Goal: Task Accomplishment & Management: Use online tool/utility

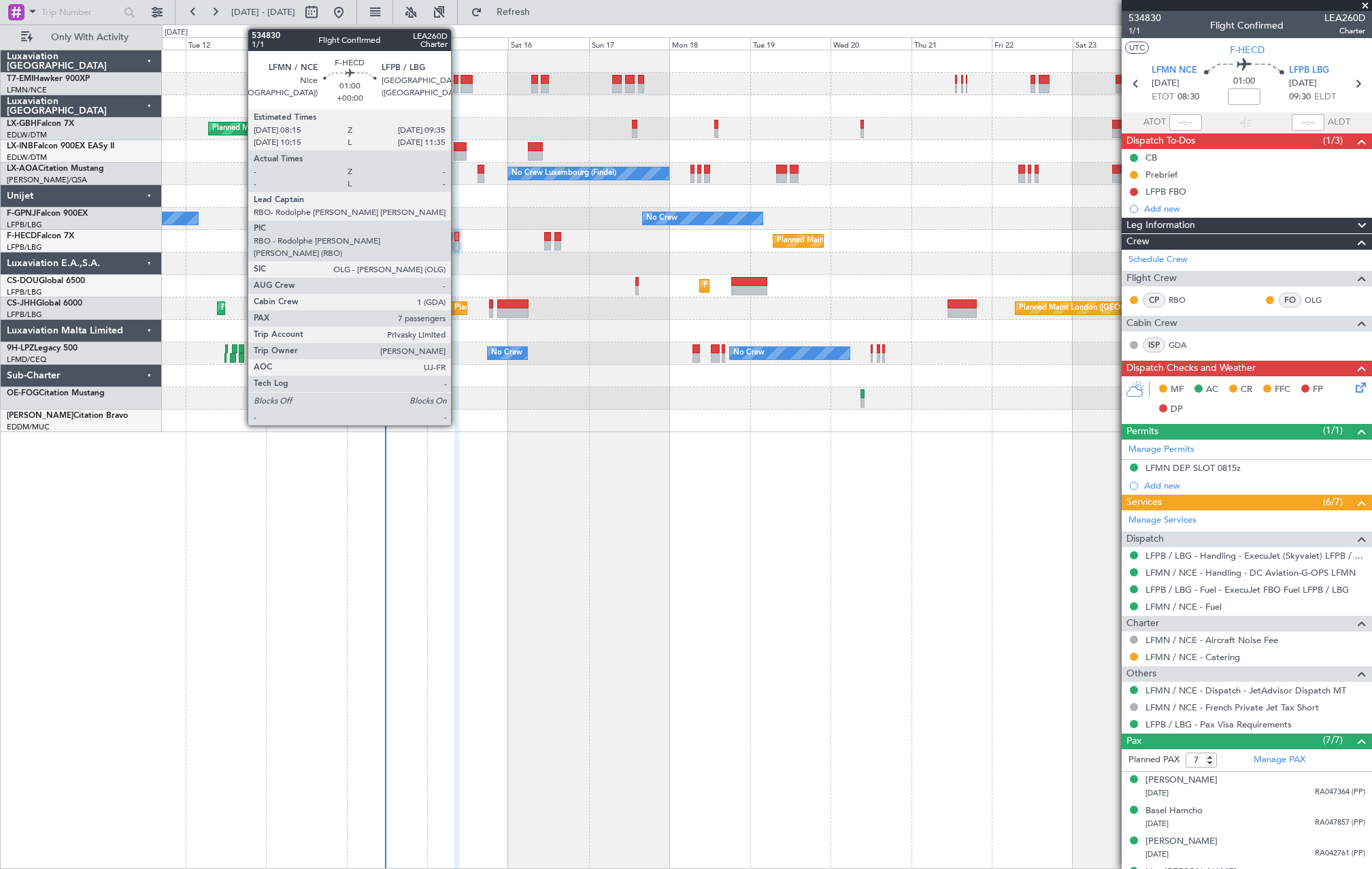
click at [457, 245] on div at bounding box center [457, 246] width 5 height 10
click at [455, 244] on div at bounding box center [457, 246] width 5 height 10
click at [458, 246] on div at bounding box center [457, 246] width 5 height 10
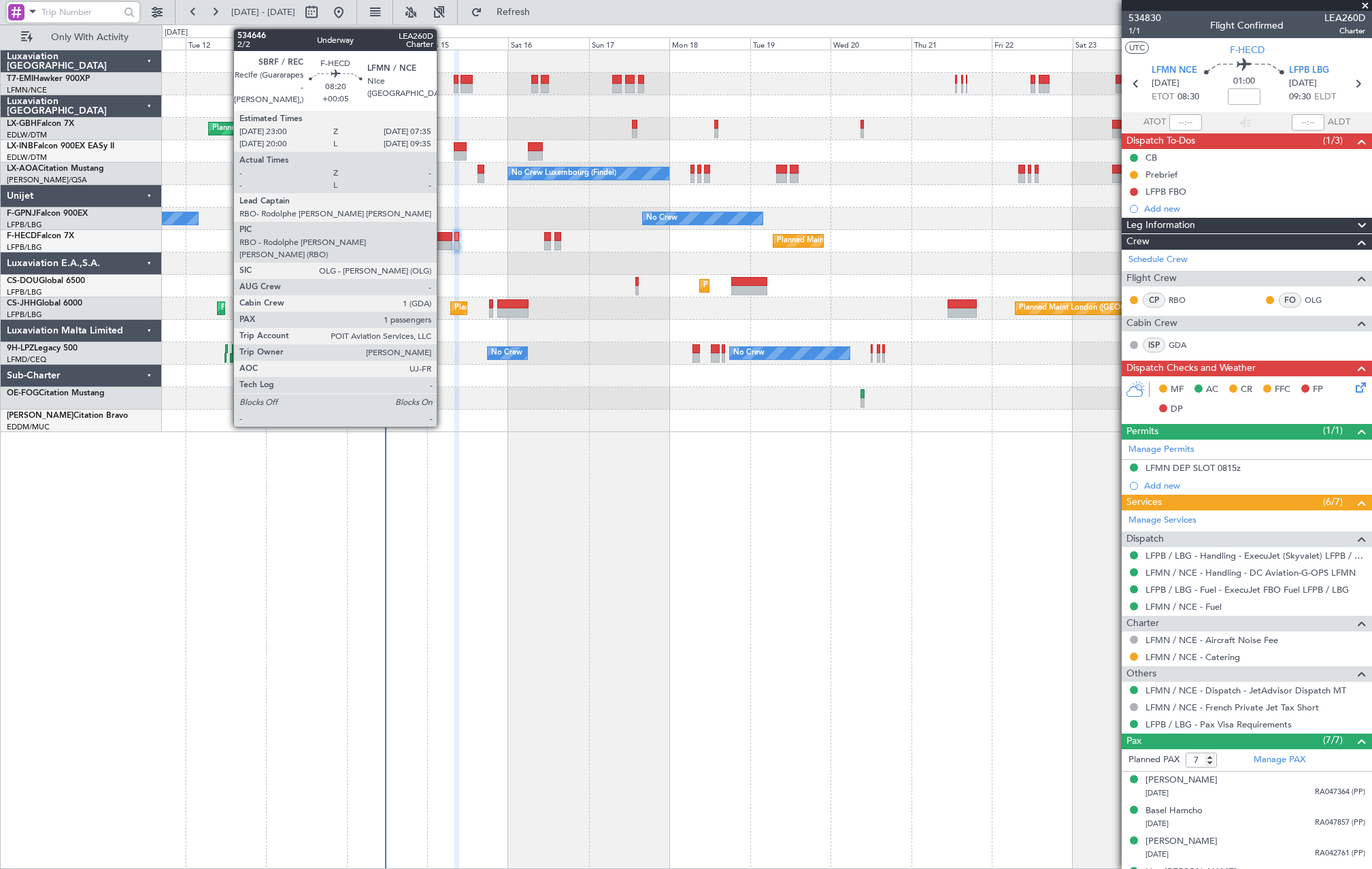
click at [443, 235] on div at bounding box center [438, 237] width 30 height 10
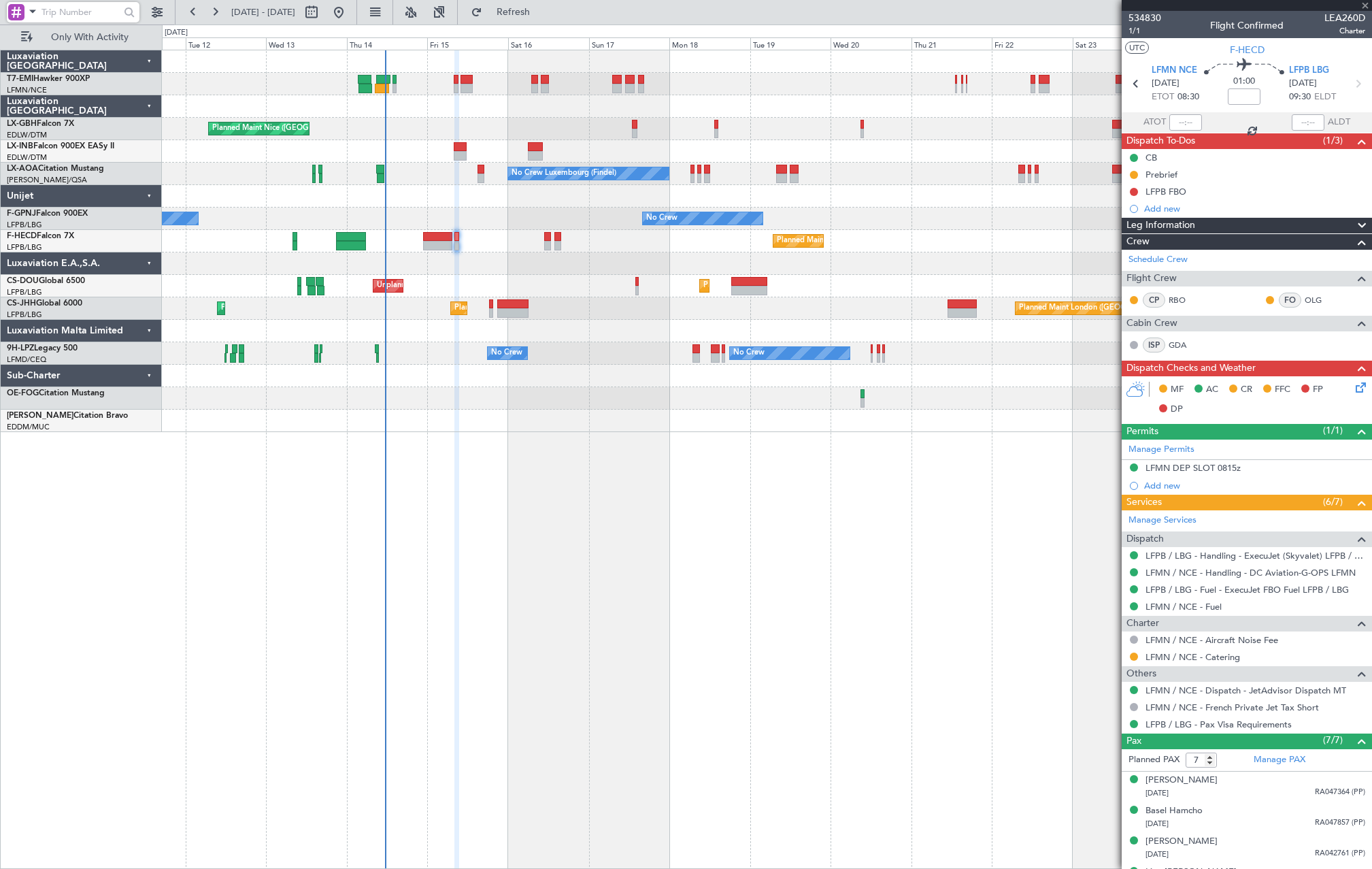
type input "+00:05"
type input "1"
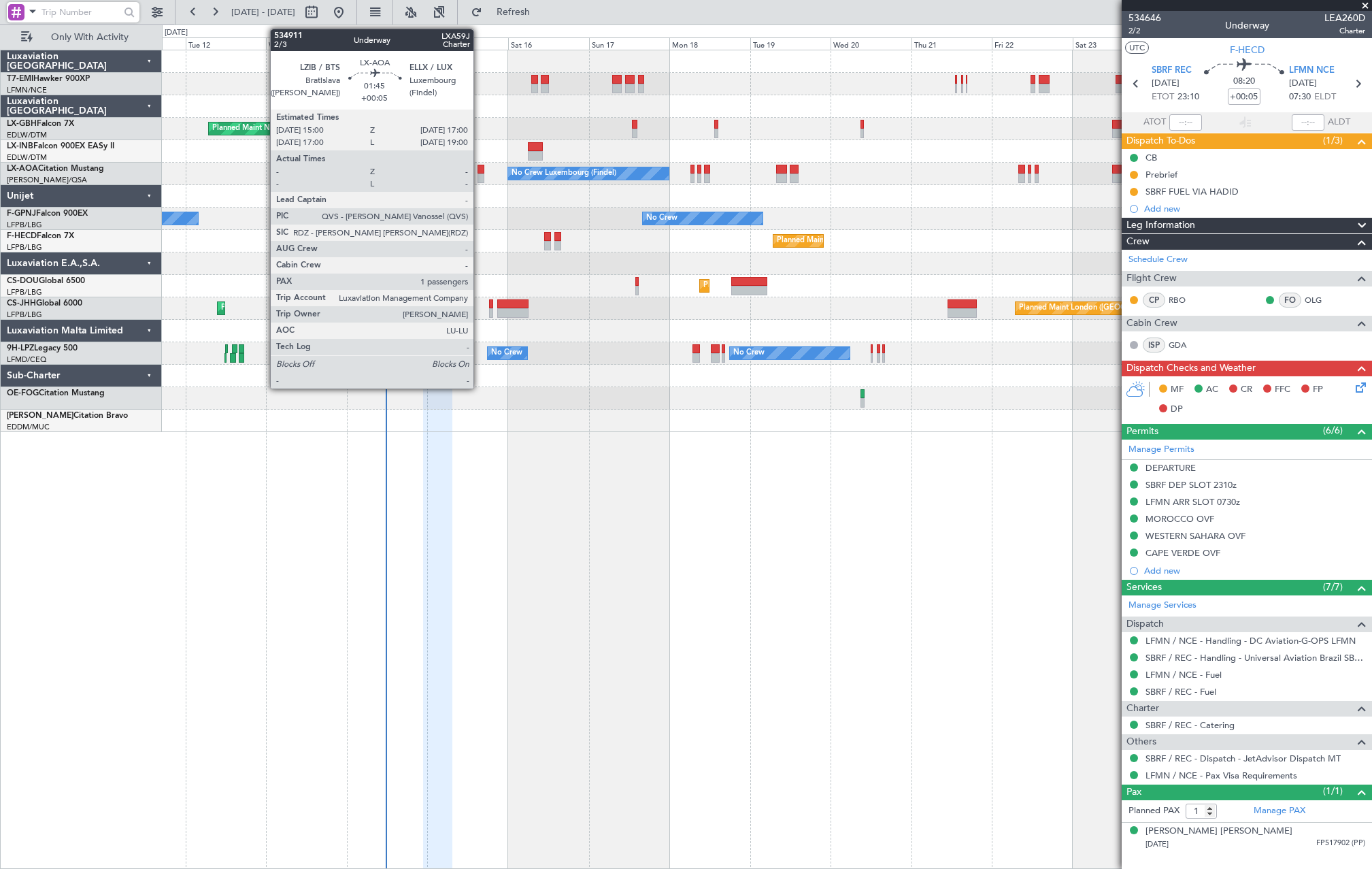
click at [480, 177] on div at bounding box center [481, 178] width 7 height 10
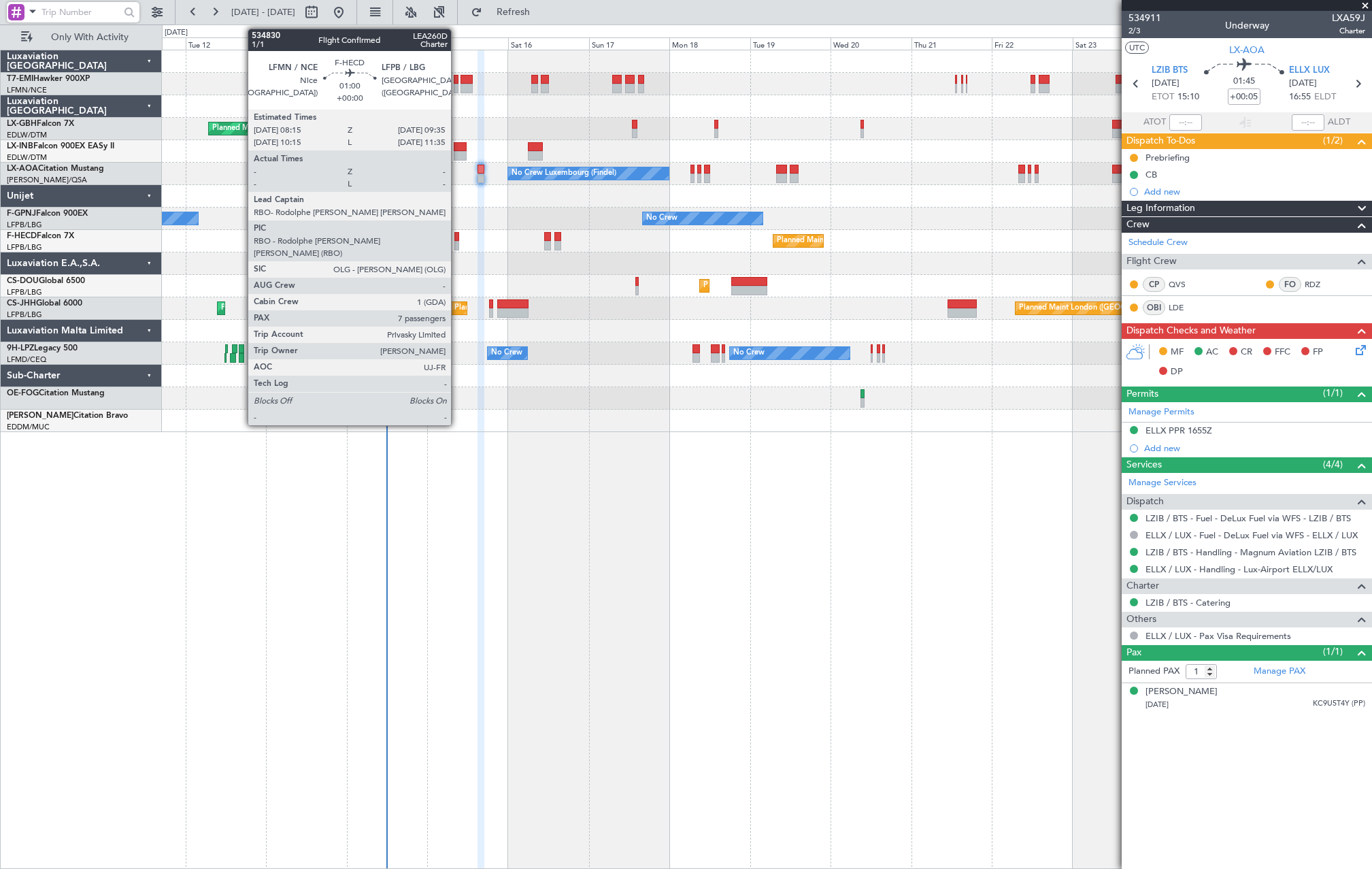
click at [457, 236] on div at bounding box center [457, 237] width 5 height 10
type input "7"
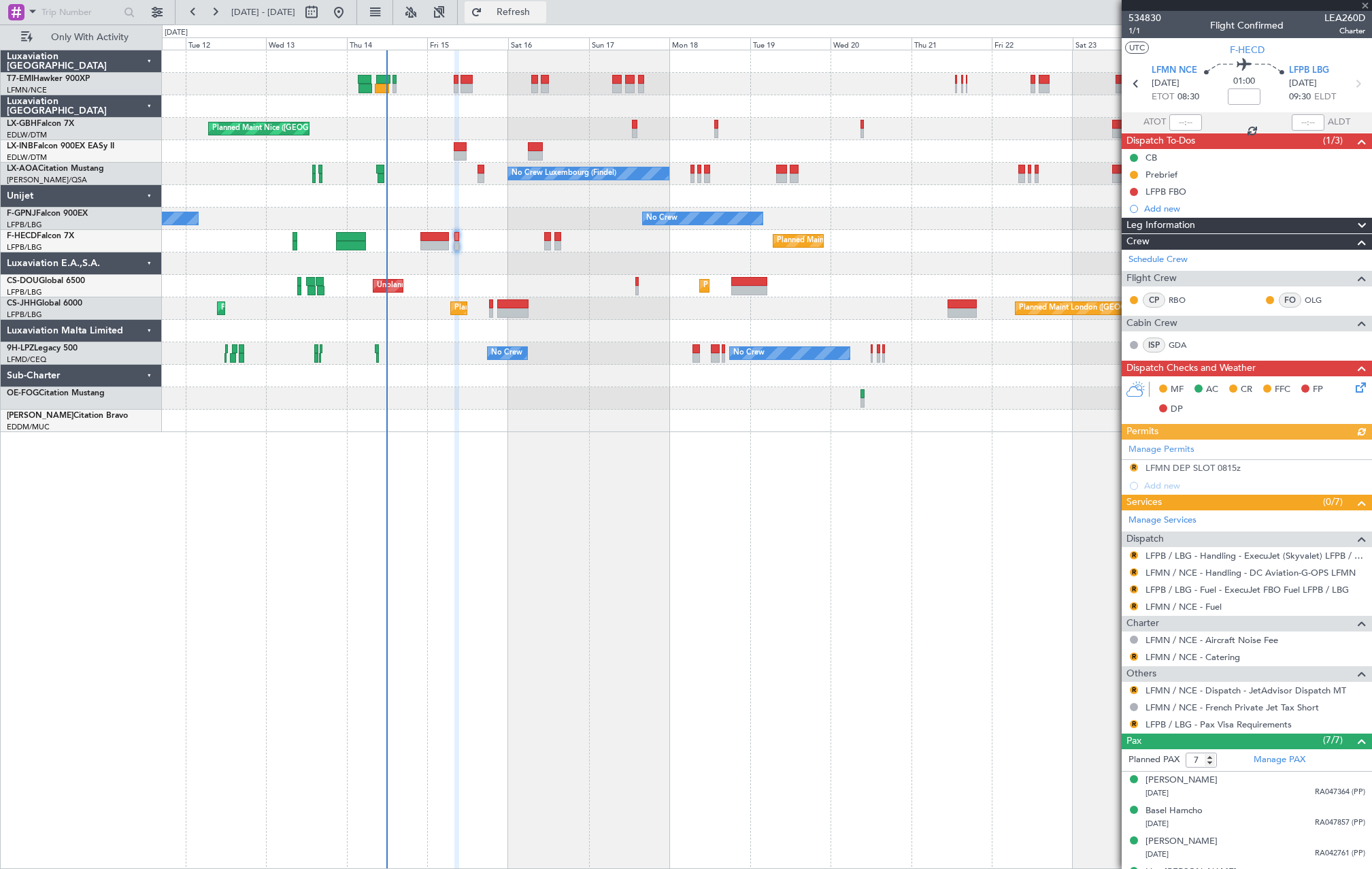
click at [542, 13] on span "Refresh" at bounding box center [513, 13] width 57 height 10
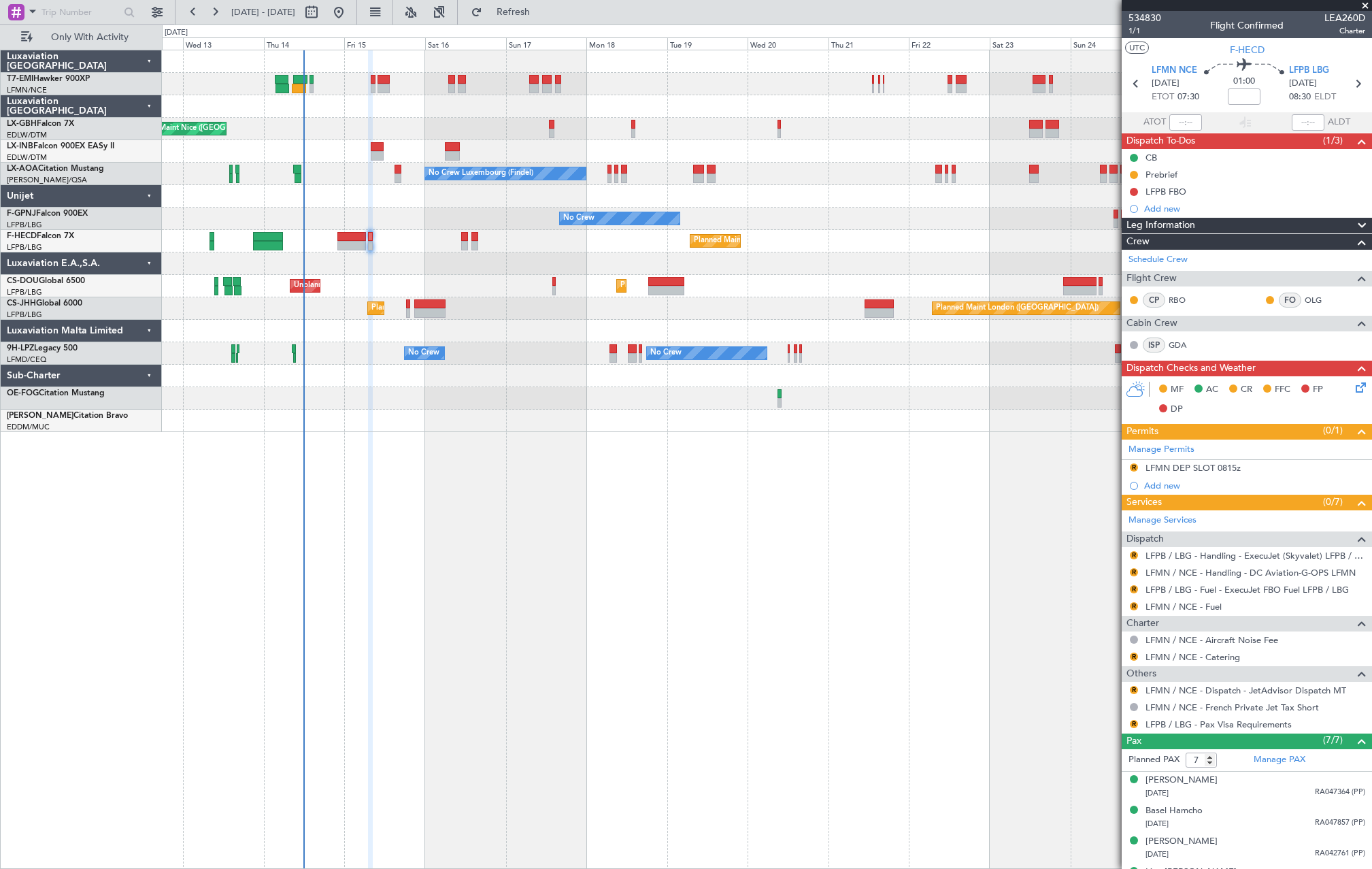
click at [364, 301] on div "Planned Maint Nice ([GEOGRAPHIC_DATA]) No Crew Luxembourg (Findel) No Crew Saba…" at bounding box center [767, 241] width 1210 height 382
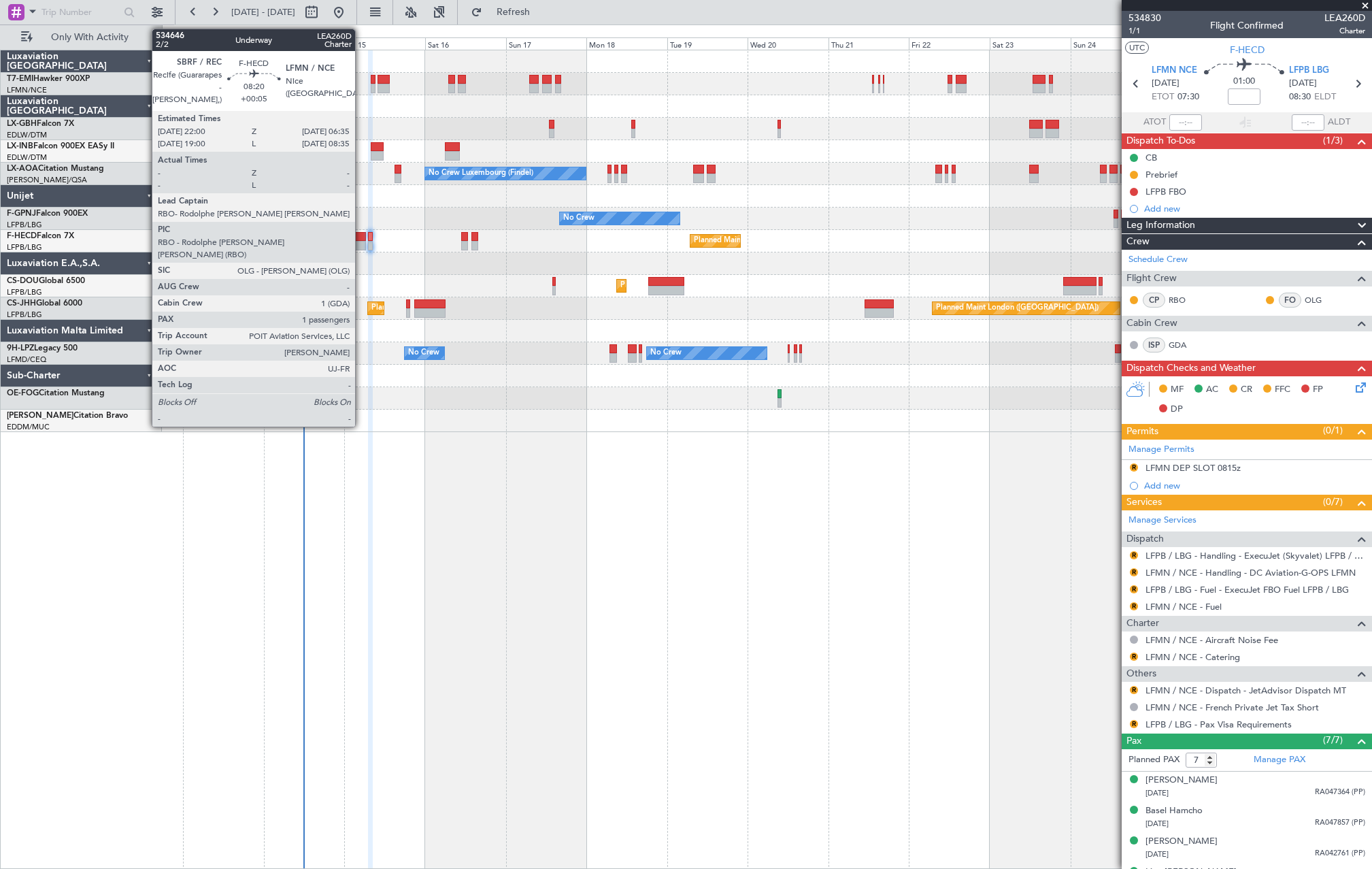
click at [350, 238] on div at bounding box center [352, 237] width 30 height 10
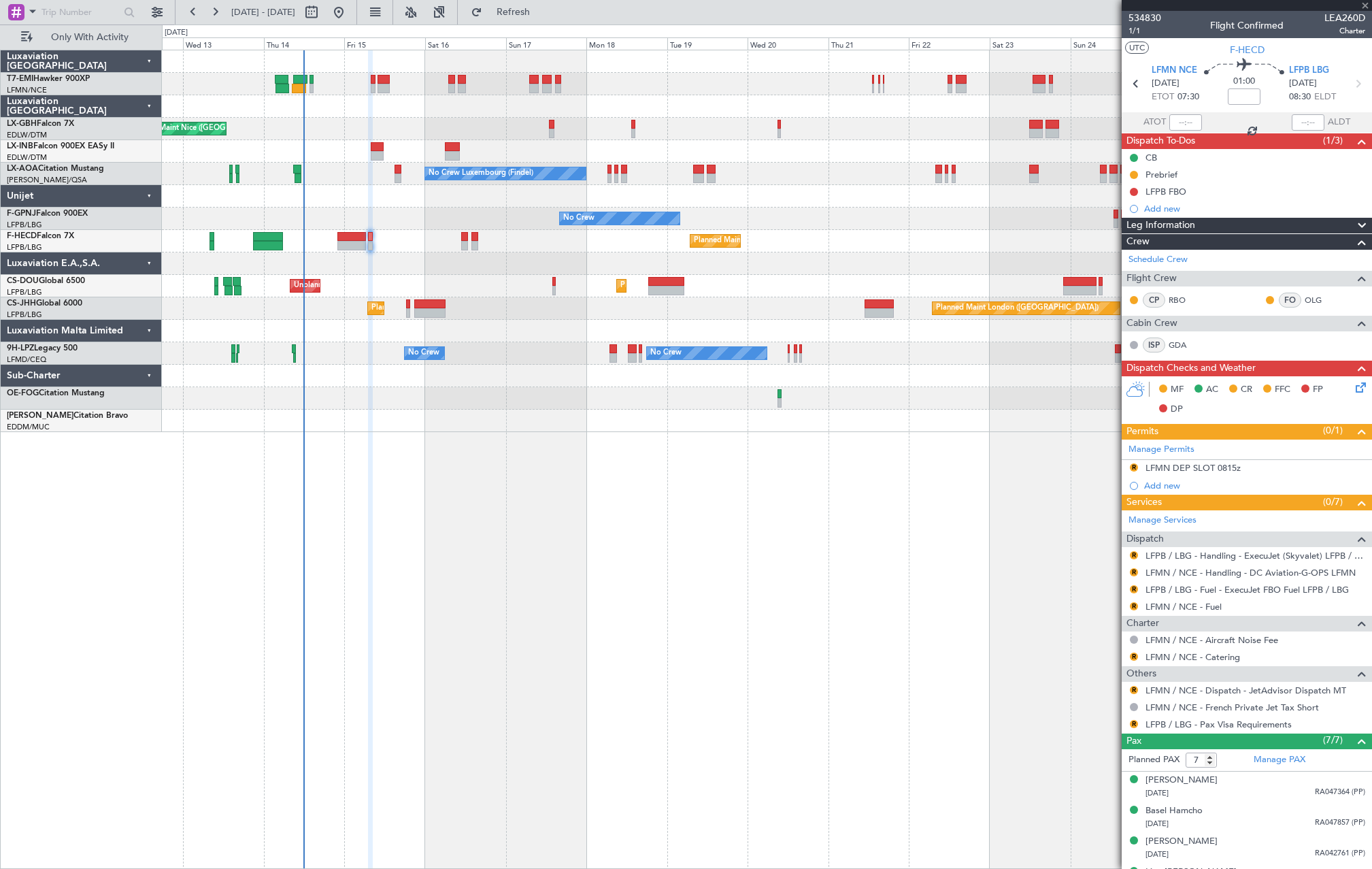
type input "+00:05"
type input "1"
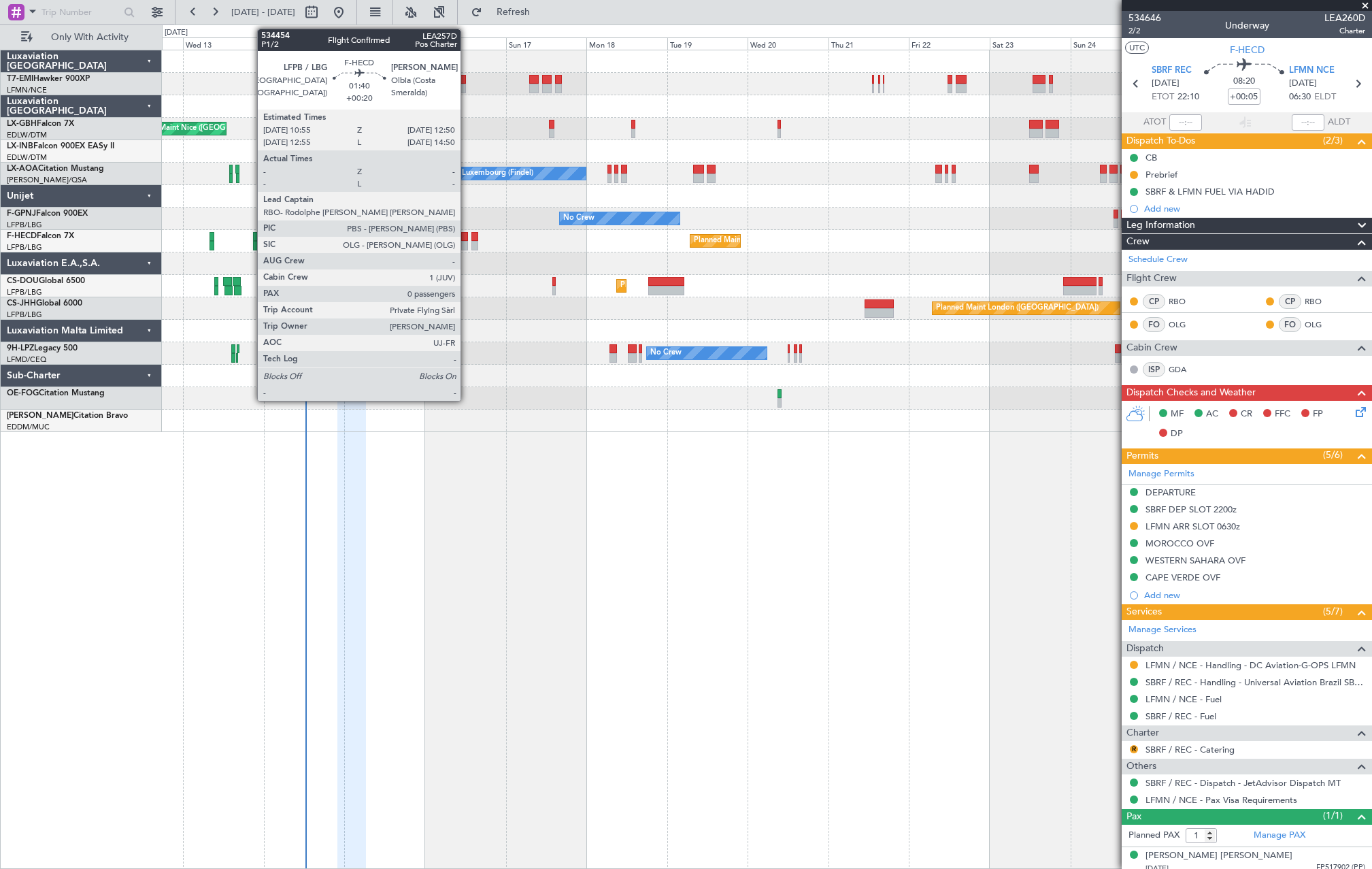
click at [466, 243] on div at bounding box center [465, 246] width 7 height 10
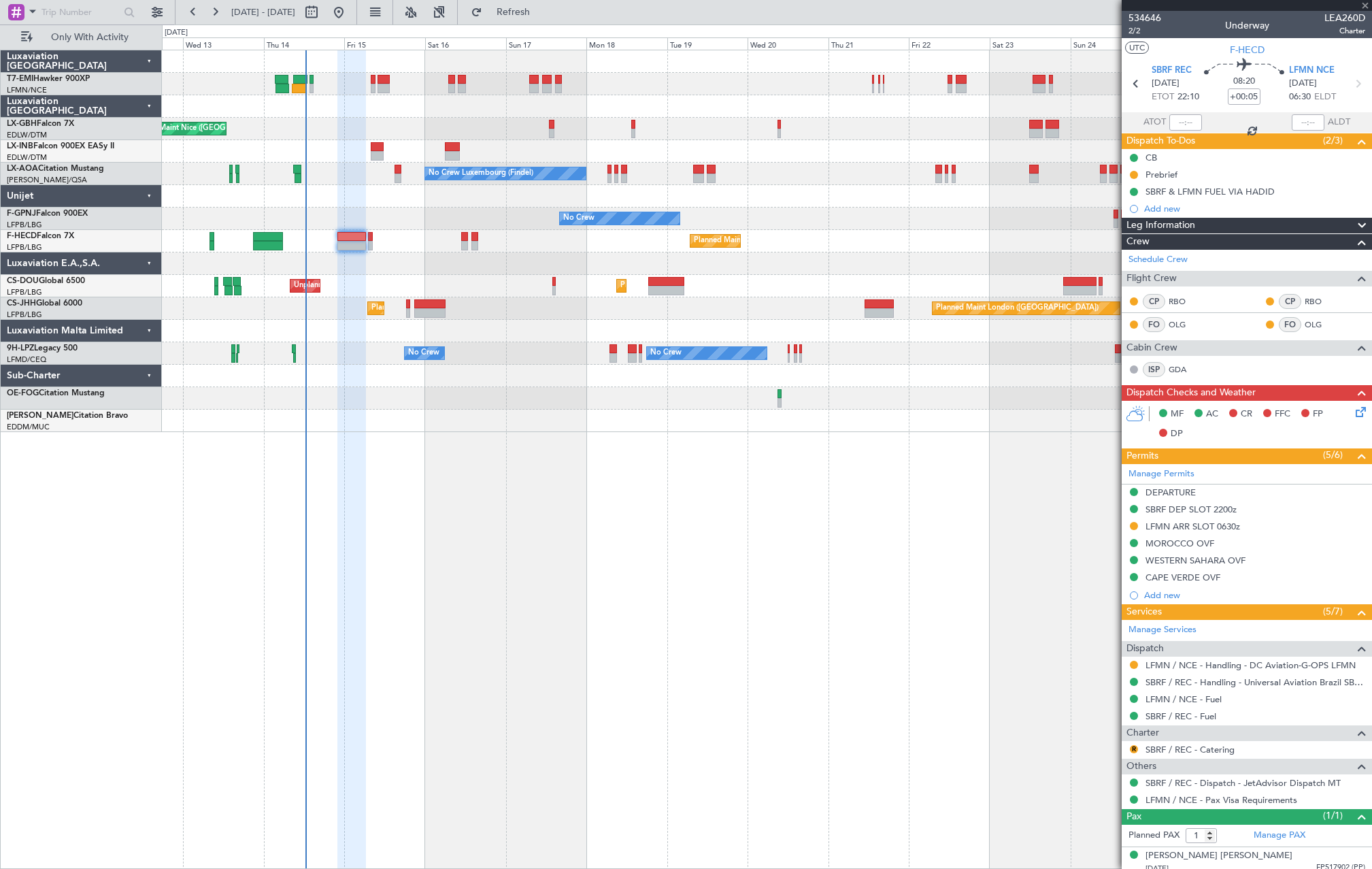
type input "+00:20"
type input "0"
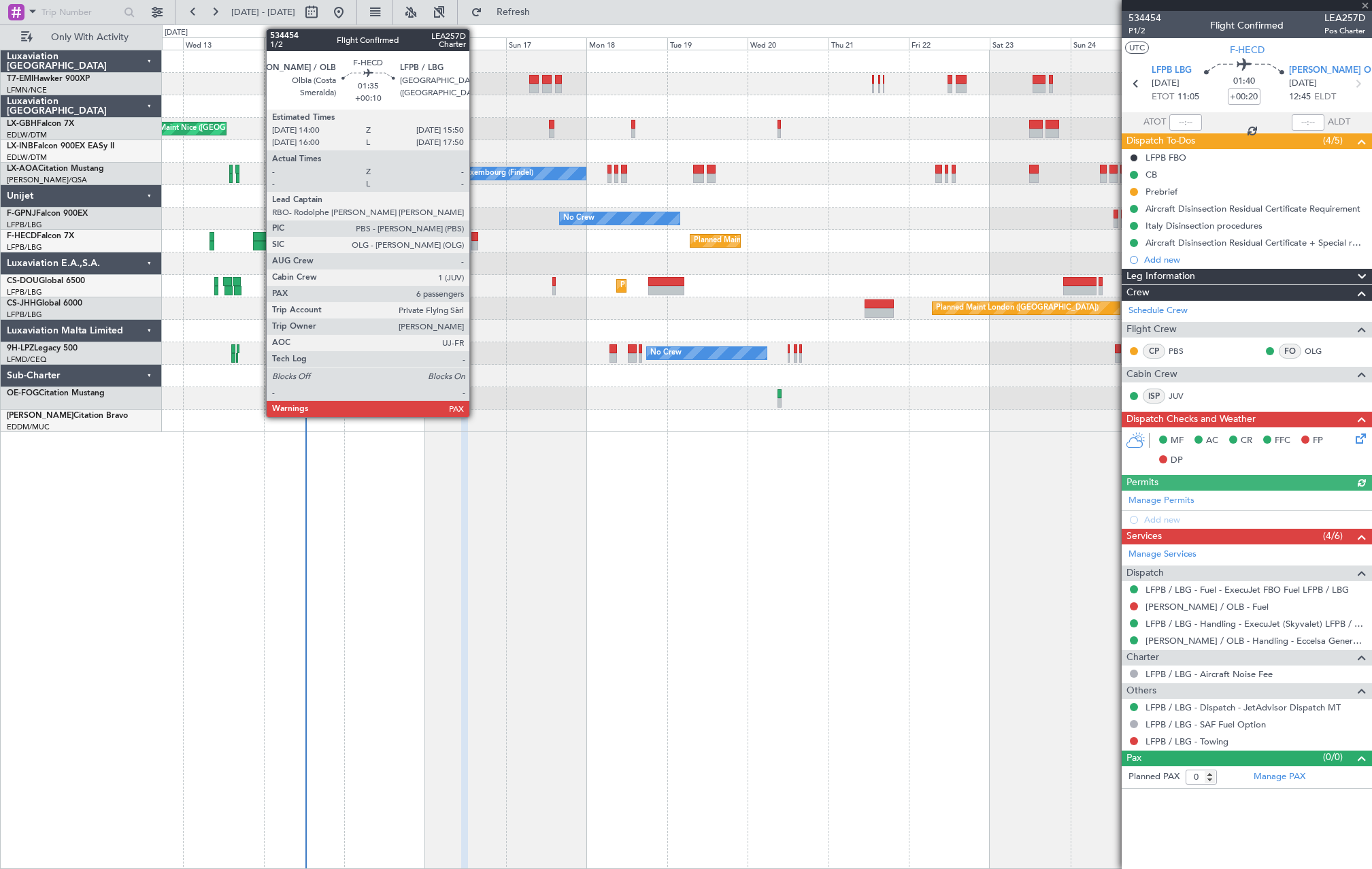
click at [476, 243] on div at bounding box center [475, 246] width 7 height 10
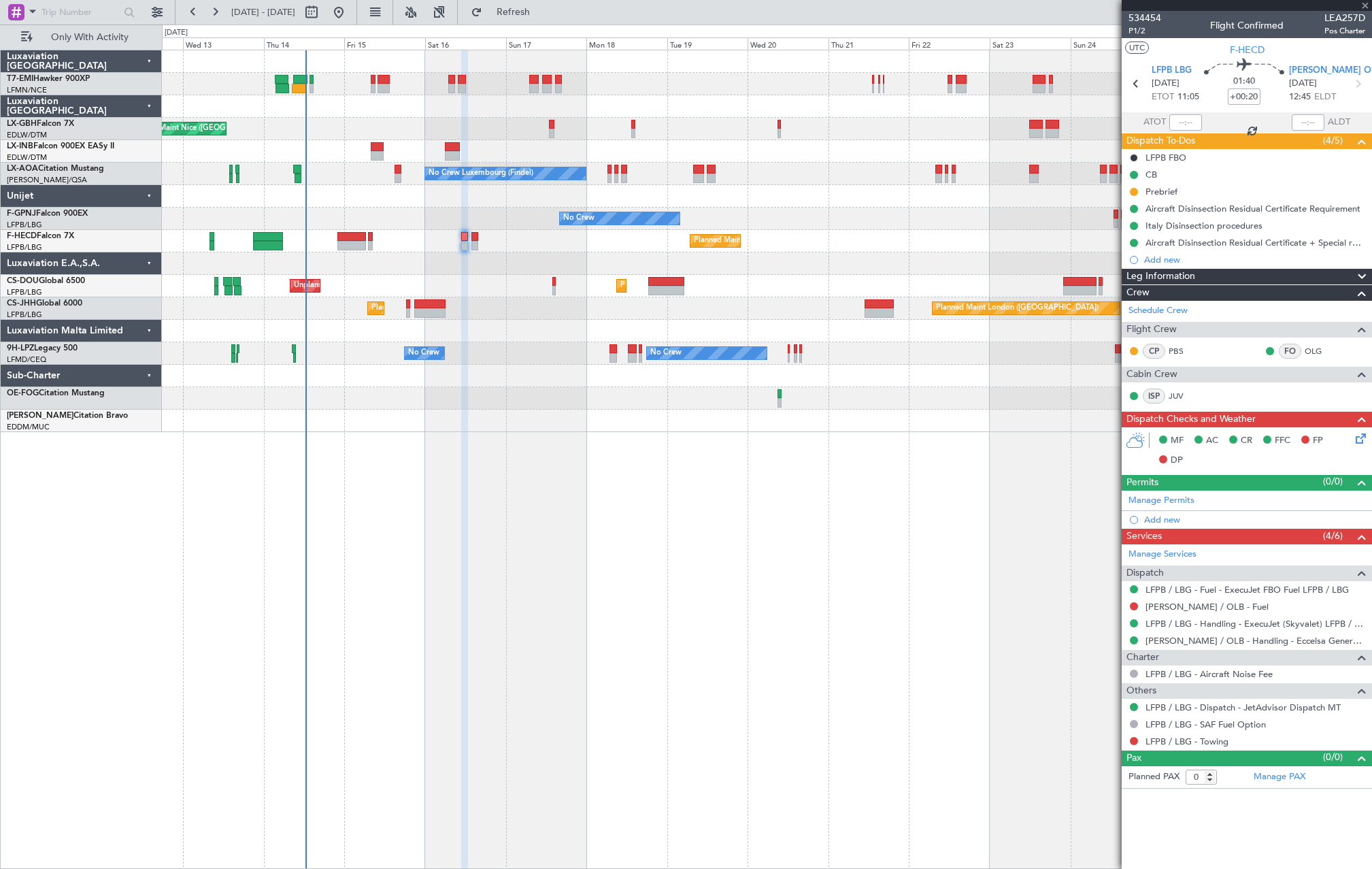
type input "+00:10"
type input "6"
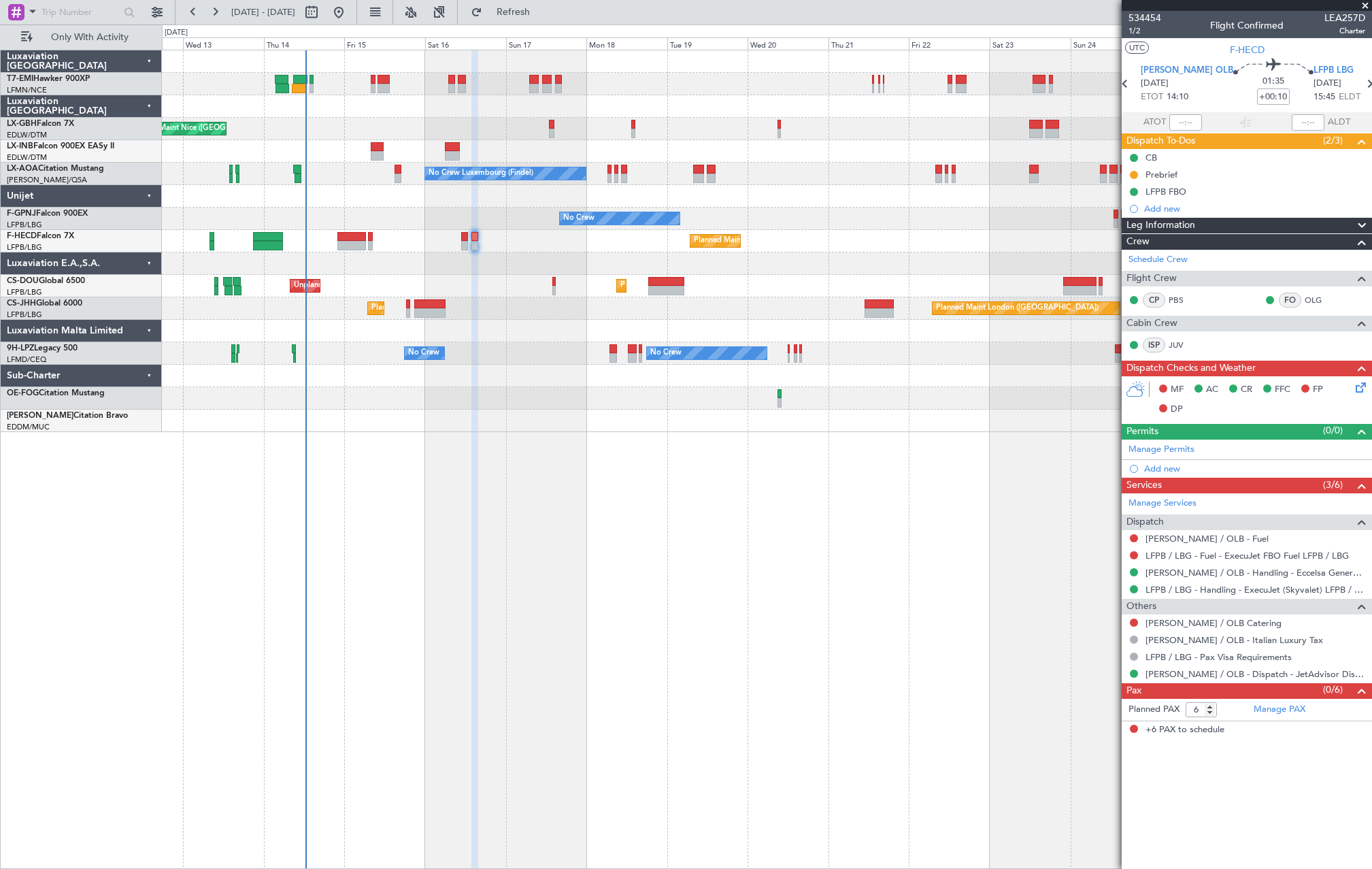
click at [1230, 626] on div "[PERSON_NAME] / OLB Catering" at bounding box center [1247, 623] width 250 height 17
click at [1215, 624] on link "[PERSON_NAME] / OLB Catering" at bounding box center [1213, 623] width 136 height 11
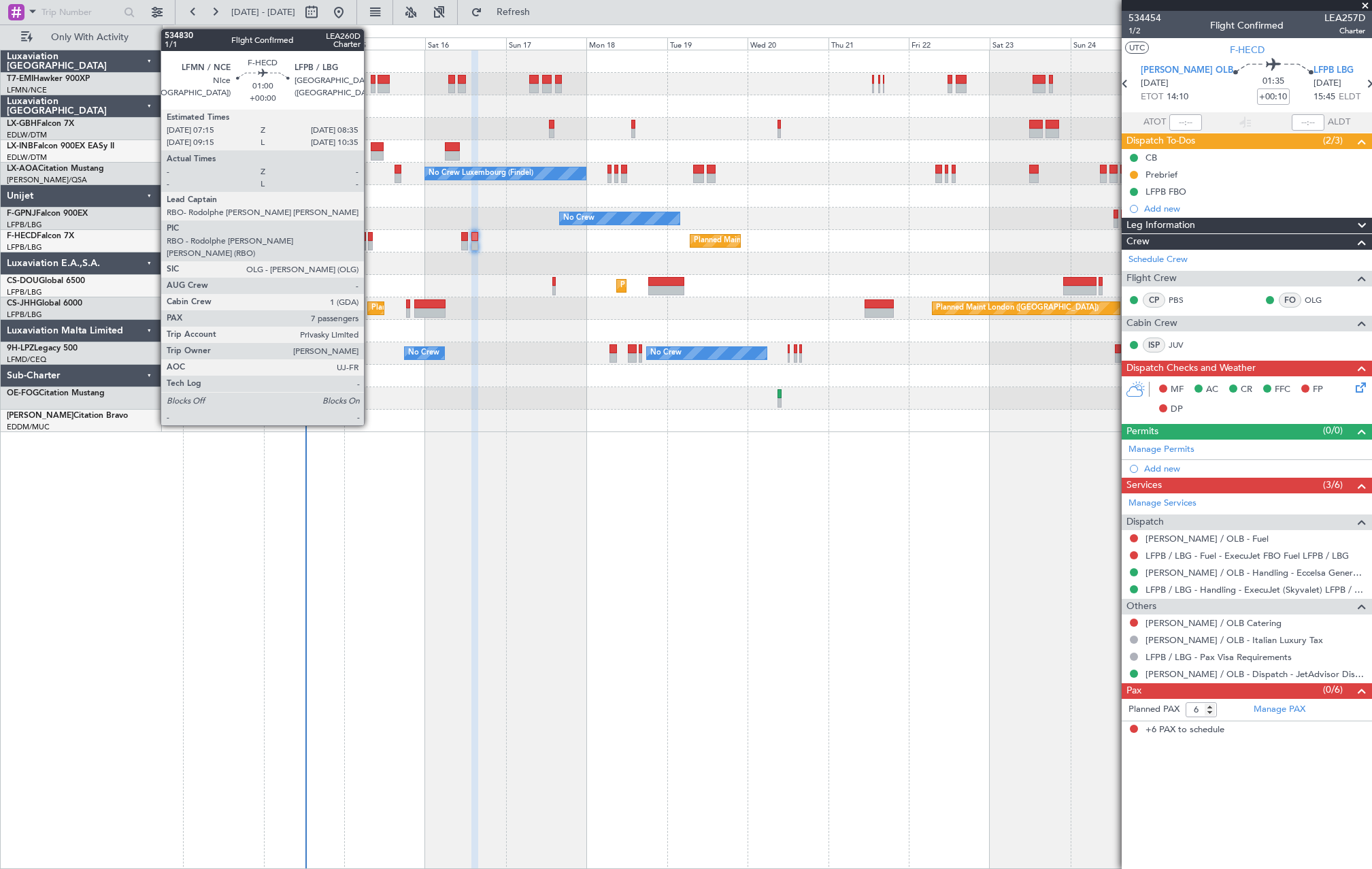
click at [370, 242] on div at bounding box center [370, 246] width 5 height 10
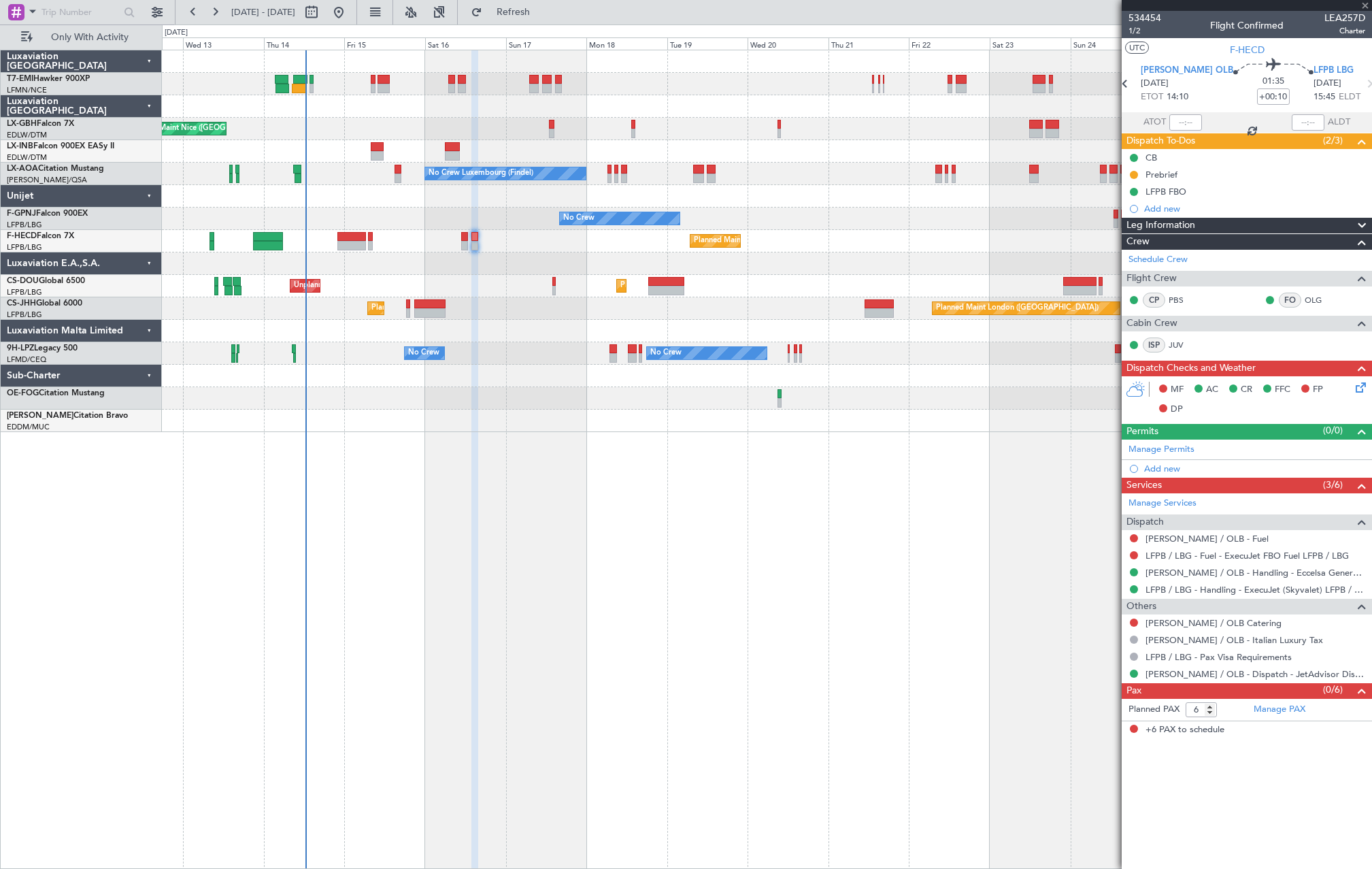
type input "7"
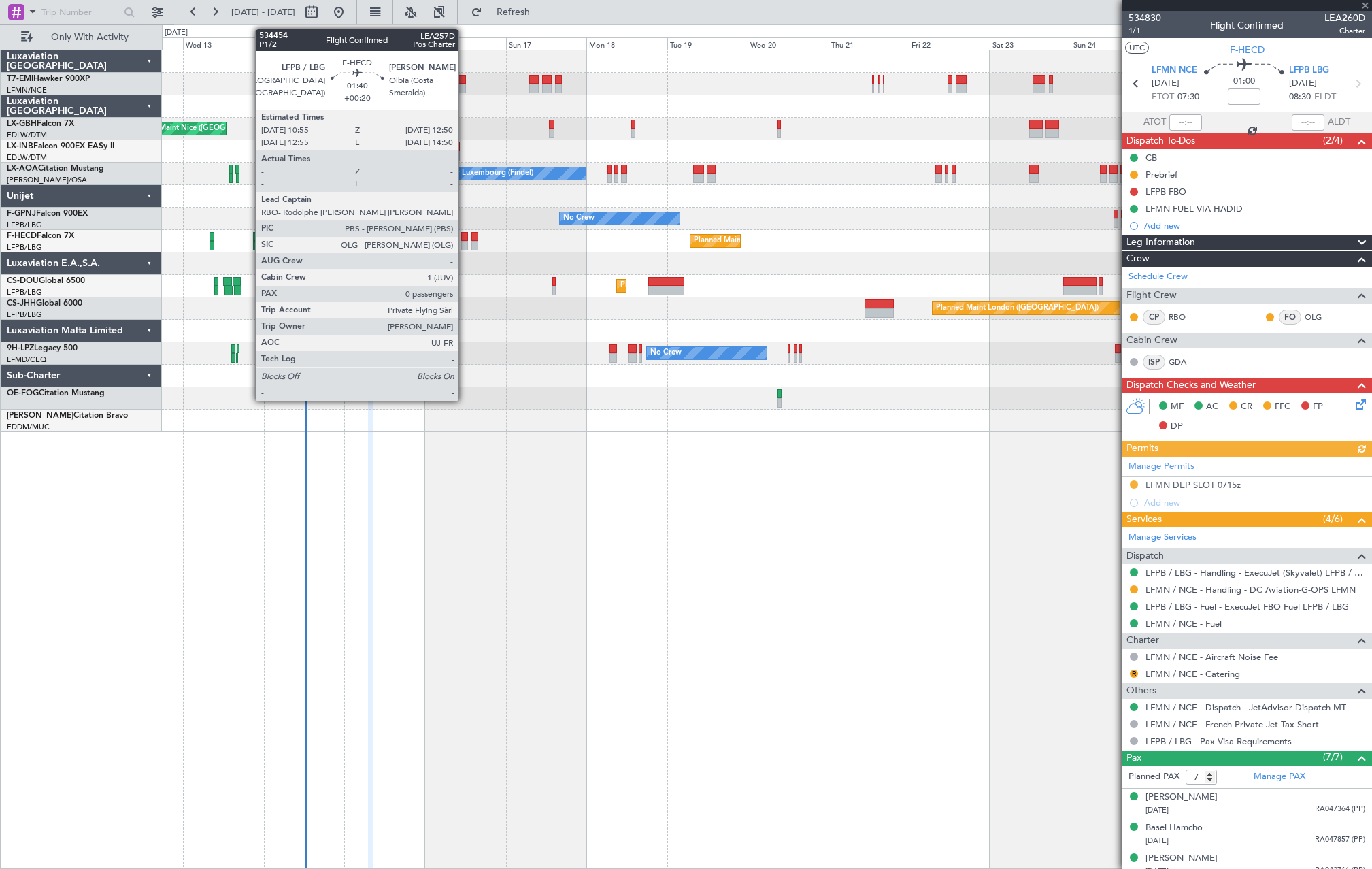
click at [464, 244] on div at bounding box center [465, 246] width 7 height 10
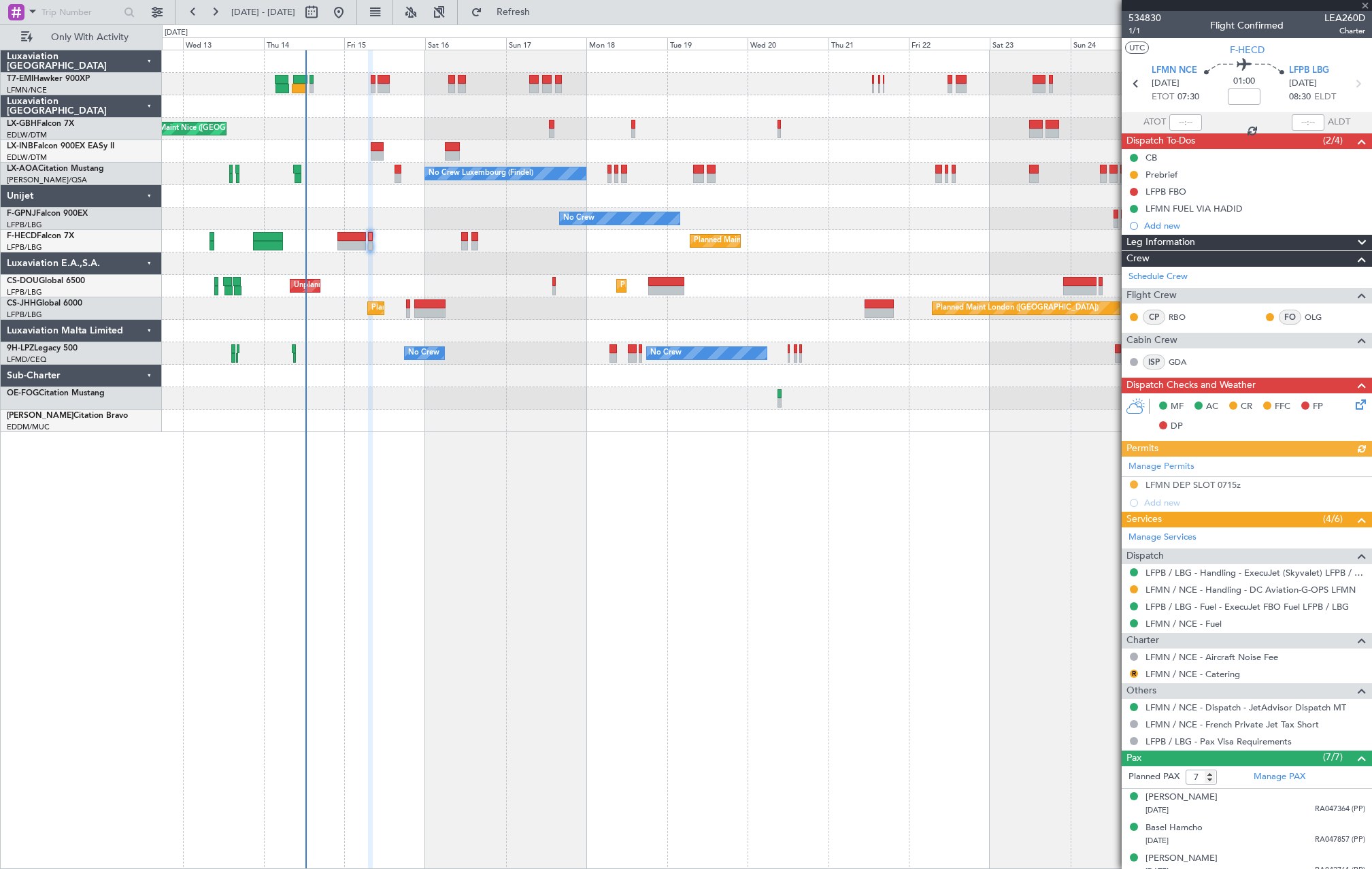
type input "+00:20"
type input "0"
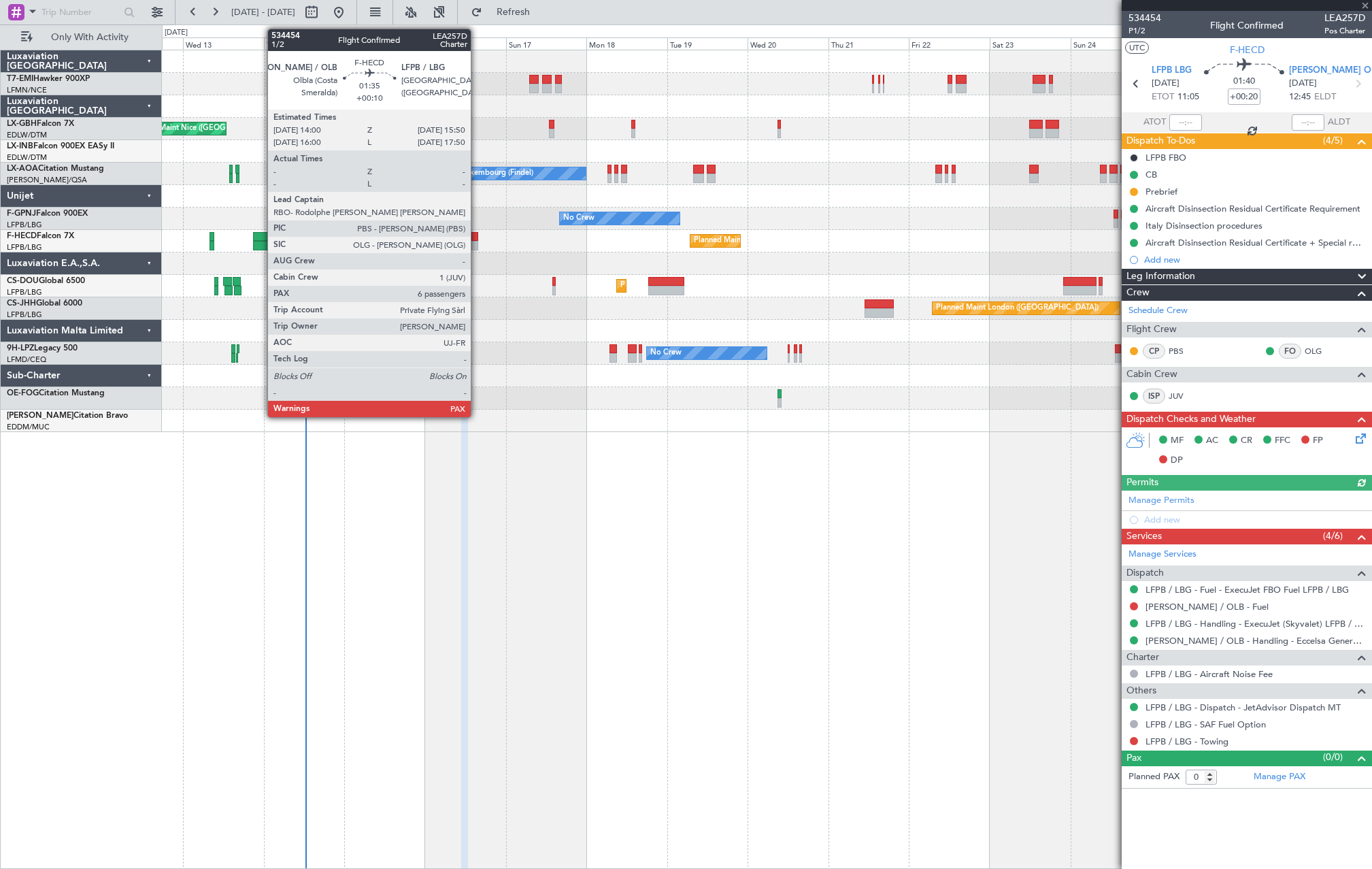
click at [477, 245] on div at bounding box center [475, 246] width 7 height 10
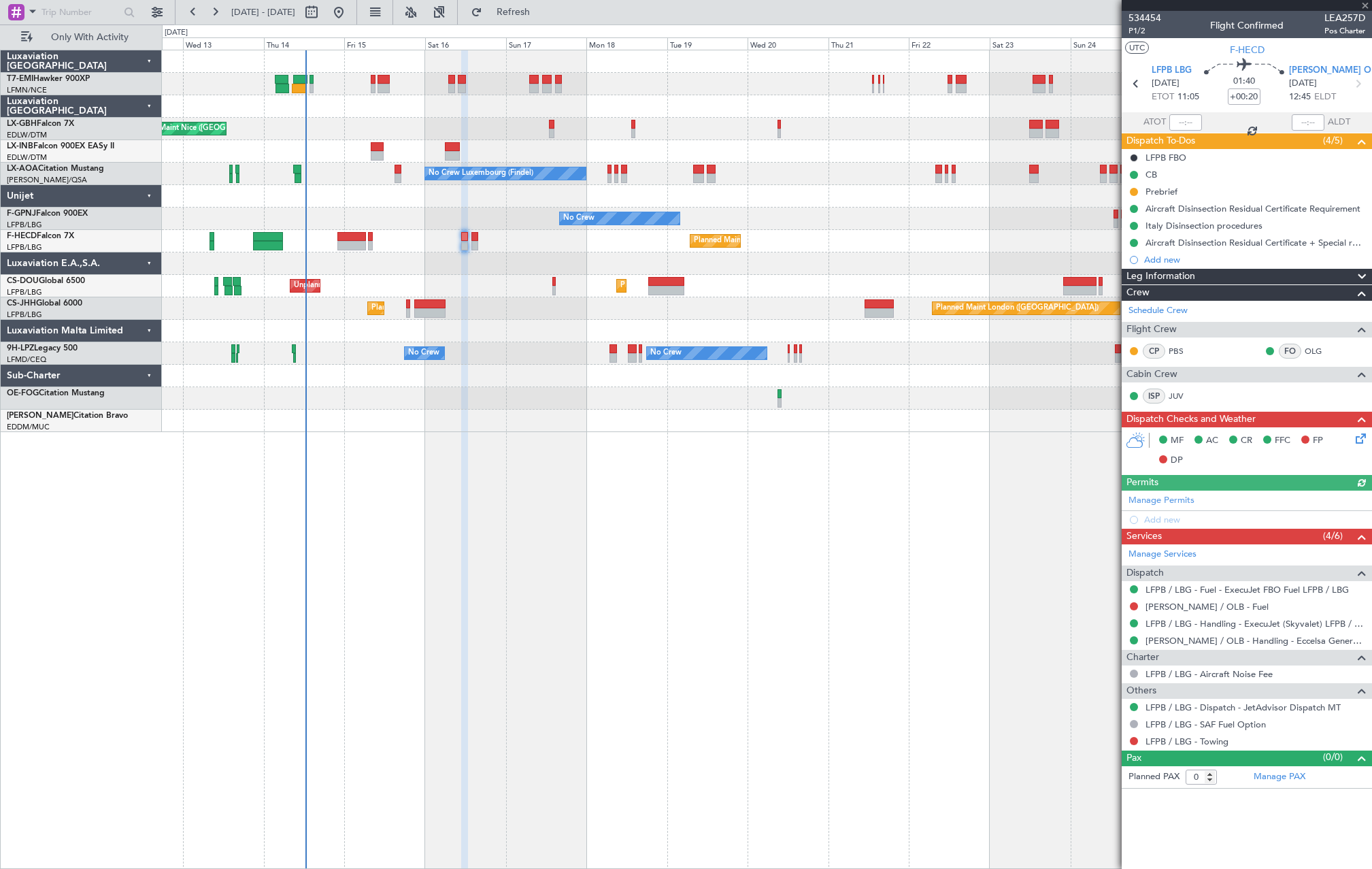
type input "+00:10"
type input "6"
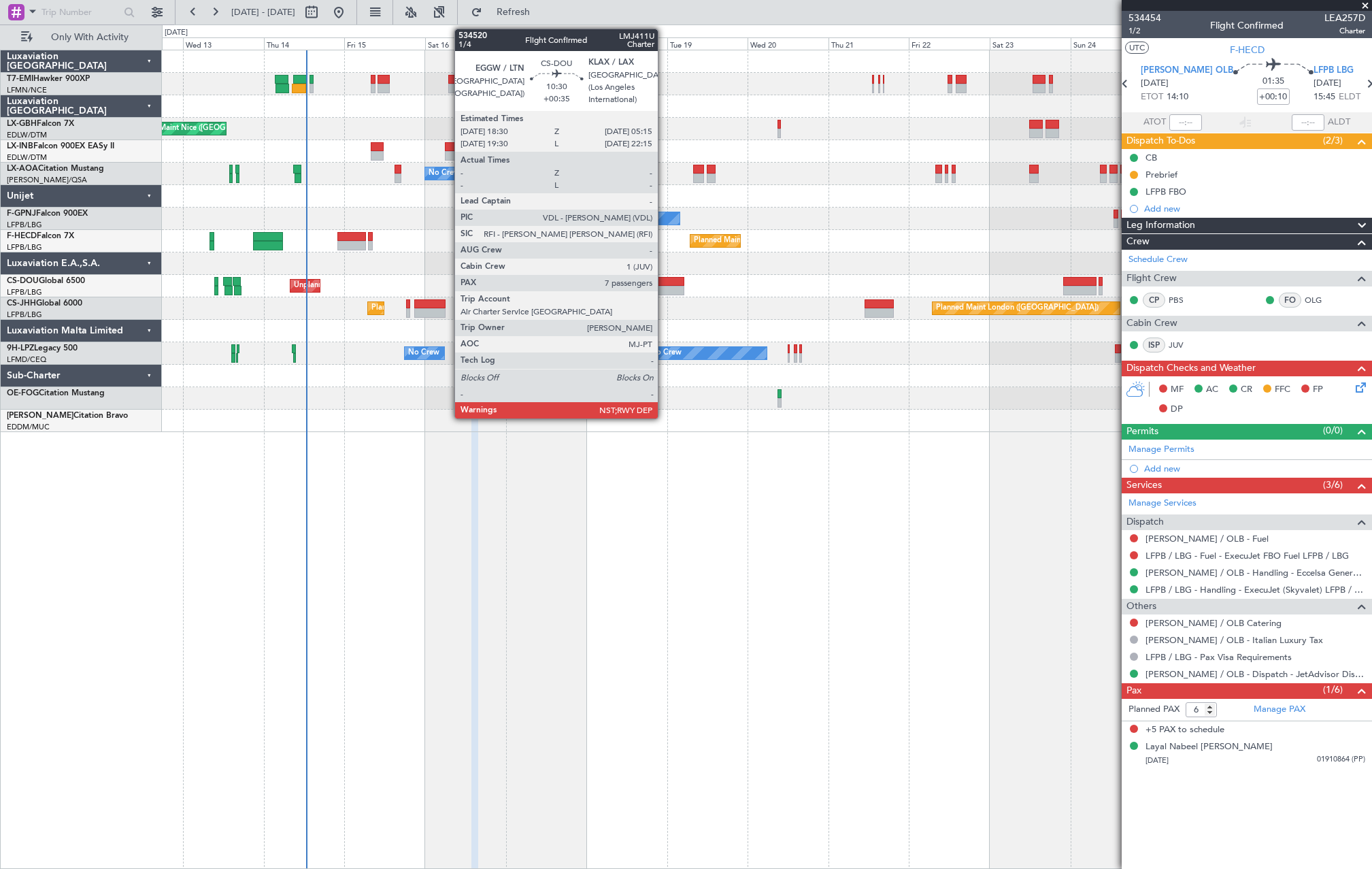
click at [664, 293] on div at bounding box center [667, 290] width 37 height 10
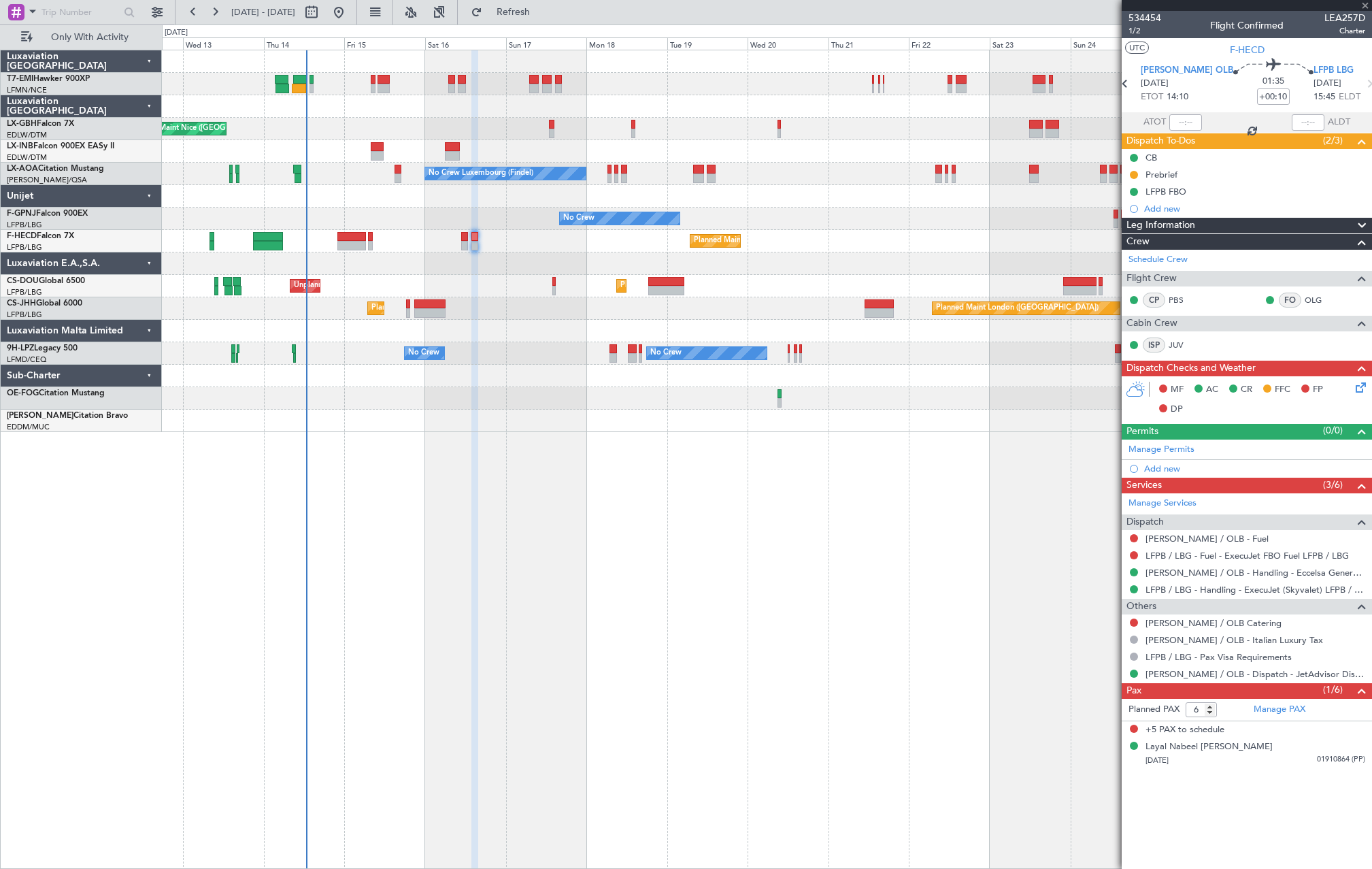
type input "+00:35"
type input "7"
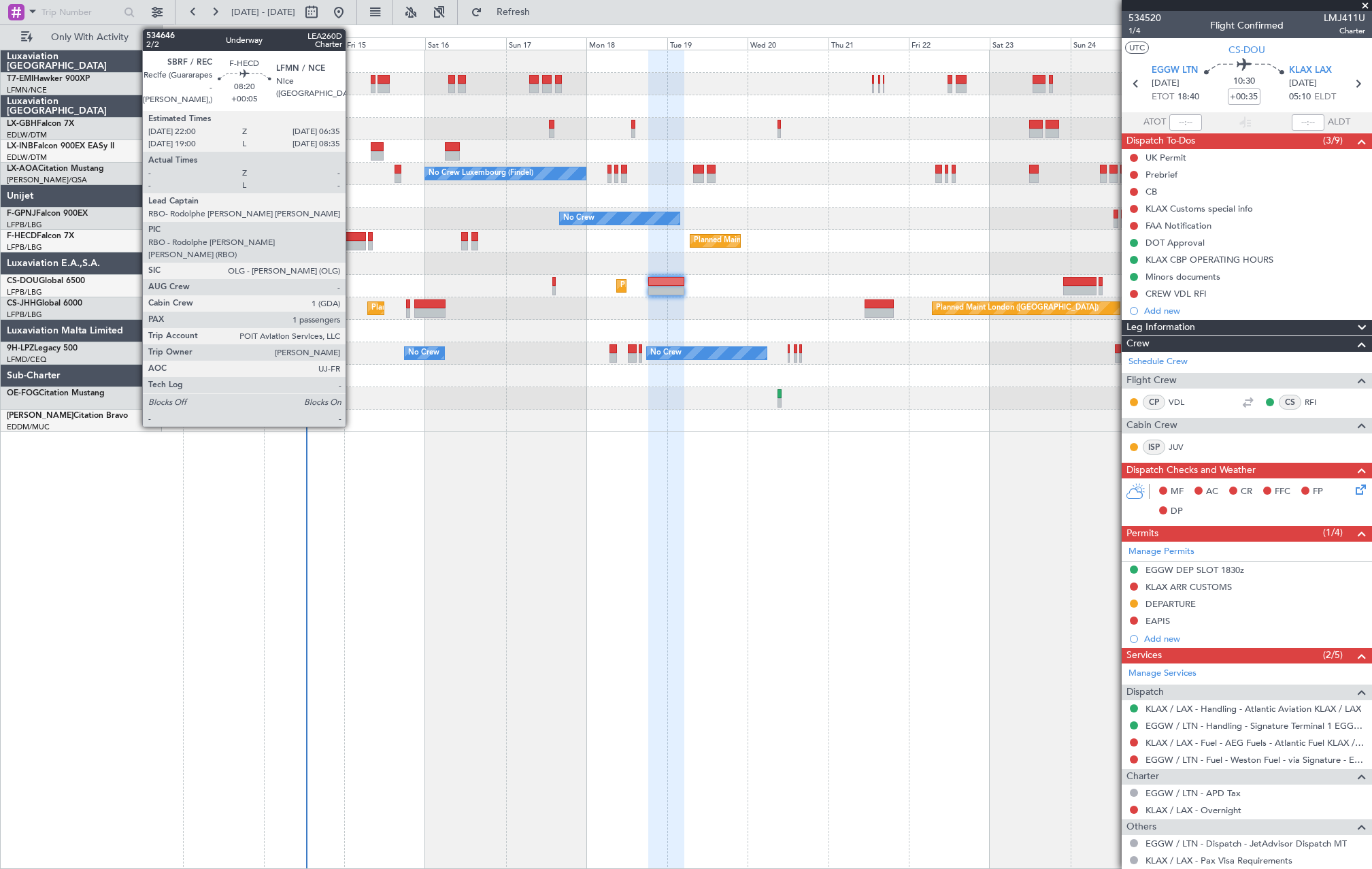
click at [352, 237] on div at bounding box center [352, 237] width 30 height 10
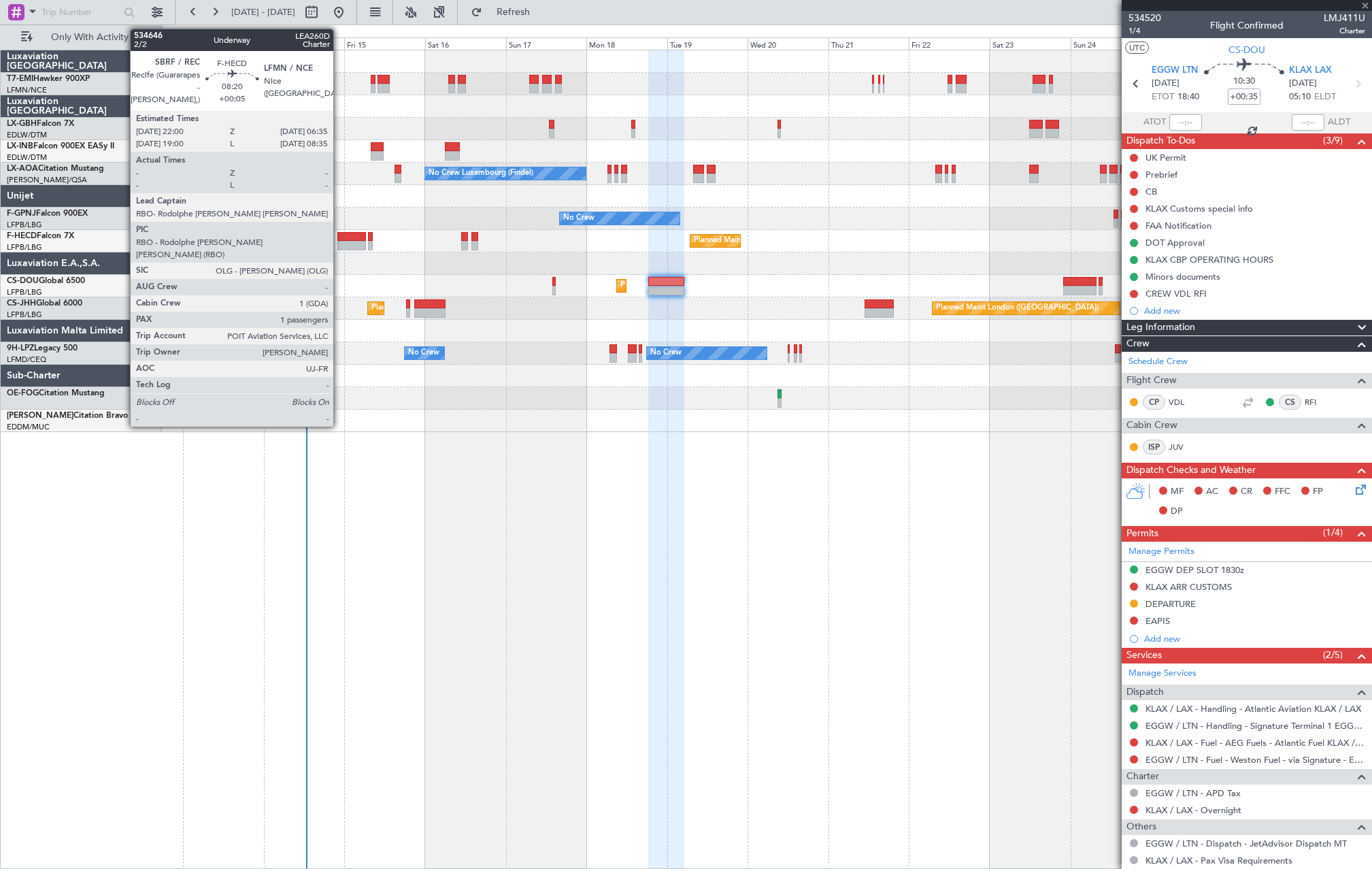
type input "+00:05"
type input "1"
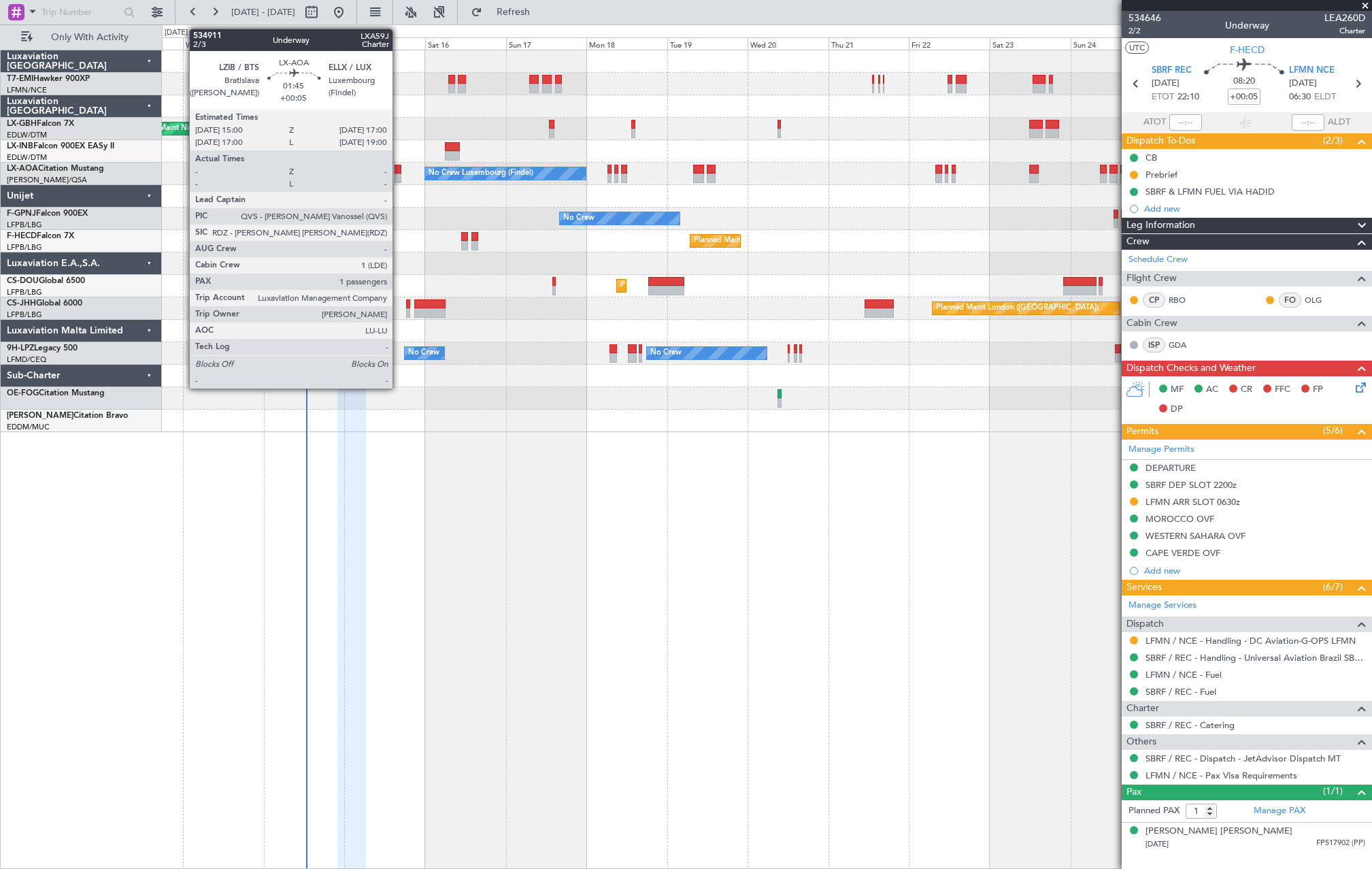
click at [399, 173] on div at bounding box center [398, 170] width 7 height 10
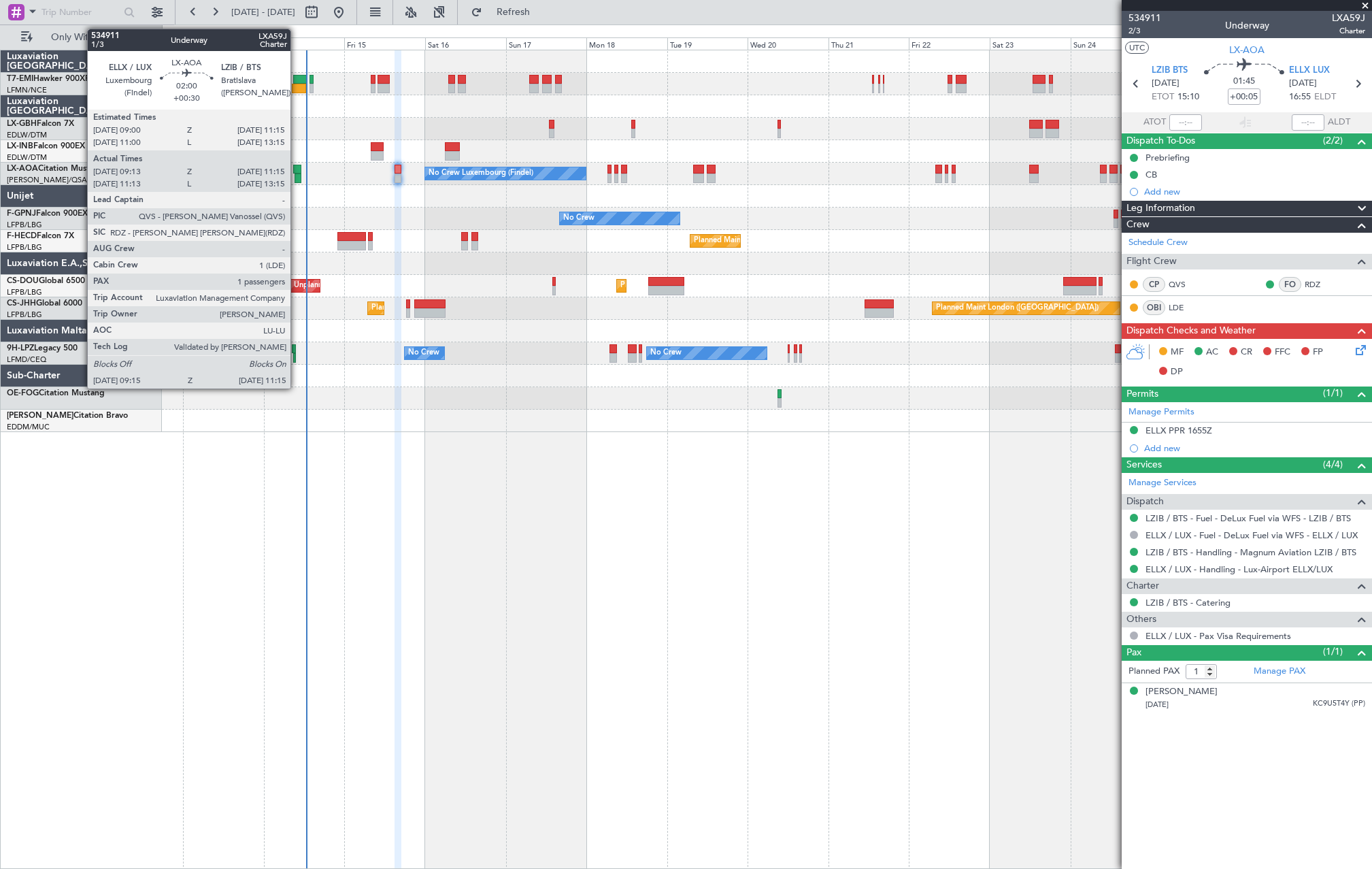
click at [297, 173] on div at bounding box center [298, 178] width 7 height 10
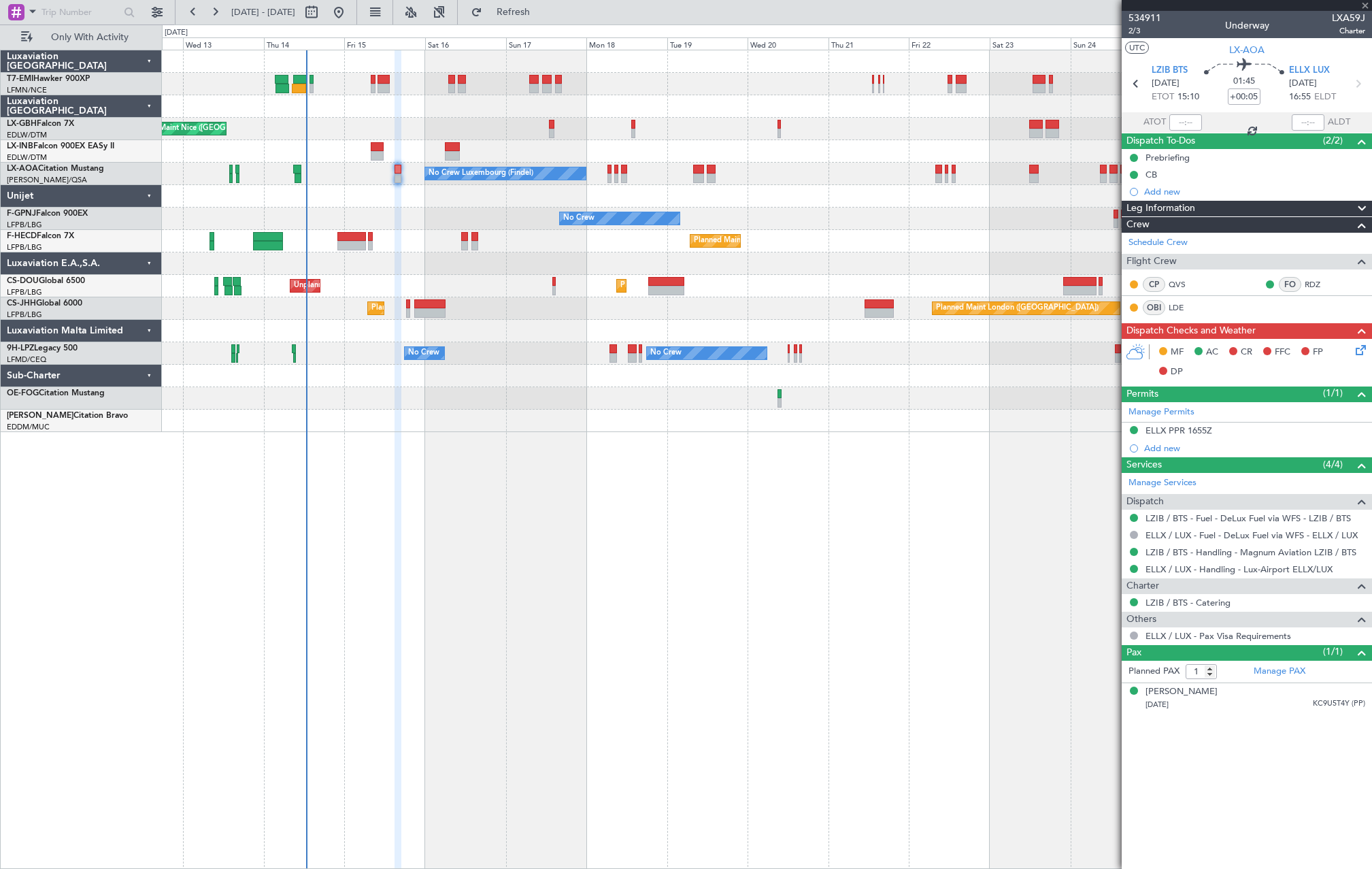
type input "+00:30"
type input "09:23"
type input "11:10"
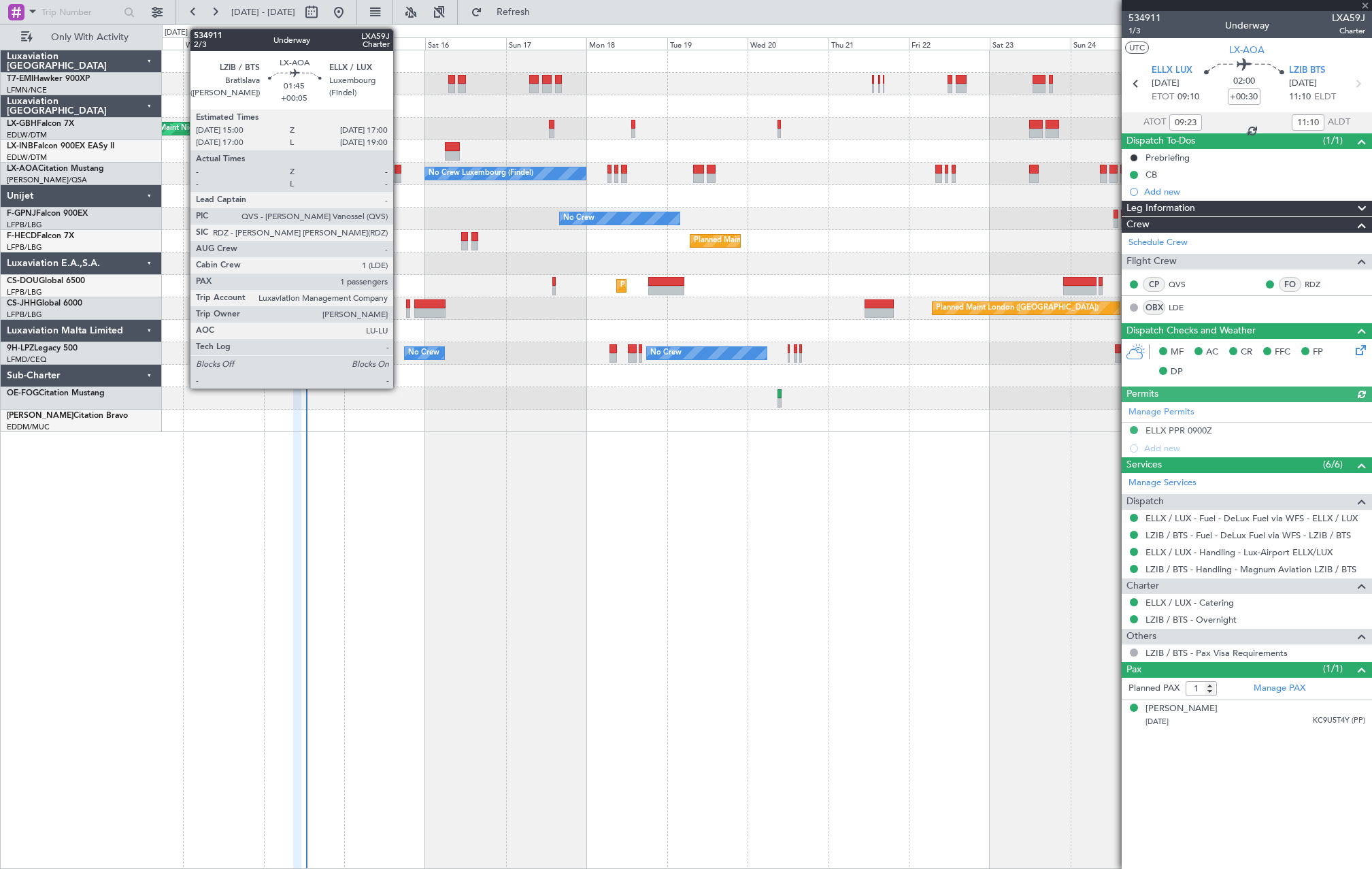
click at [400, 175] on div at bounding box center [398, 178] width 7 height 10
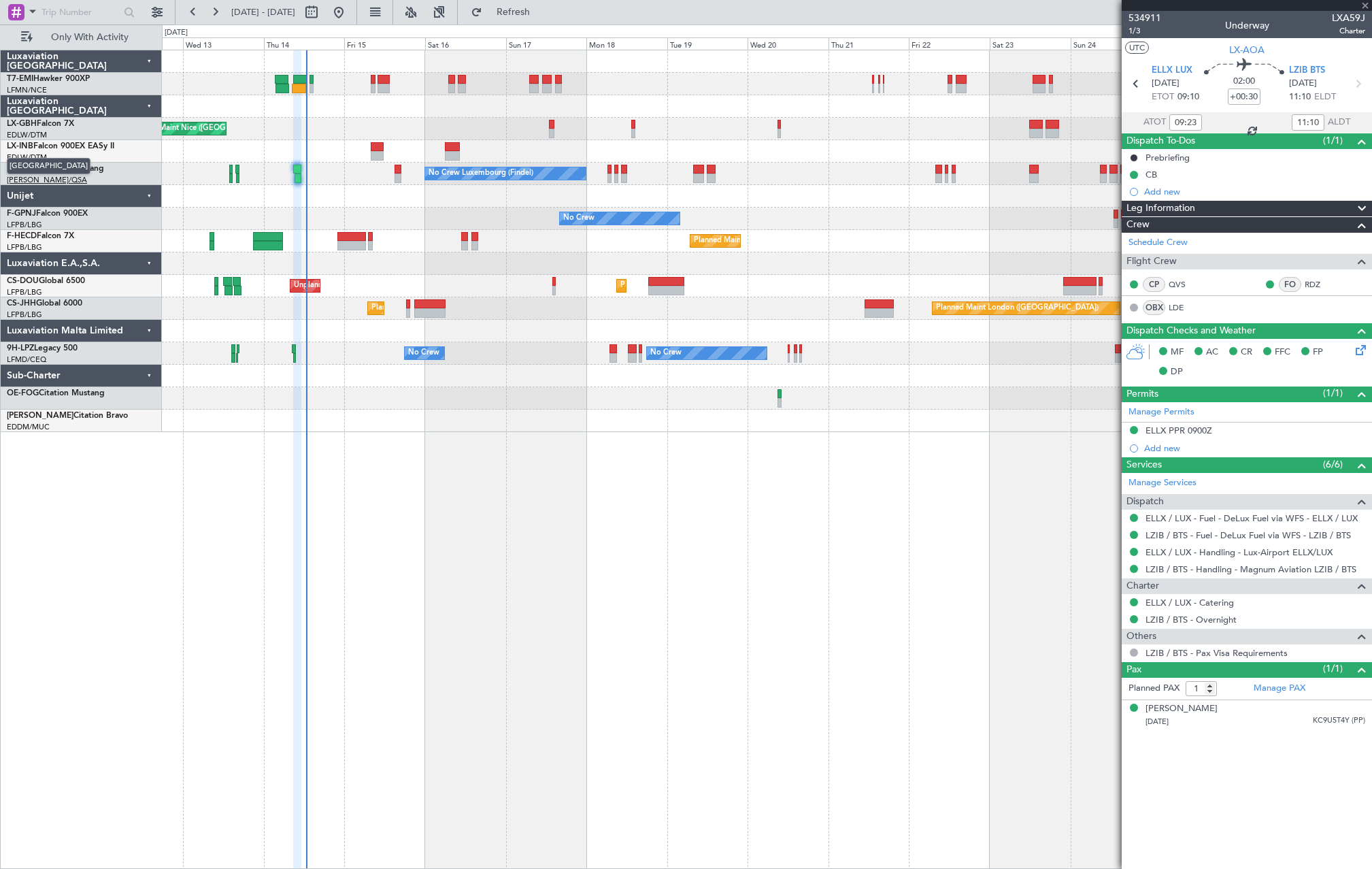
type input "+00:05"
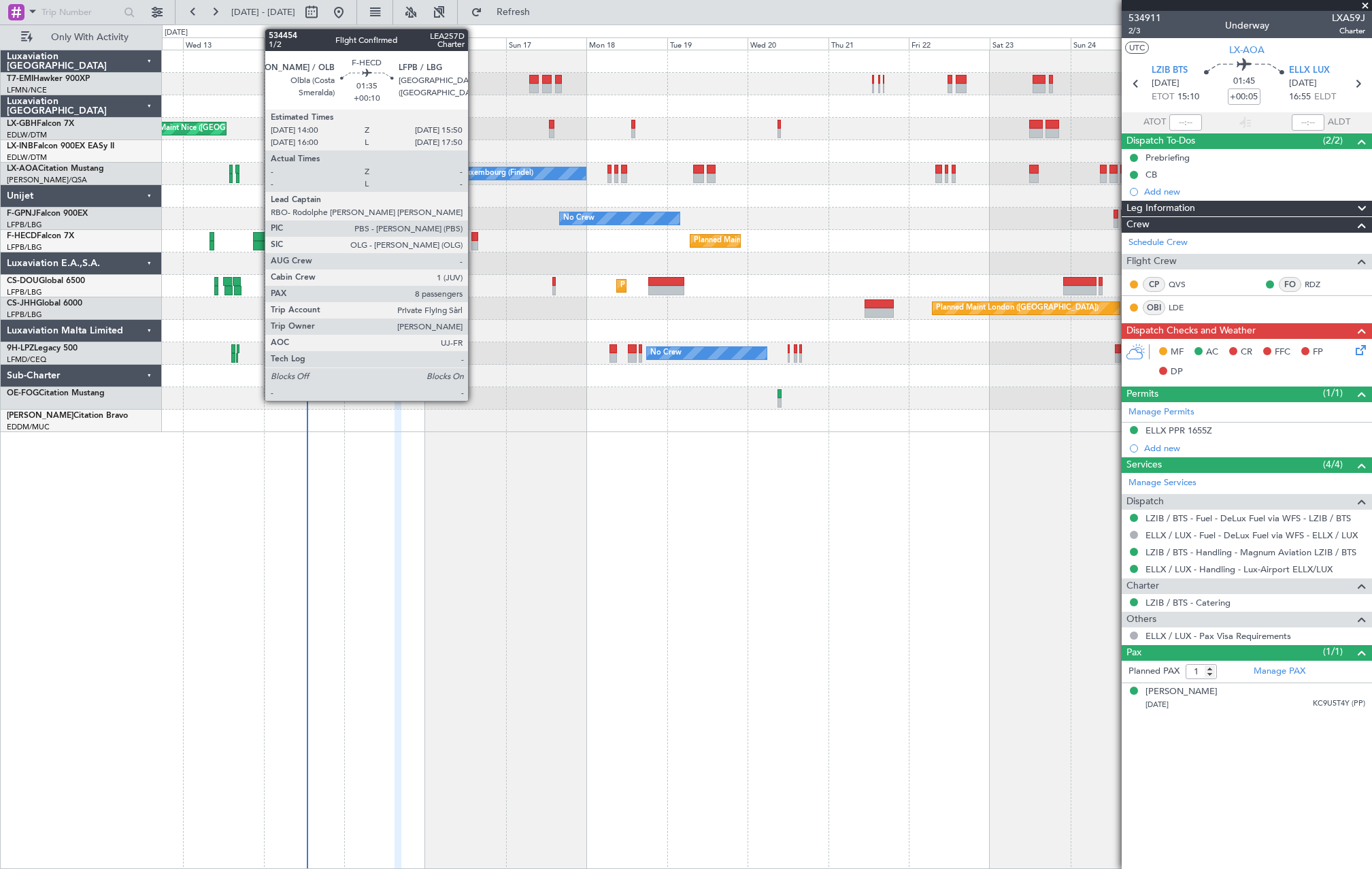
click at [476, 246] on div at bounding box center [475, 246] width 7 height 10
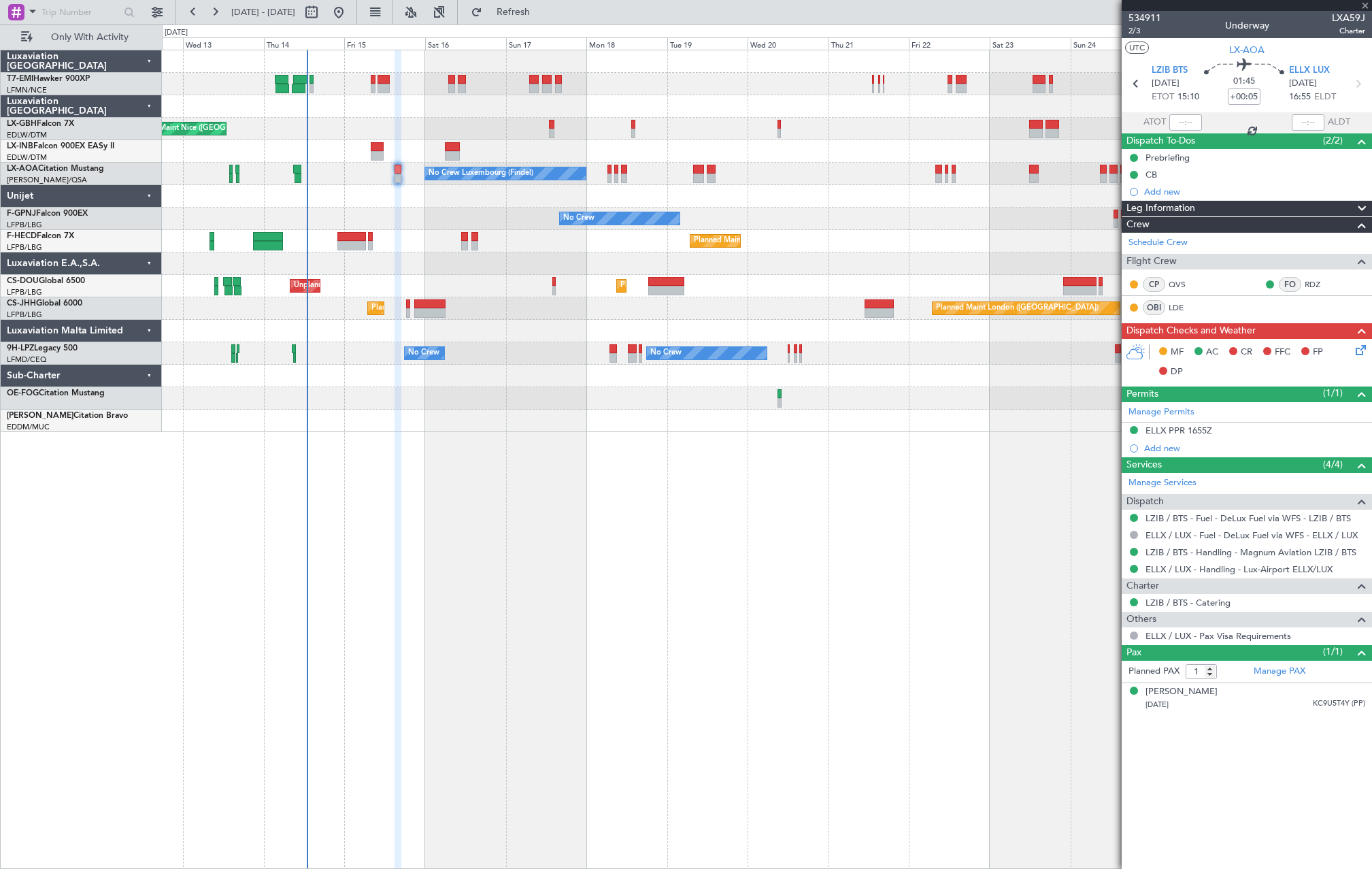
type input "+00:10"
type input "8"
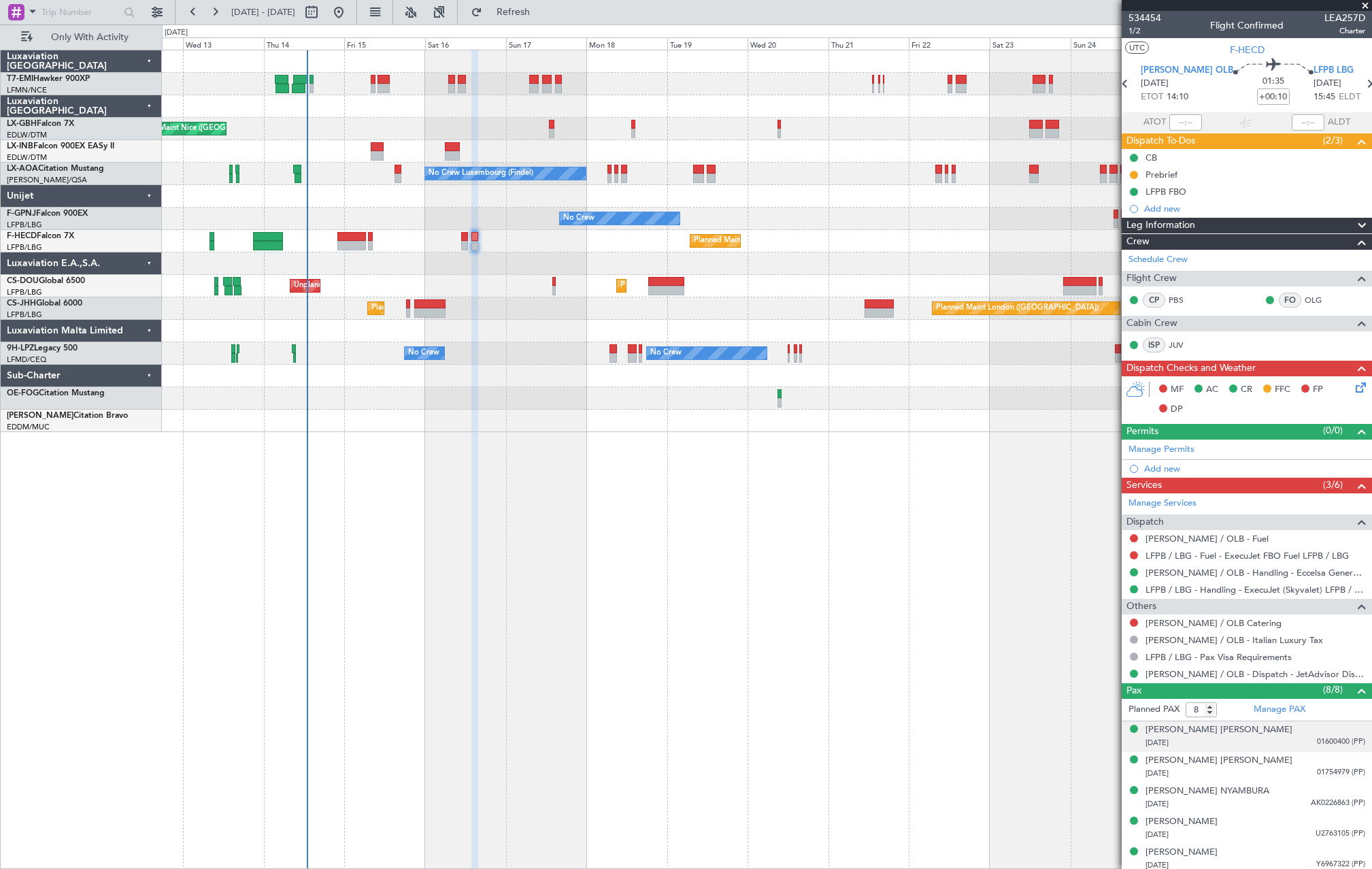
click at [1287, 739] on div "[DATE] 01600400 (PP)" at bounding box center [1256, 743] width 220 height 13
click at [1322, 800] on span "01754979 (PP)" at bounding box center [1341, 806] width 49 height 11
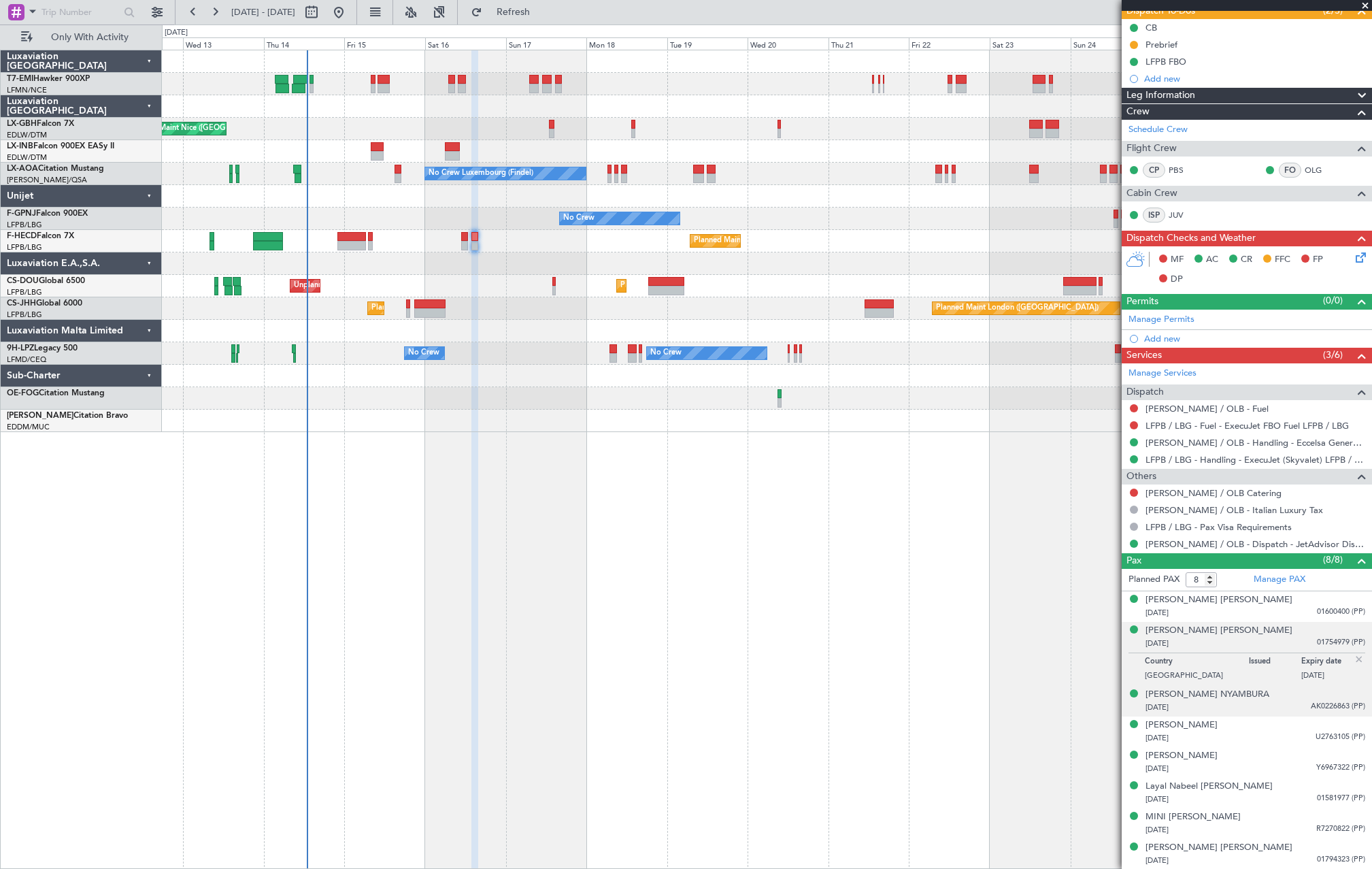
click at [1271, 705] on div "10/11/1984 AK0226863 (PP)" at bounding box center [1256, 707] width 220 height 13
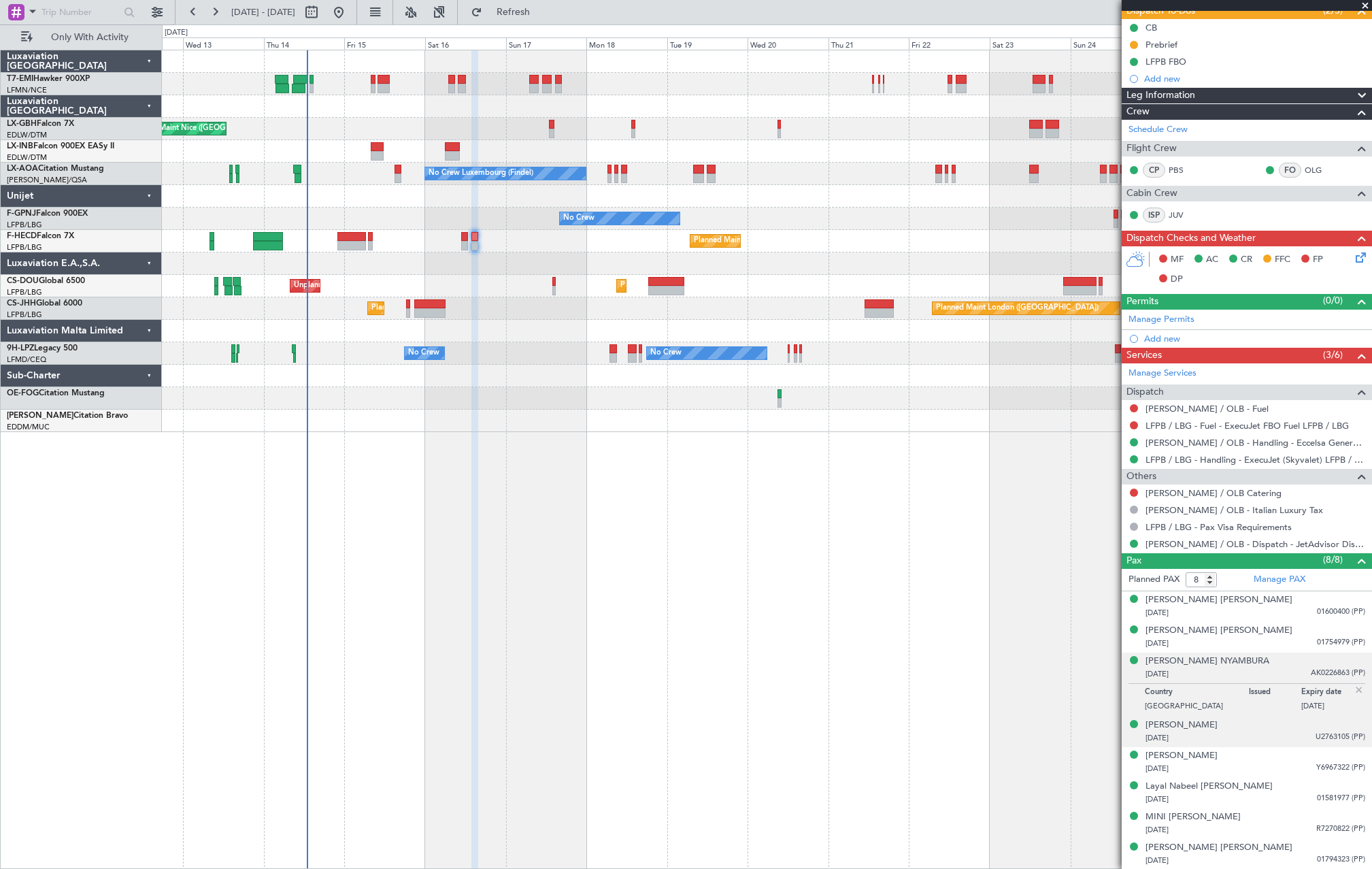
click at [1316, 725] on div "Jessy REJI 20/05/1979 U2763105 (PP)" at bounding box center [1256, 732] width 220 height 27
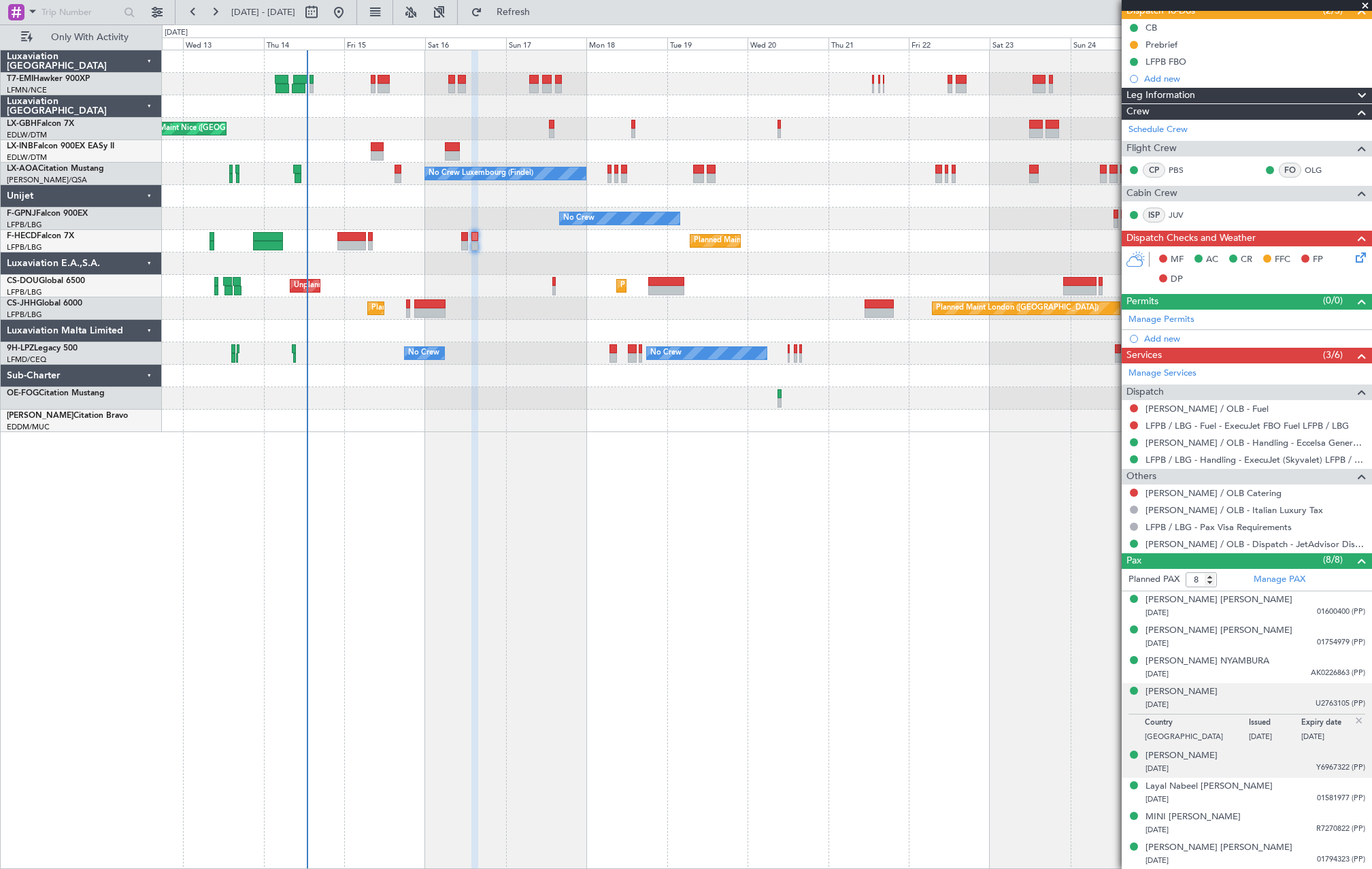
click at [1292, 752] on div "LYIA WILSON 24/10/1987 Y6967322 (PP)" at bounding box center [1256, 763] width 220 height 27
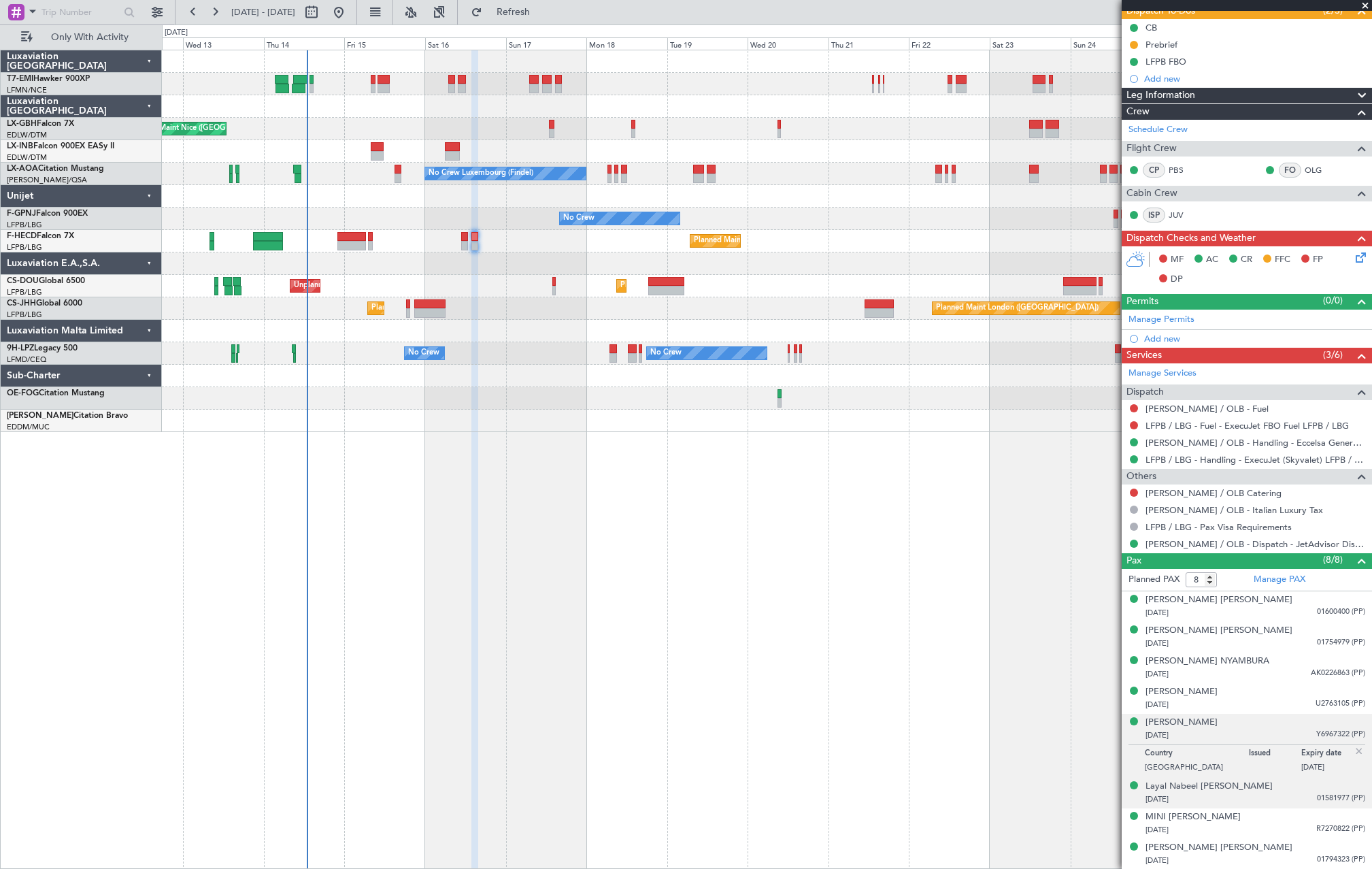
click at [1327, 787] on div "Layal Nabeel A A AL-MESLEMANI 29/01/1998 01581977 (PP)" at bounding box center [1256, 793] width 220 height 27
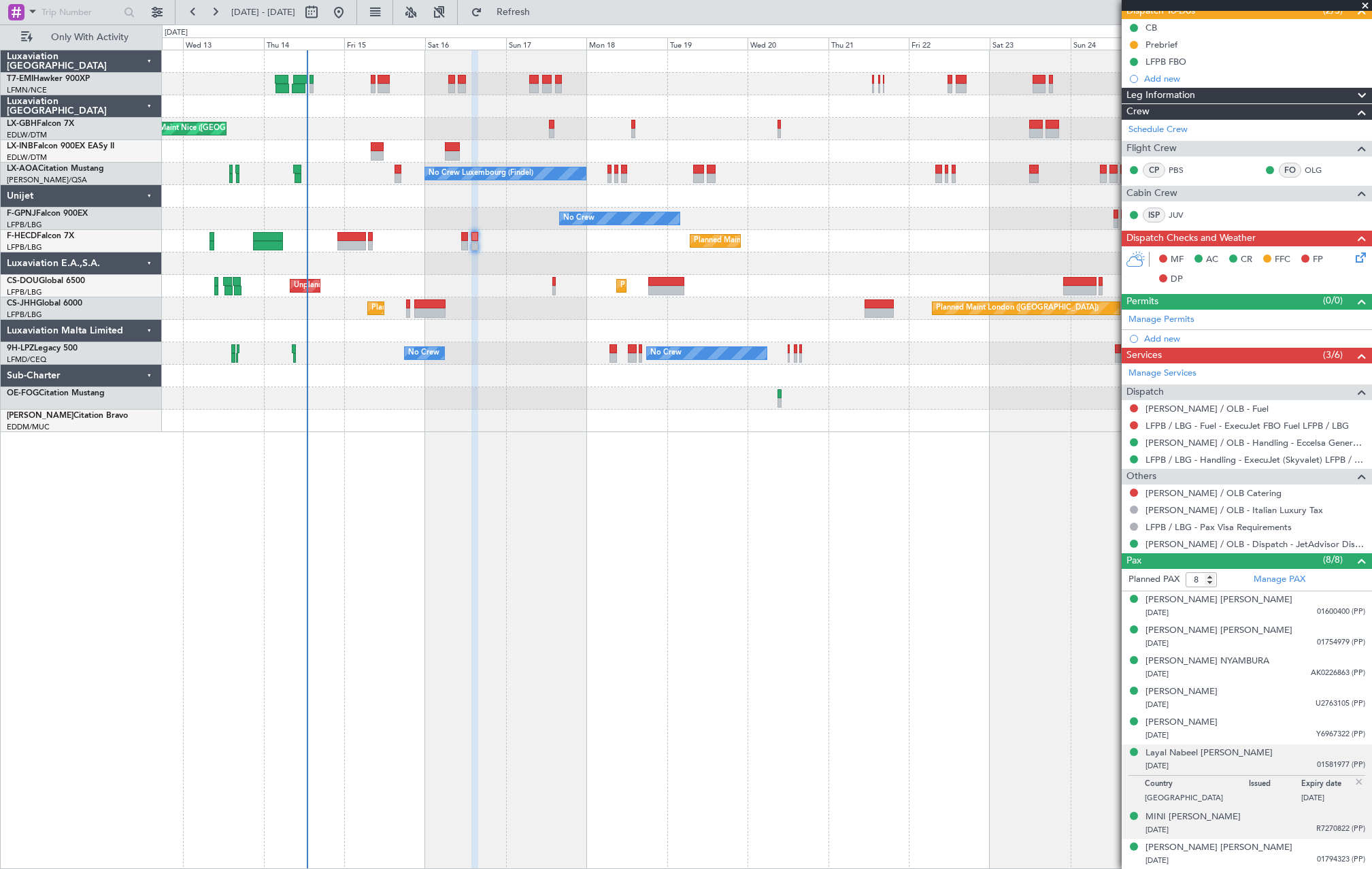
click at [1299, 818] on div "MINI ABRAHAM 28/12/1992 R7270822 (PP)" at bounding box center [1256, 824] width 220 height 27
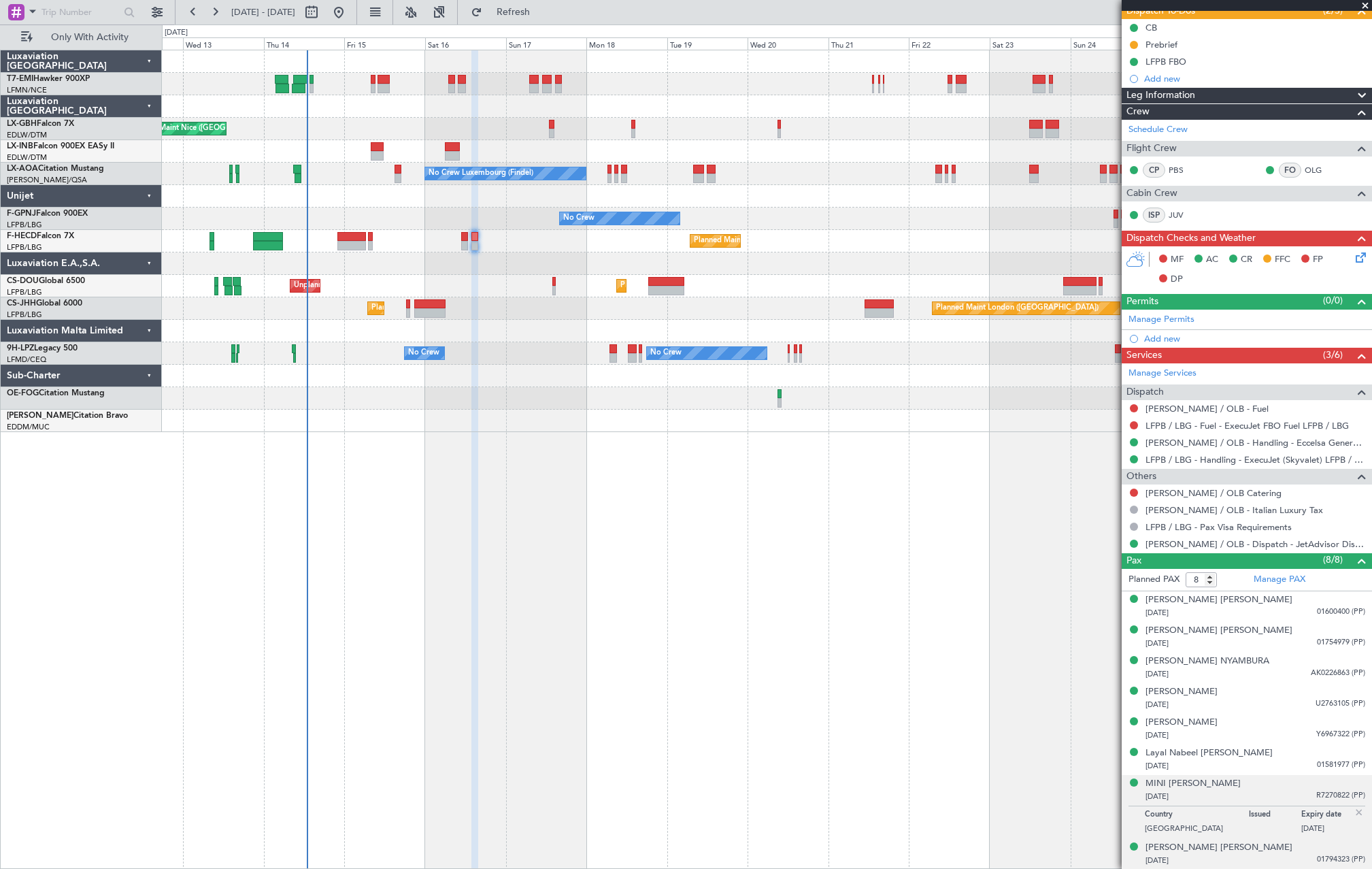
click at [1306, 865] on div "17/04/2023 01794323 (PP)" at bounding box center [1256, 861] width 220 height 13
click at [1338, 615] on span "01600400 (PP)" at bounding box center [1341, 612] width 49 height 11
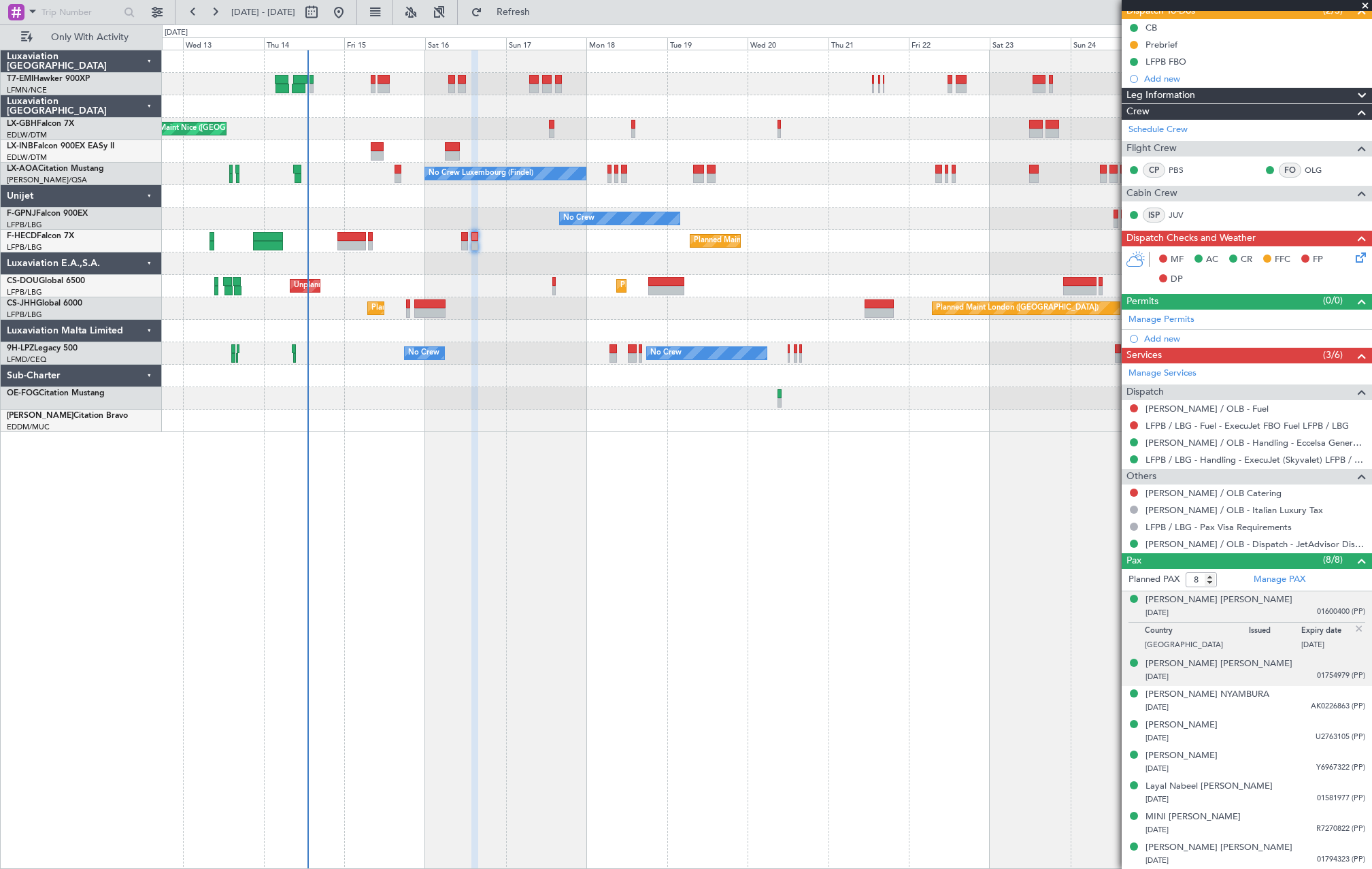
click at [1325, 679] on span "01754979 (PP)" at bounding box center [1341, 676] width 49 height 11
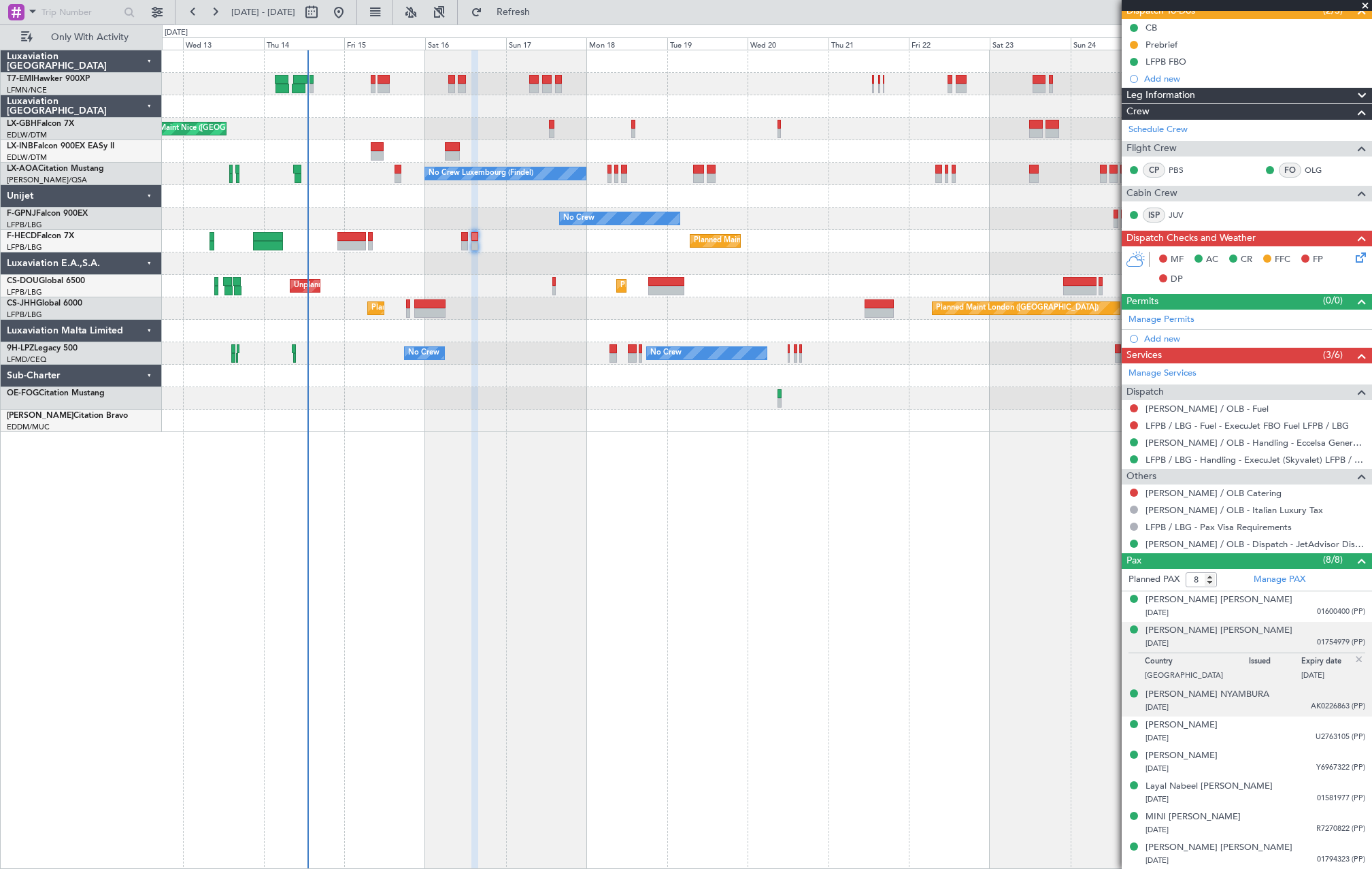
click at [1311, 710] on span "AK0226863 (PP)" at bounding box center [1337, 706] width 54 height 11
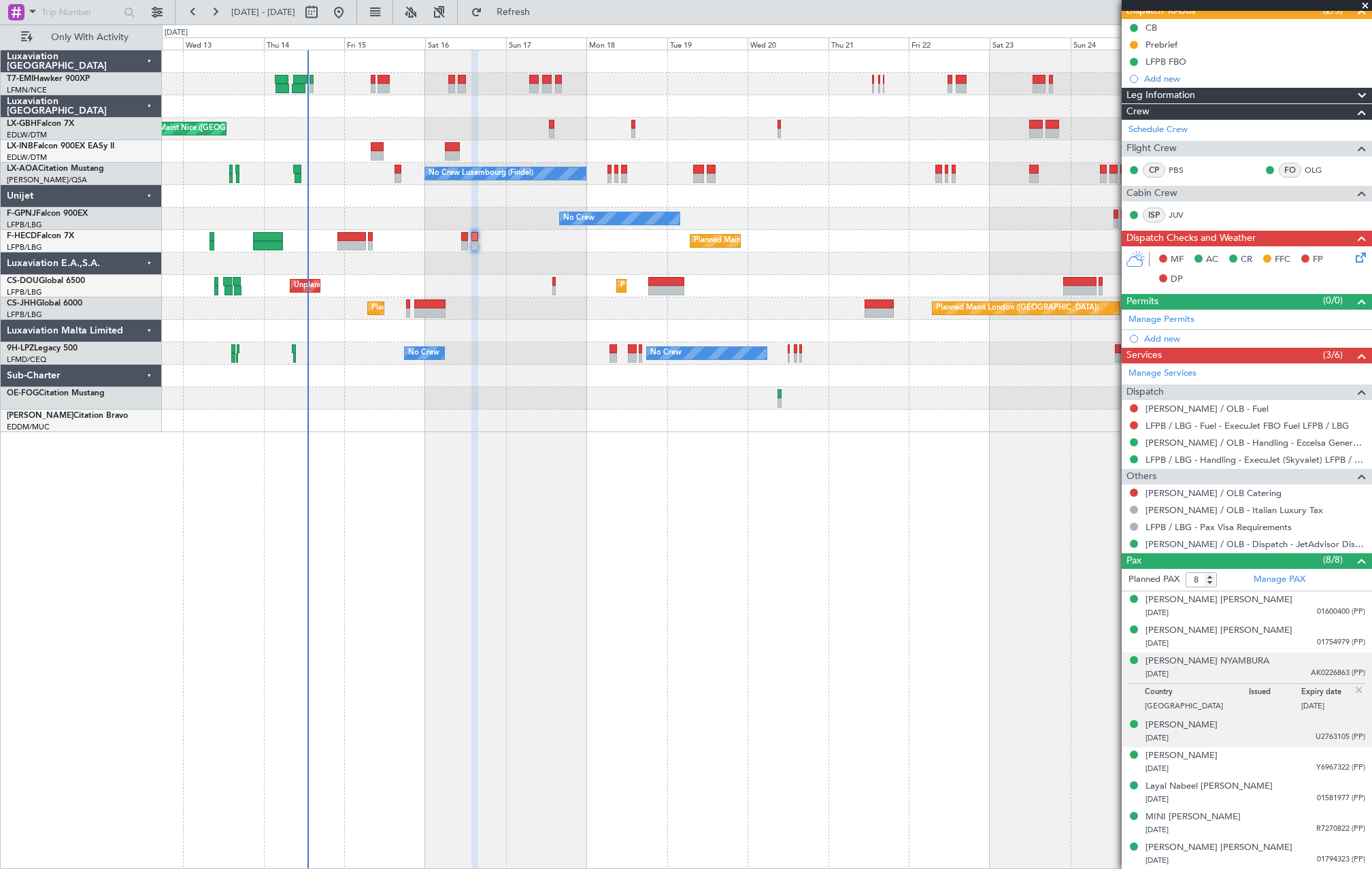
click at [1303, 740] on div "20/05/1979 U2763105 (PP)" at bounding box center [1256, 738] width 220 height 13
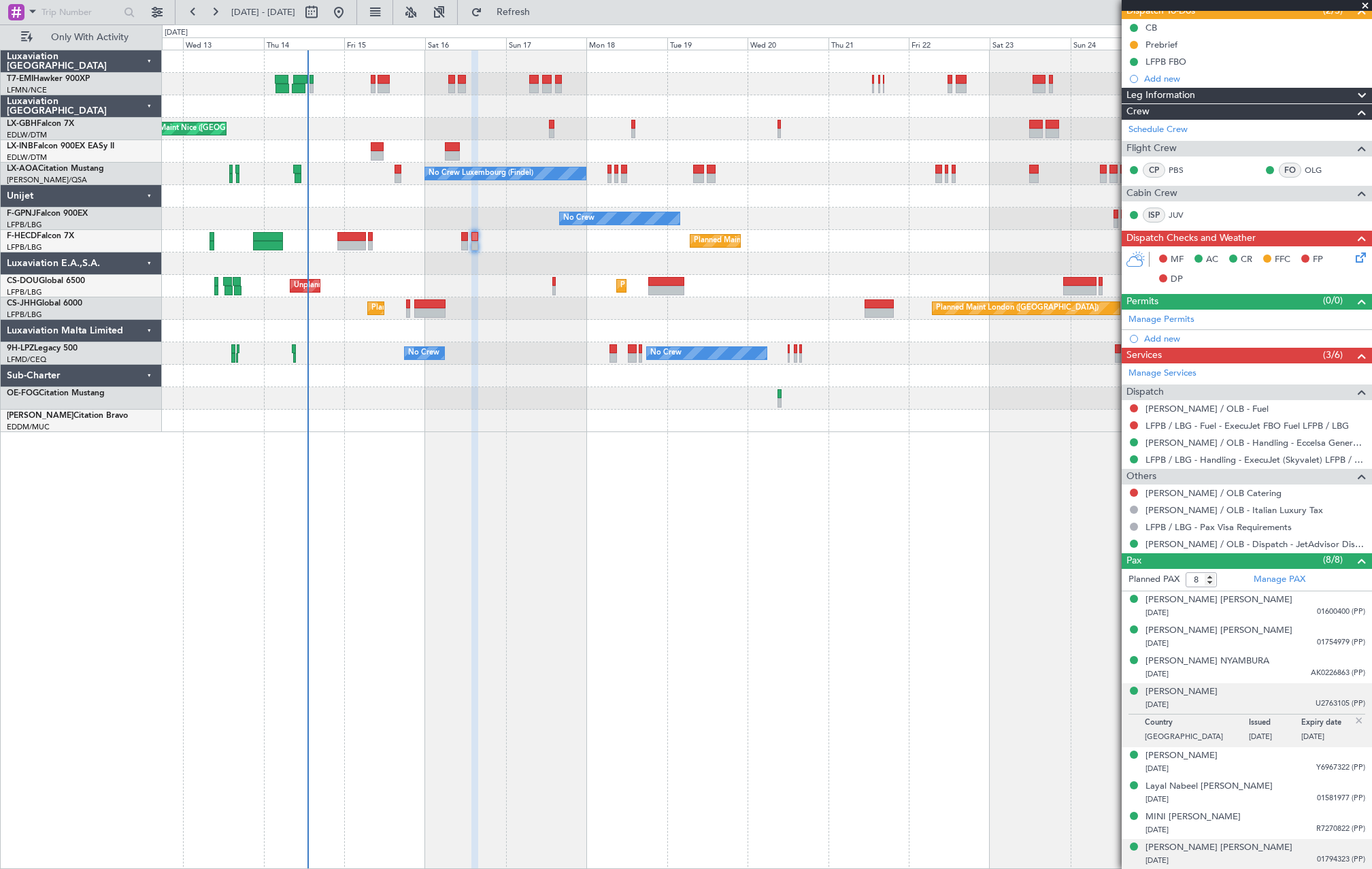
click at [1287, 858] on div "17/04/2023 01794323 (PP)" at bounding box center [1256, 861] width 220 height 13
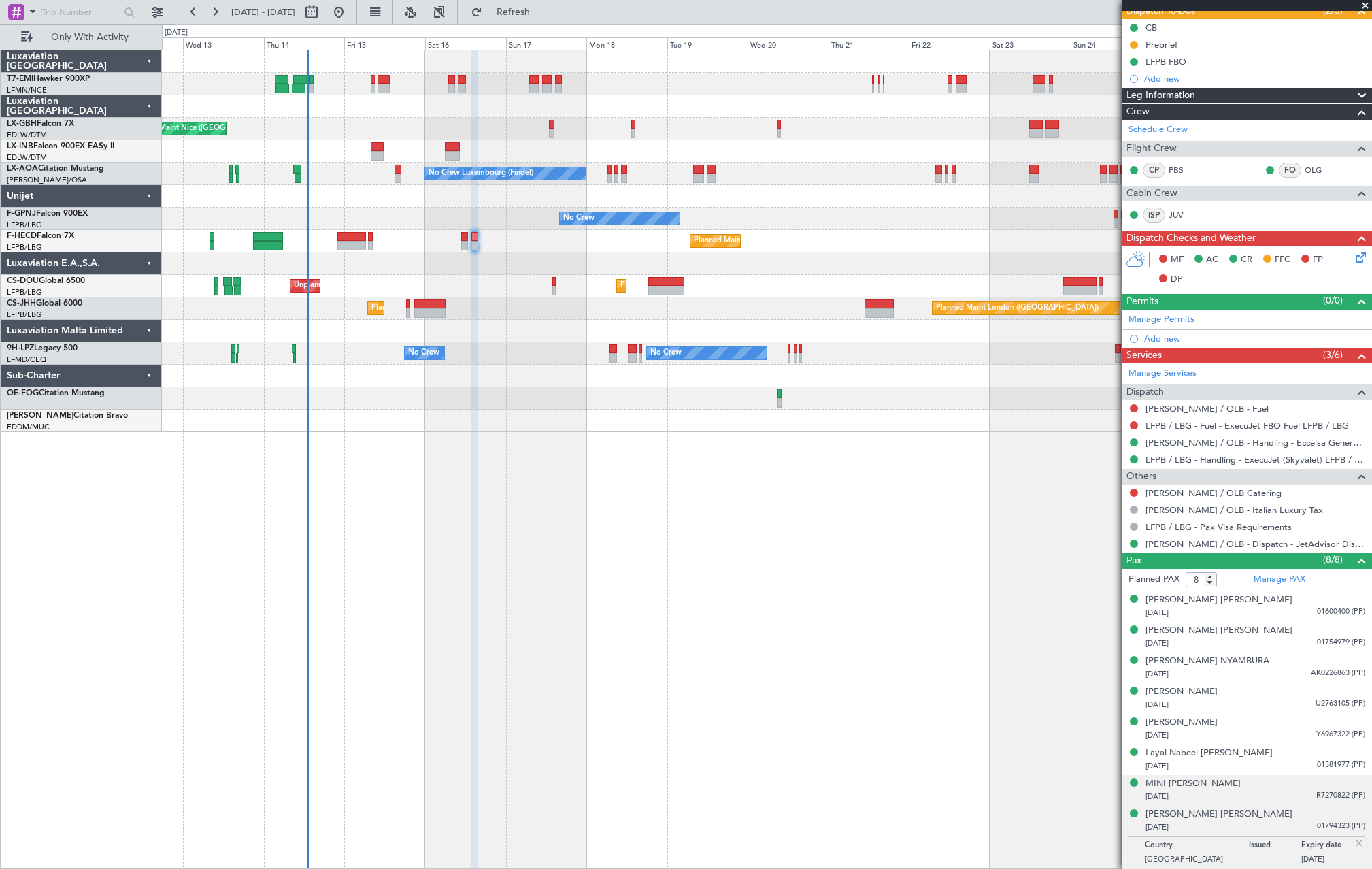
click at [1279, 798] on div "28/12/1992 R7270822 (PP)" at bounding box center [1256, 796] width 220 height 13
click at [1304, 609] on div "20/02/2021 01600400 (PP)" at bounding box center [1256, 612] width 220 height 13
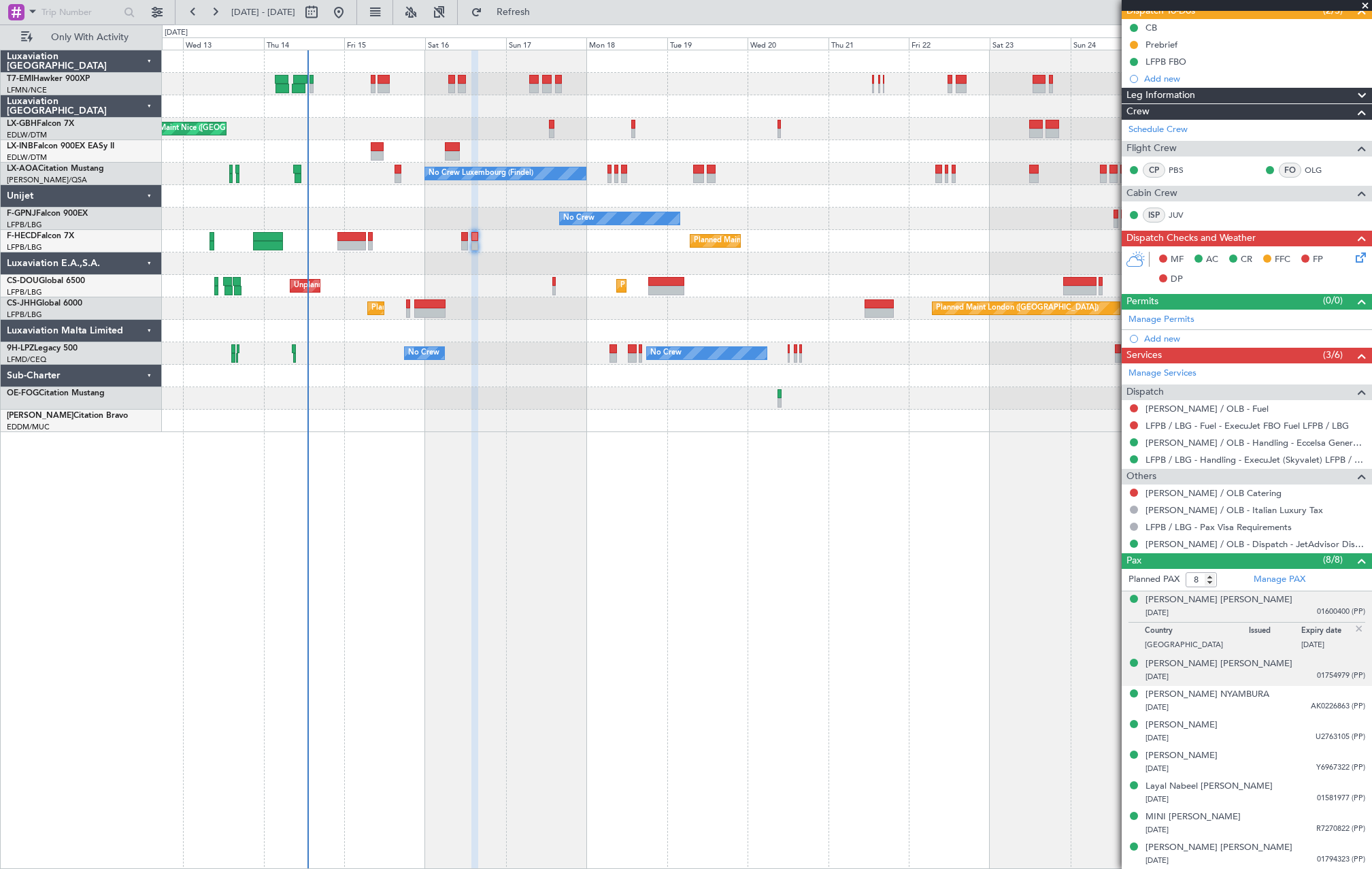
click at [1292, 660] on div "Ali AHMAD A A ALKUWARI 04/08/1992 01754979 (PP)" at bounding box center [1256, 671] width 220 height 27
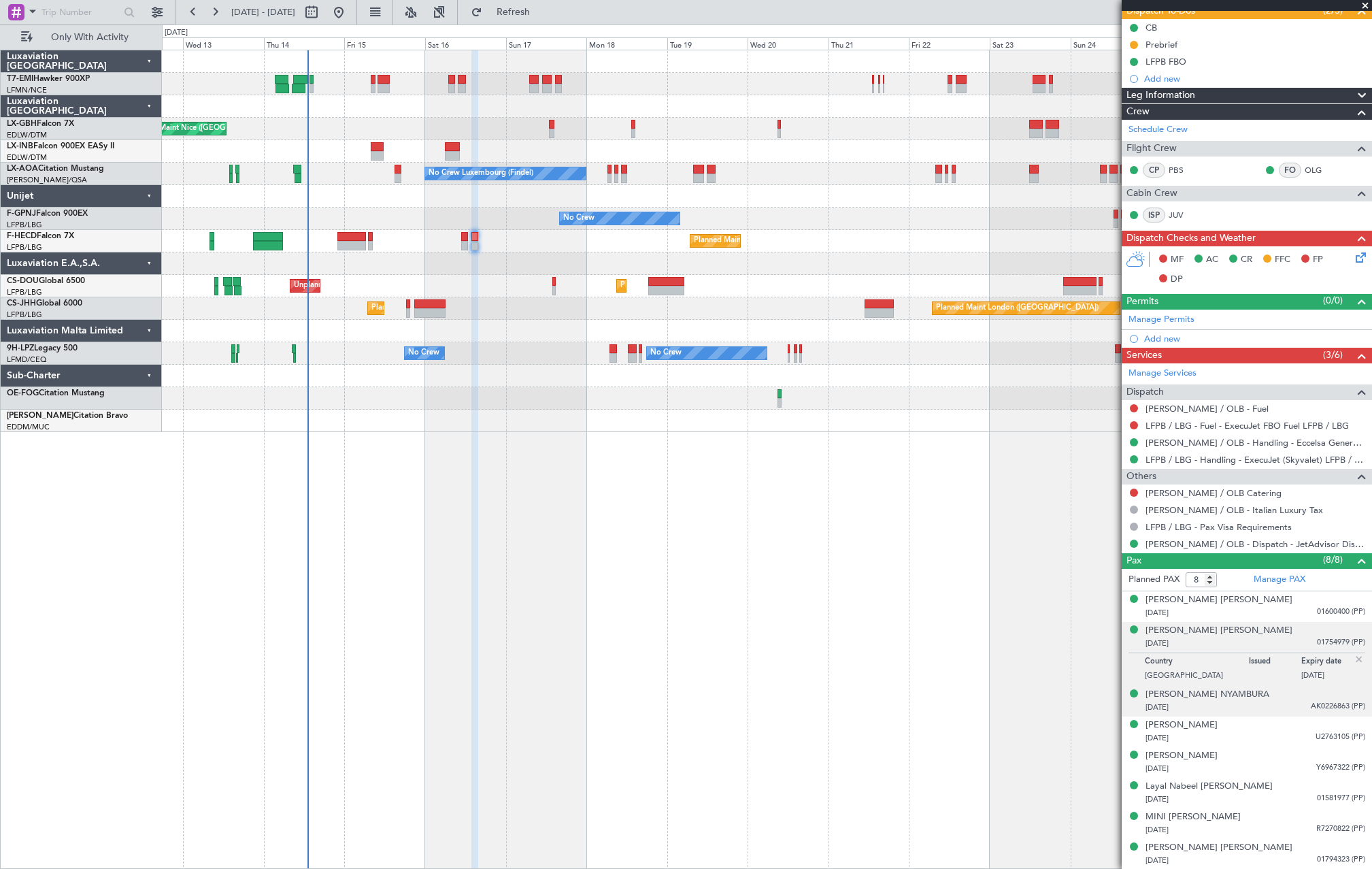
click at [1285, 705] on div "10/11/1984 AK0226863 (PP)" at bounding box center [1256, 707] width 220 height 13
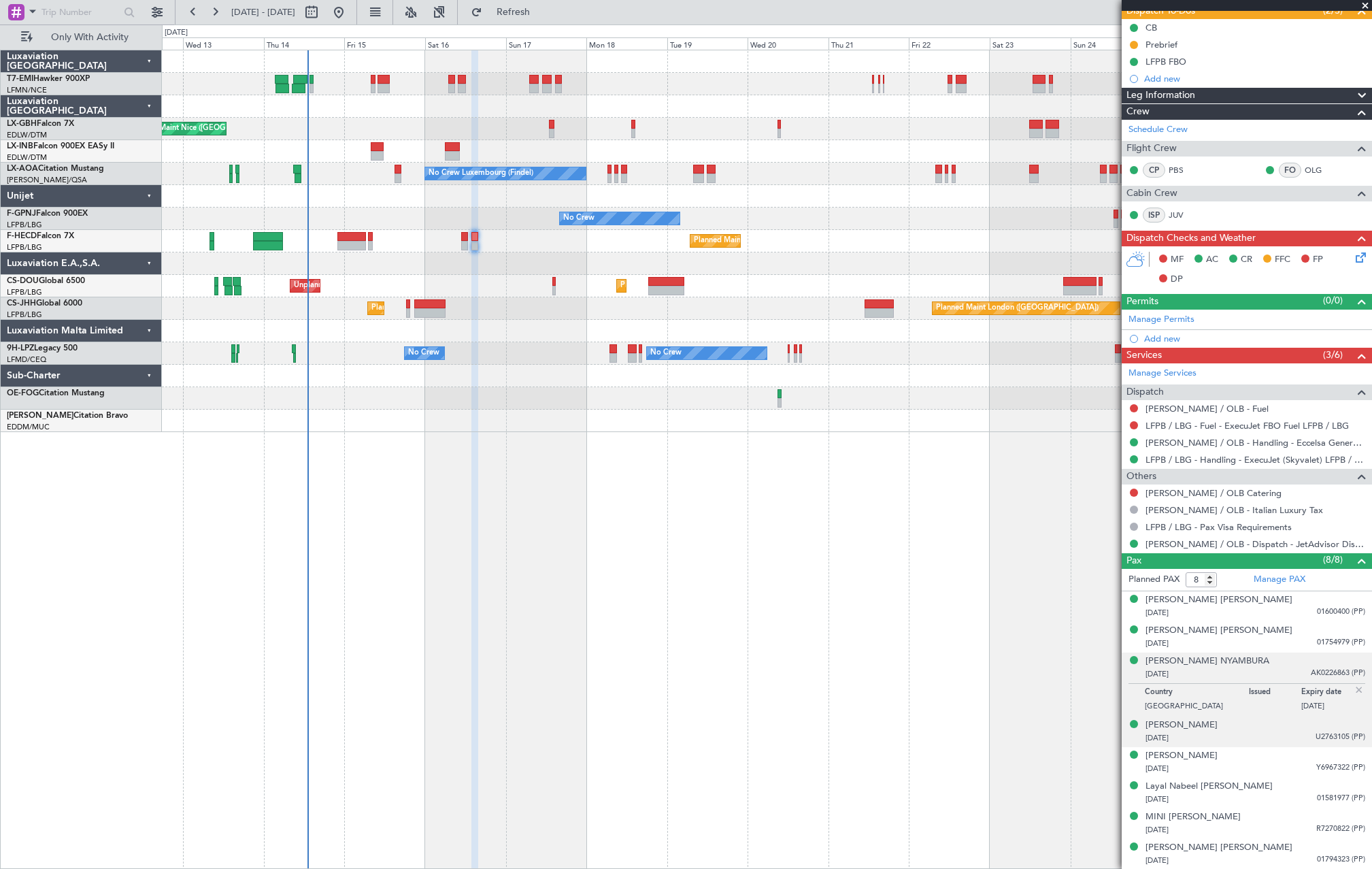
click at [1316, 733] on span "U2763105 (PP)" at bounding box center [1340, 737] width 49 height 11
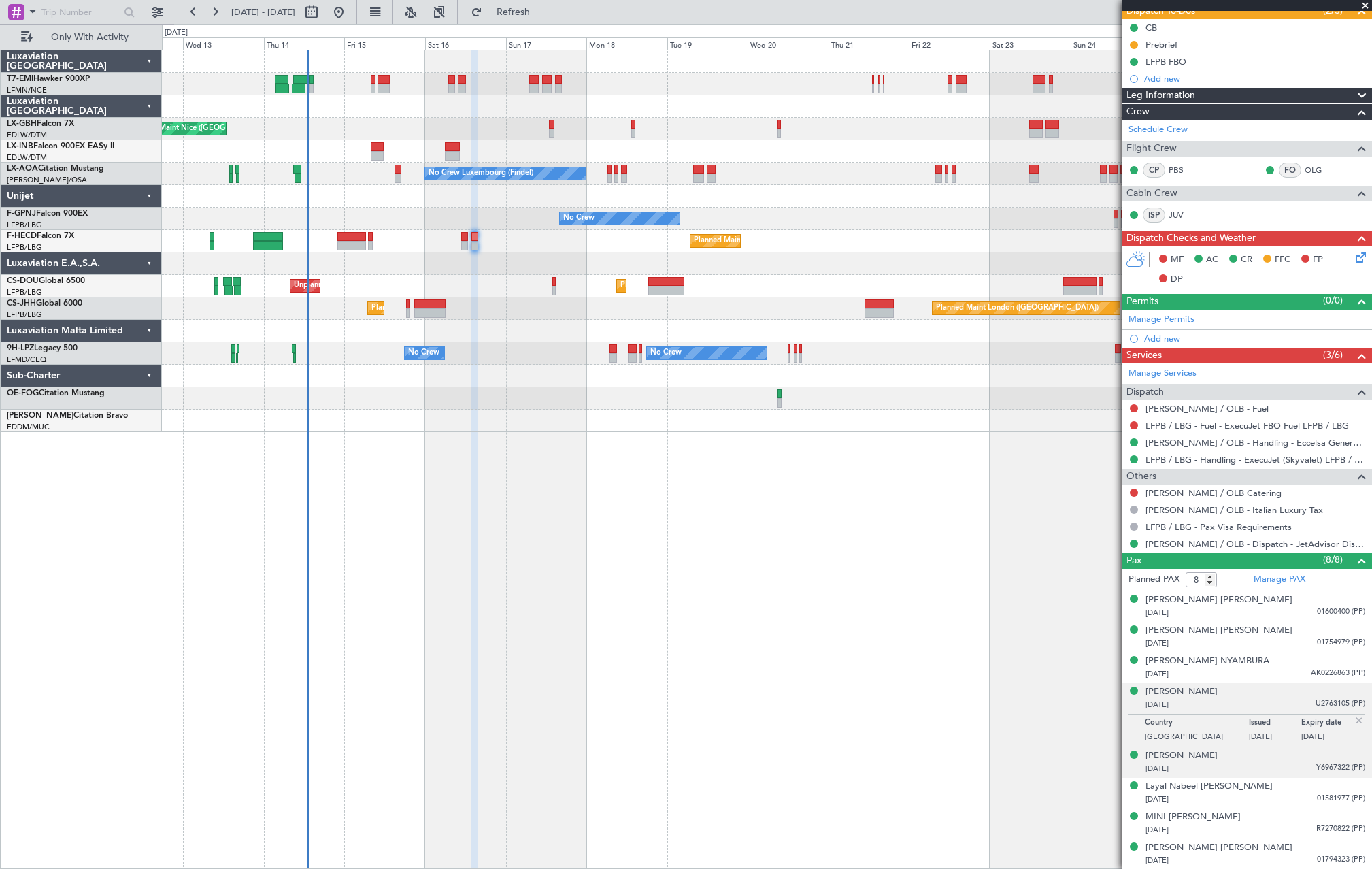
click at [1306, 758] on div "LYIA WILSON 24/10/1987 Y6967322 (PP)" at bounding box center [1256, 763] width 220 height 27
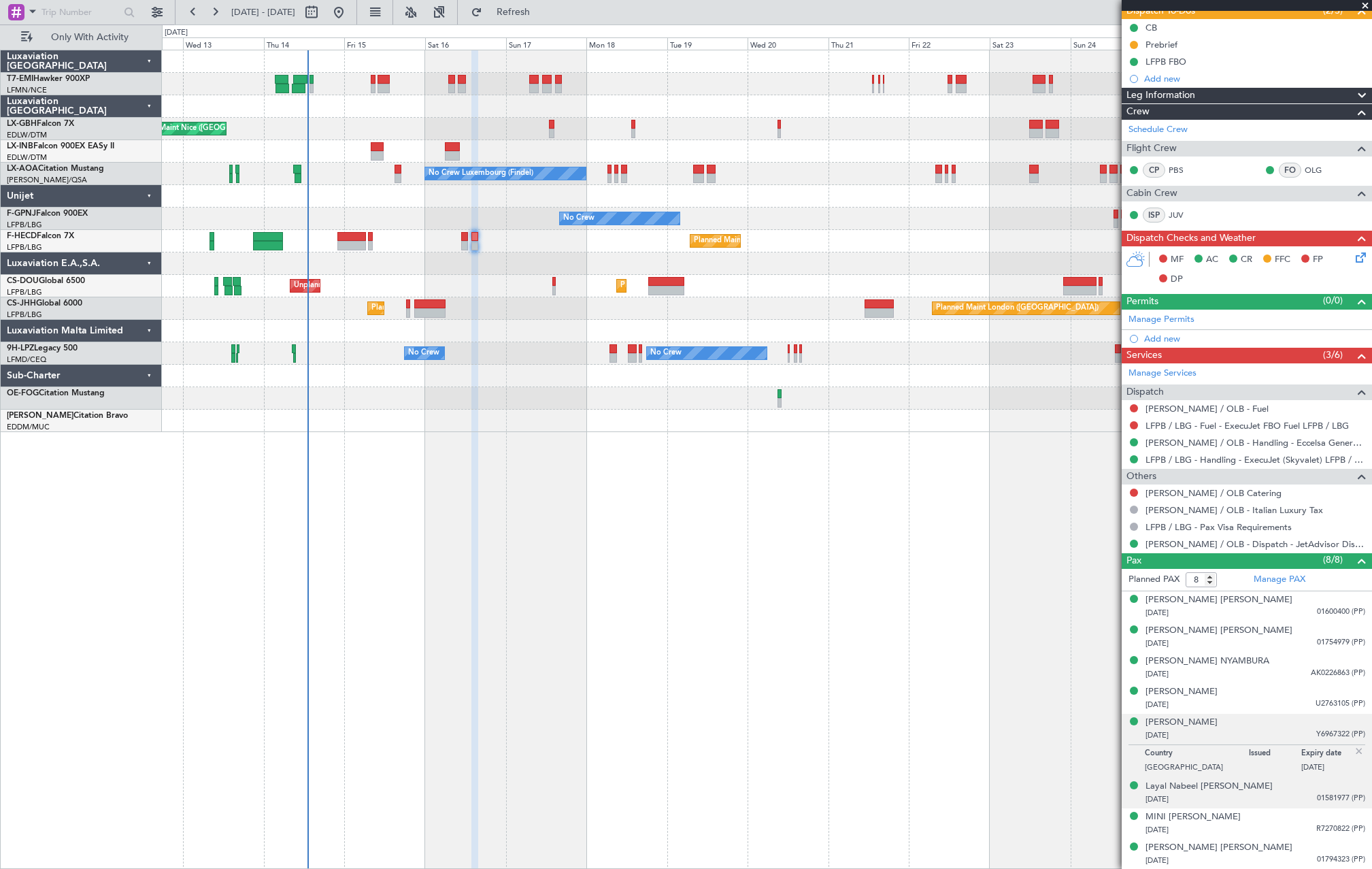
click at [1337, 798] on span "01581977 (PP)" at bounding box center [1341, 799] width 49 height 11
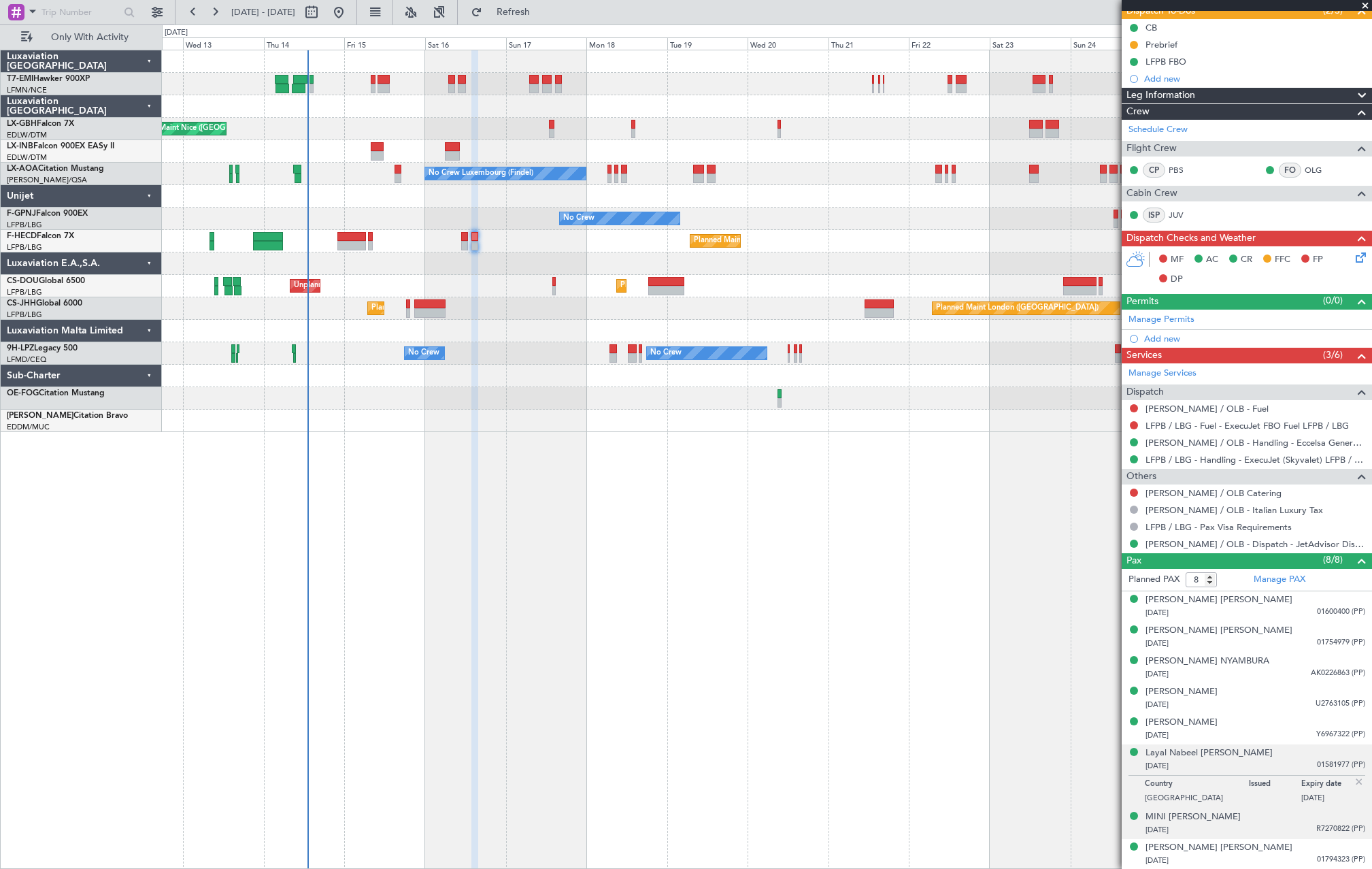
click at [1303, 819] on div "MINI ABRAHAM 28/12/1992 R7270822 (PP)" at bounding box center [1256, 824] width 220 height 27
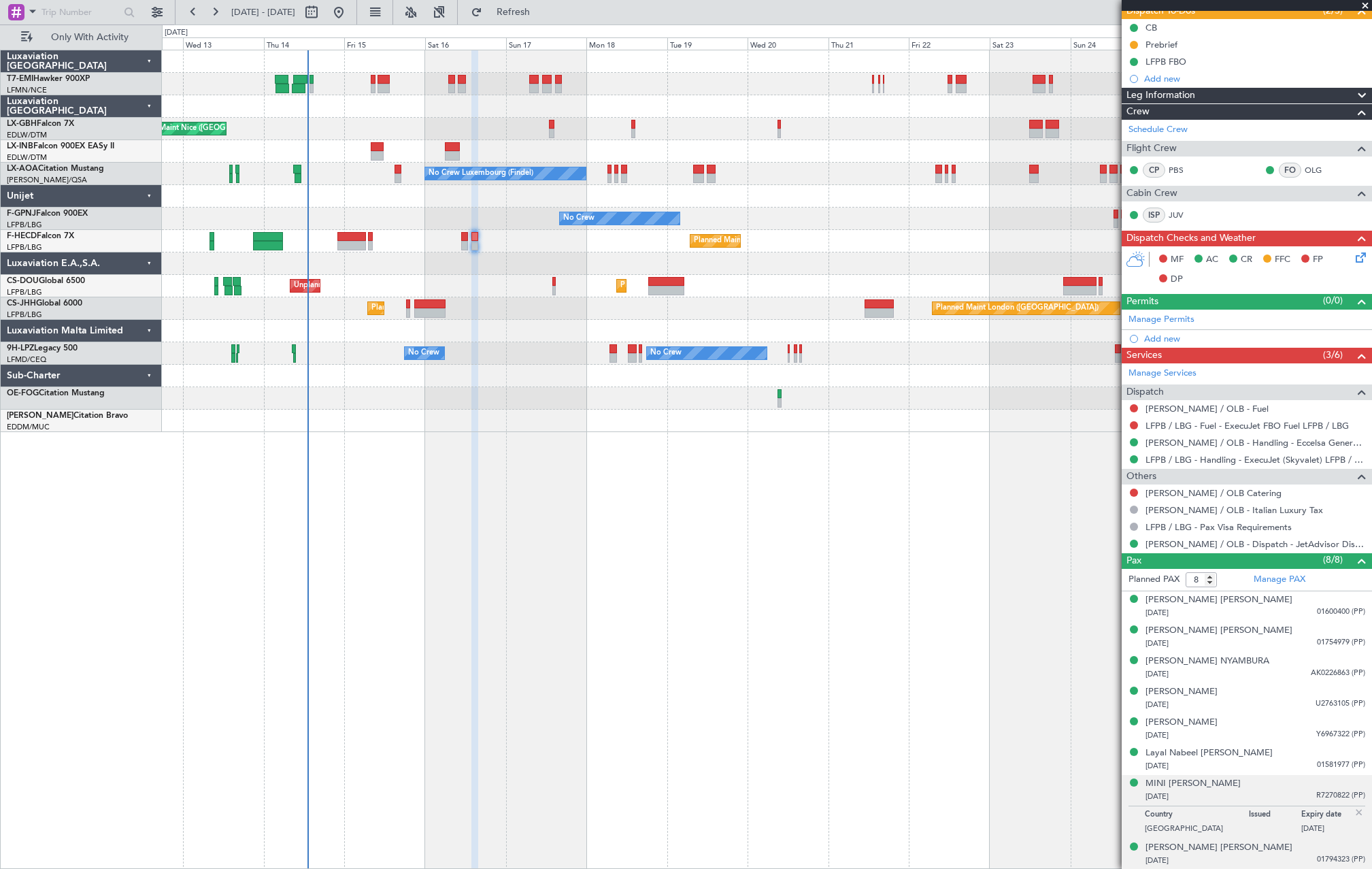
click at [1317, 856] on span "01794323 (PP)" at bounding box center [1341, 860] width 49 height 11
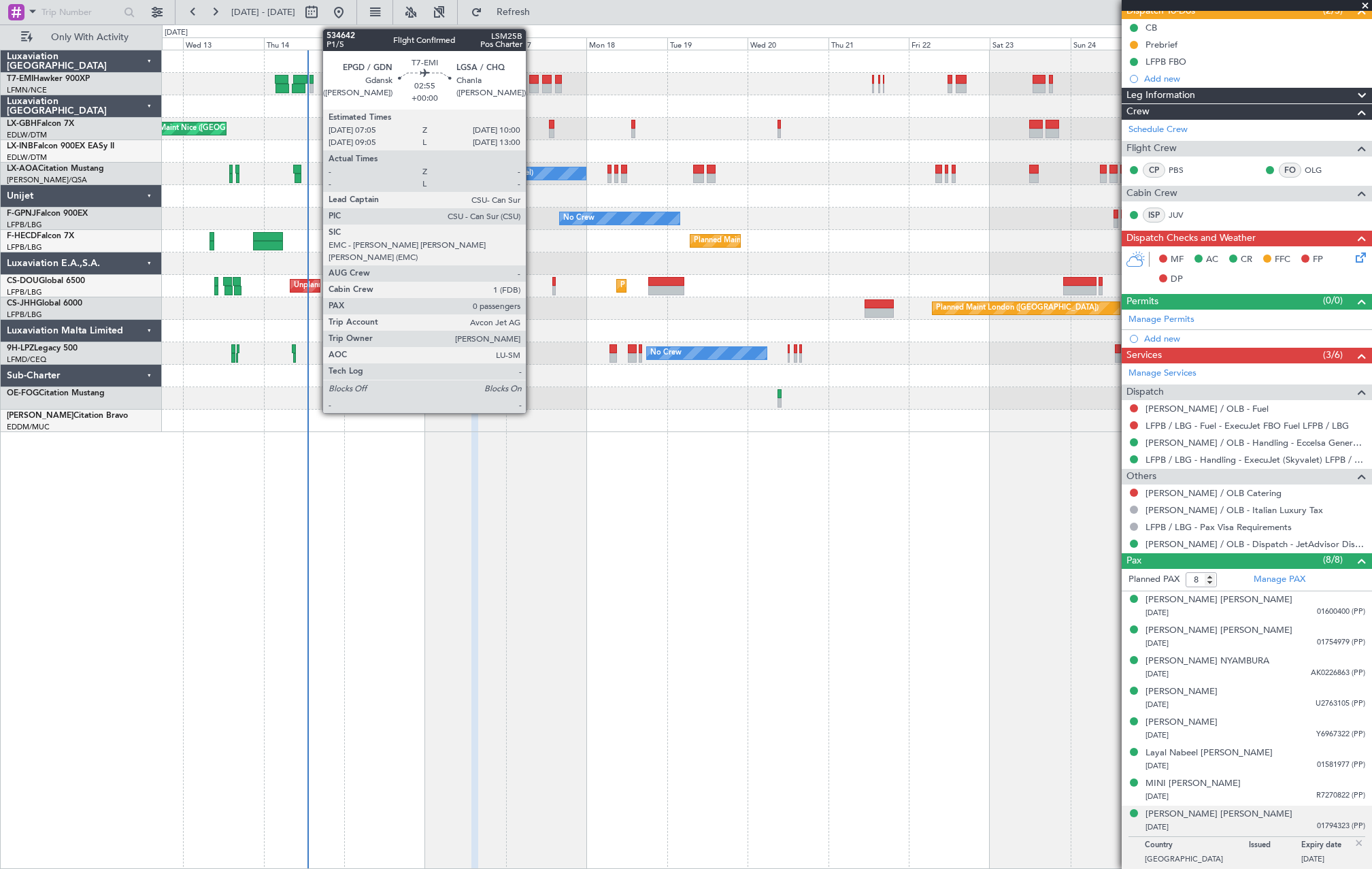
click at [532, 89] on div at bounding box center [534, 89] width 10 height 10
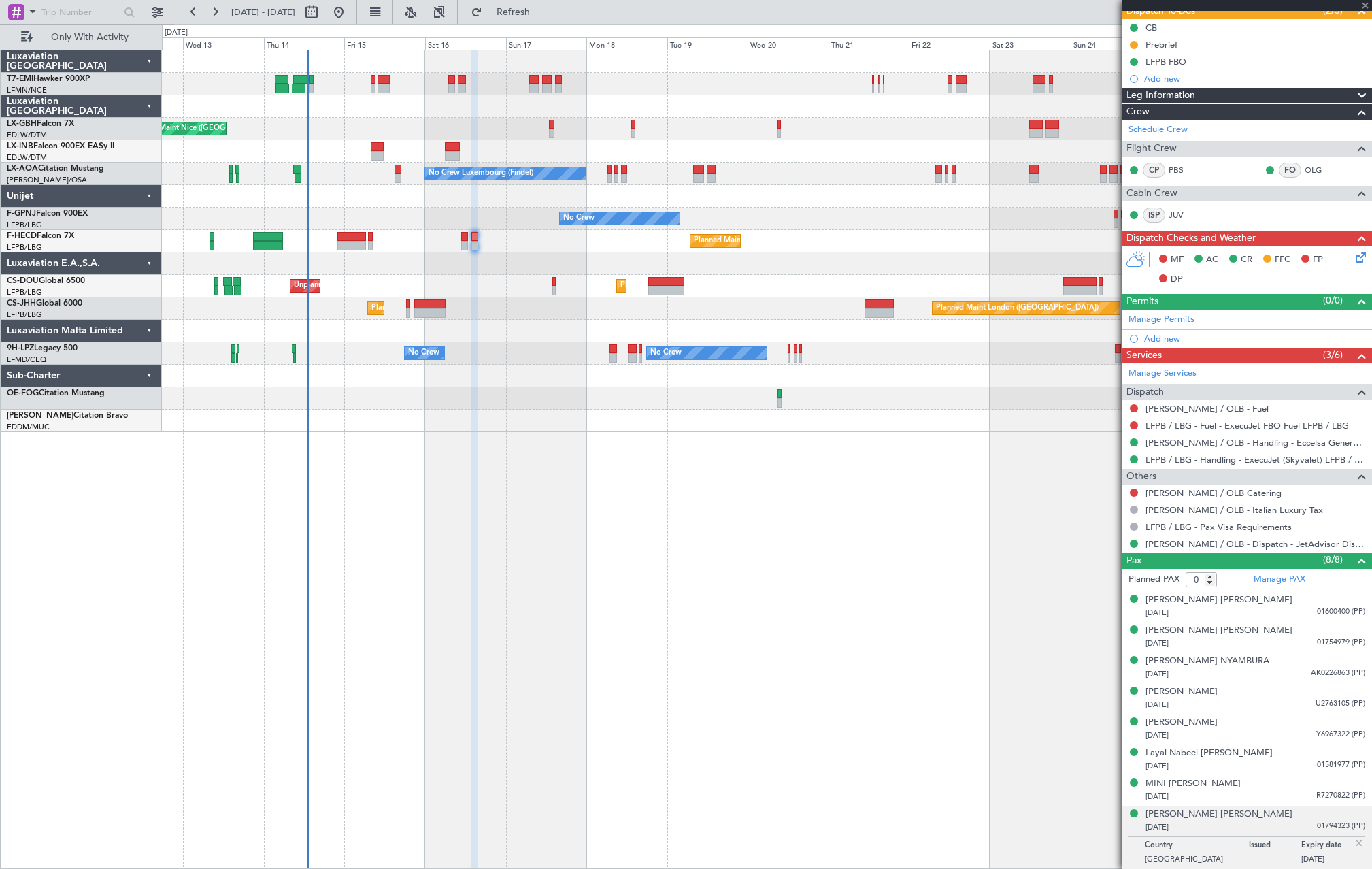
scroll to position [0, 0]
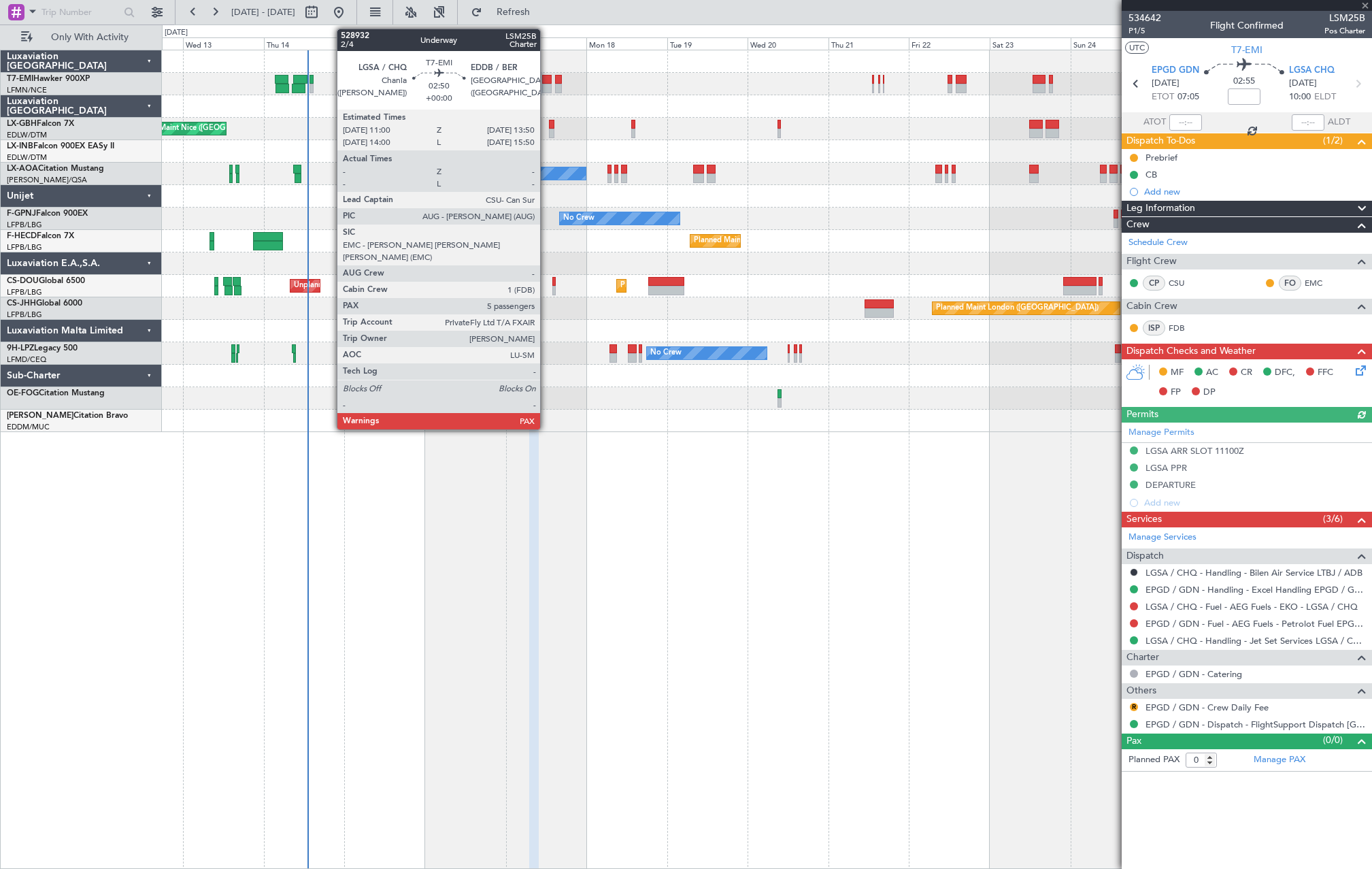
click at [546, 88] on div at bounding box center [547, 89] width 10 height 10
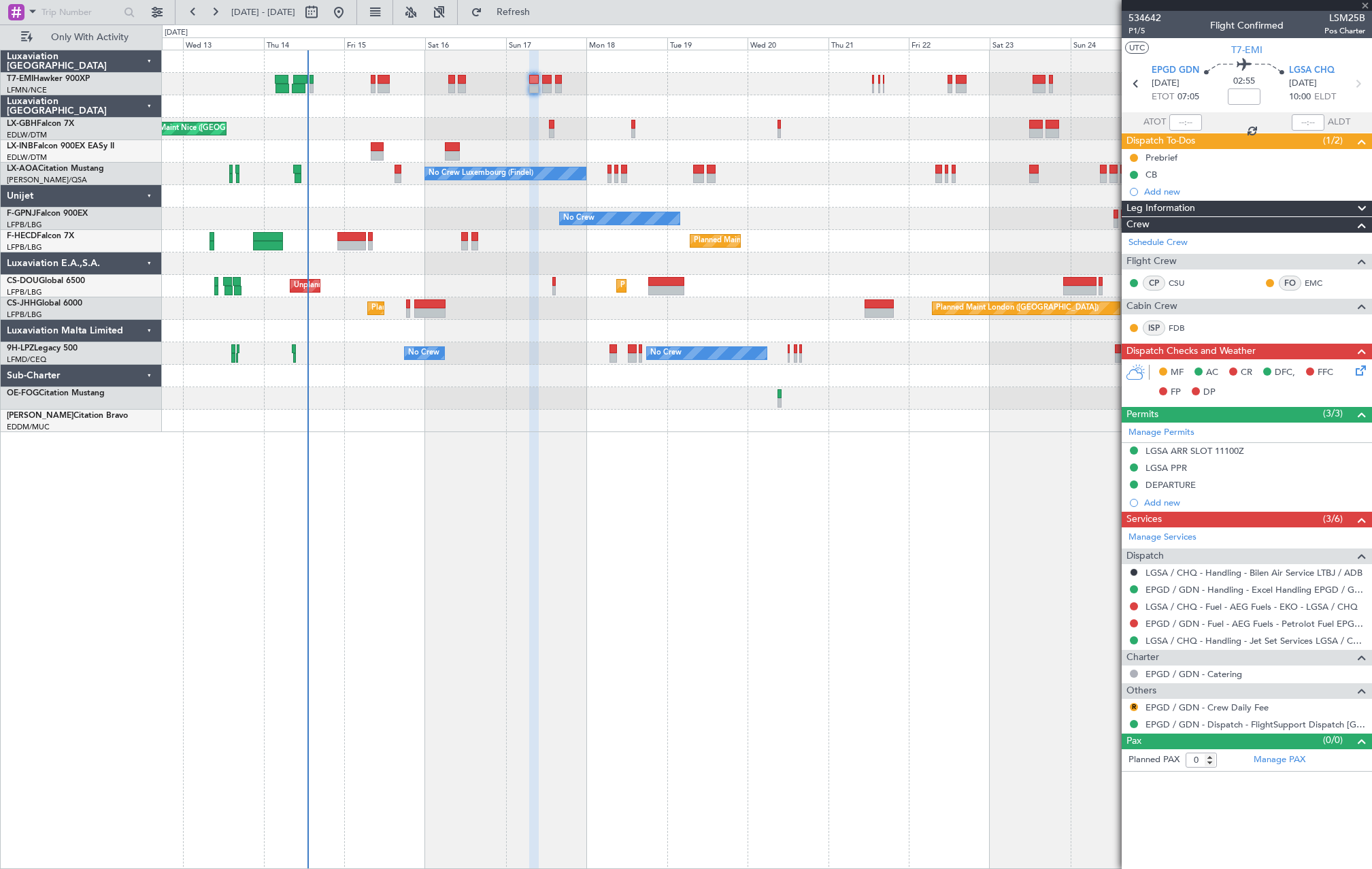
type input "5"
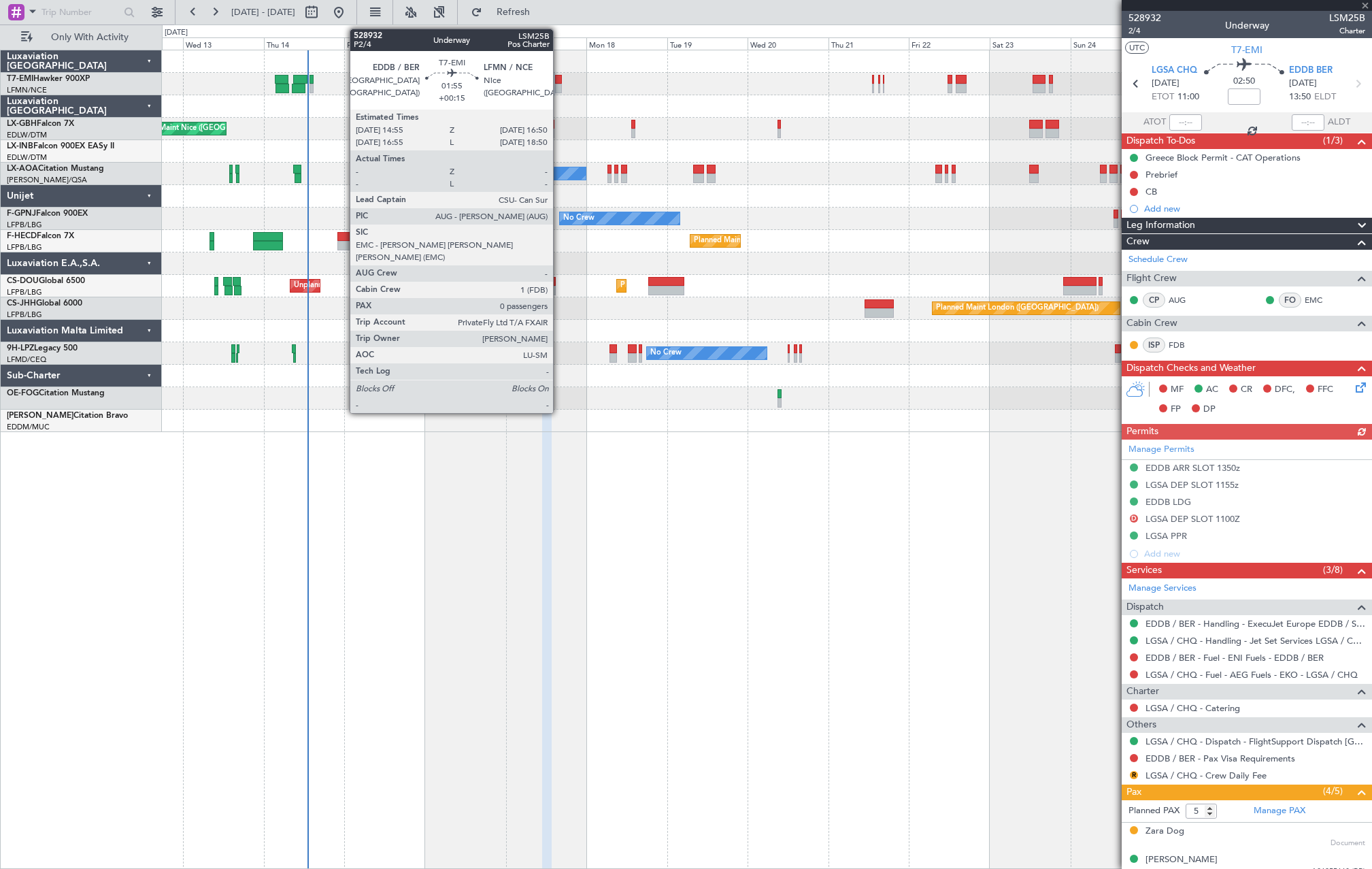
click at [560, 89] on div at bounding box center [559, 89] width 7 height 10
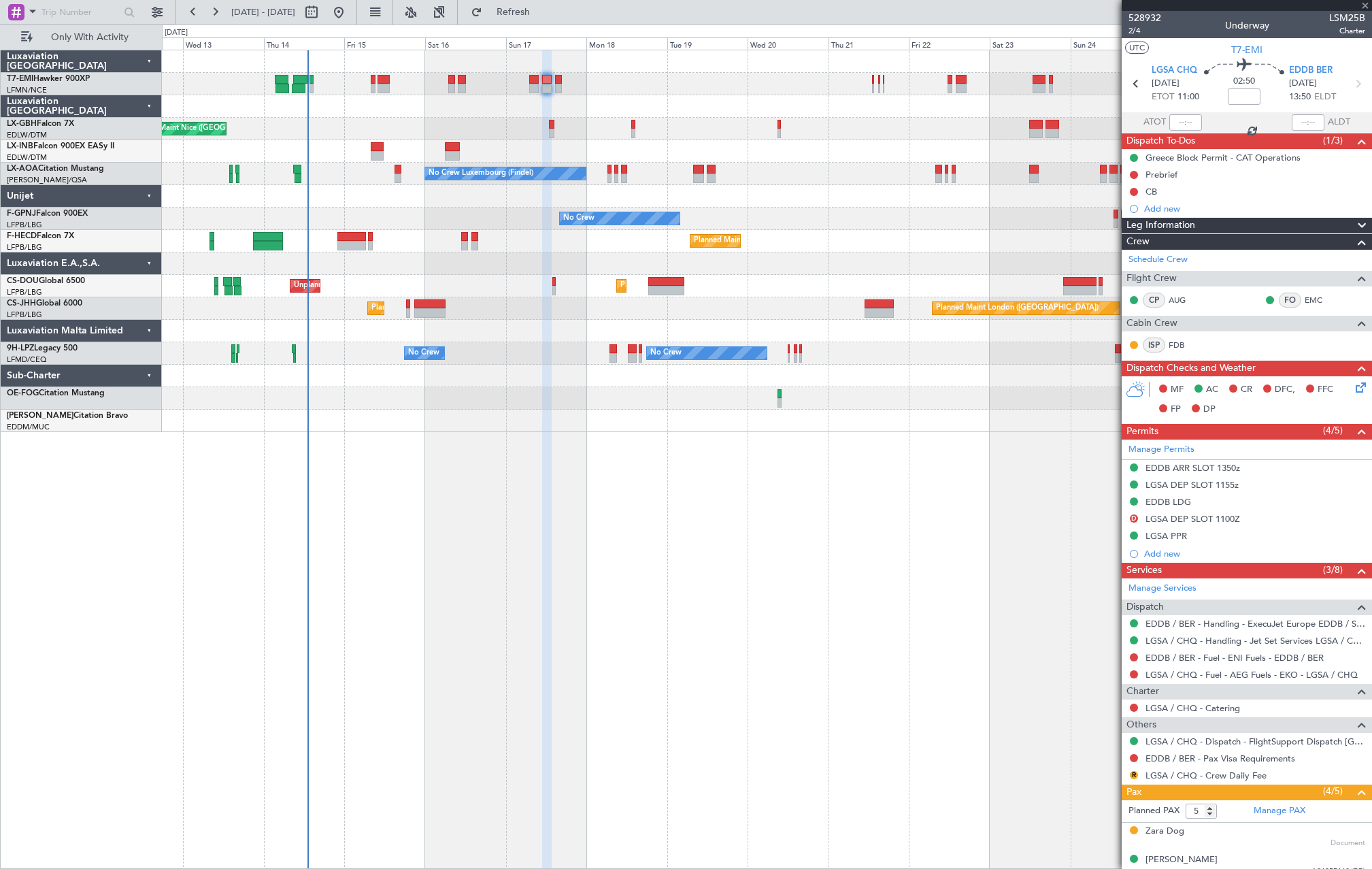
type input "+00:15"
type input "0"
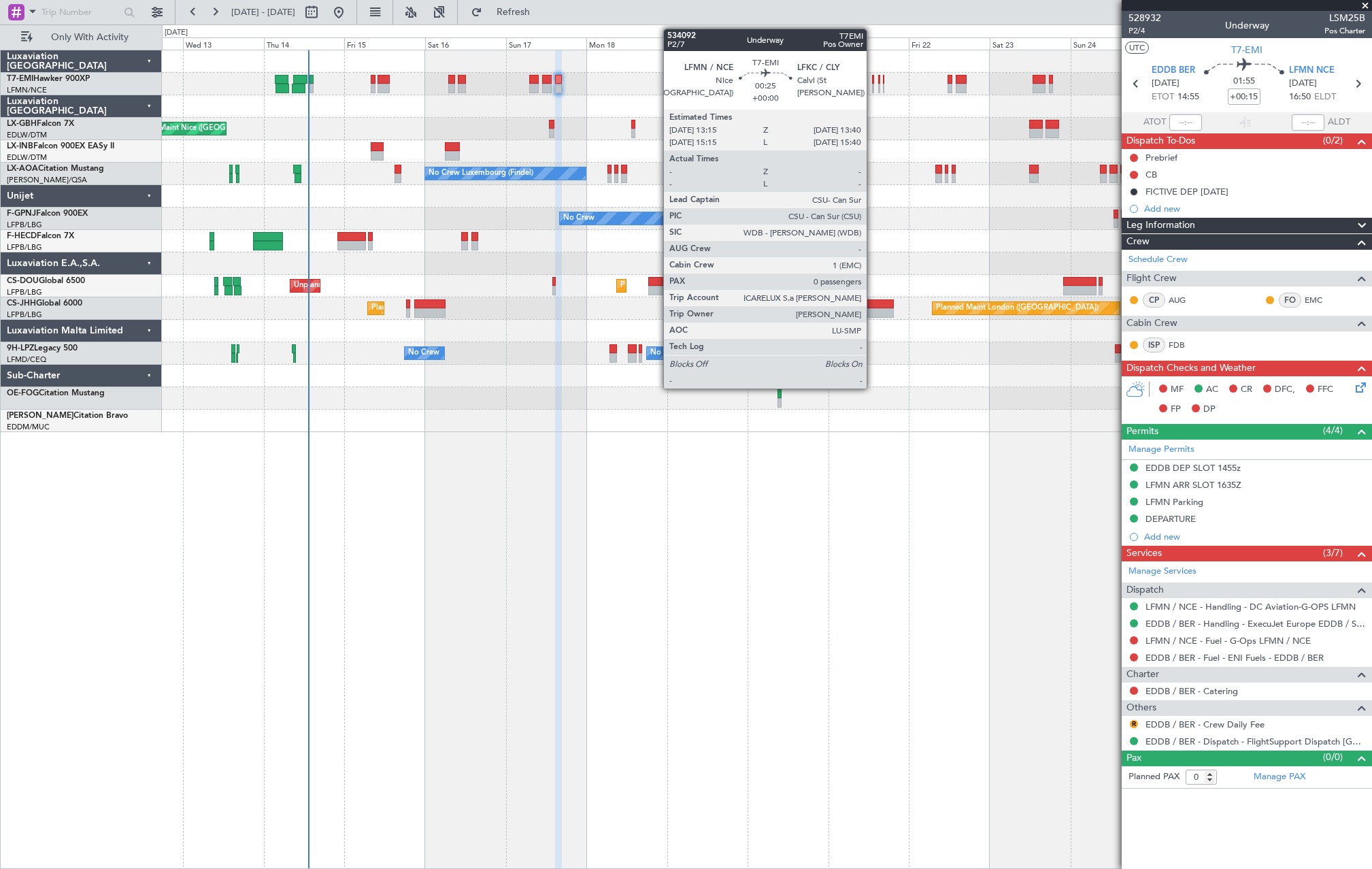
click at [873, 85] on div at bounding box center [873, 89] width 2 height 10
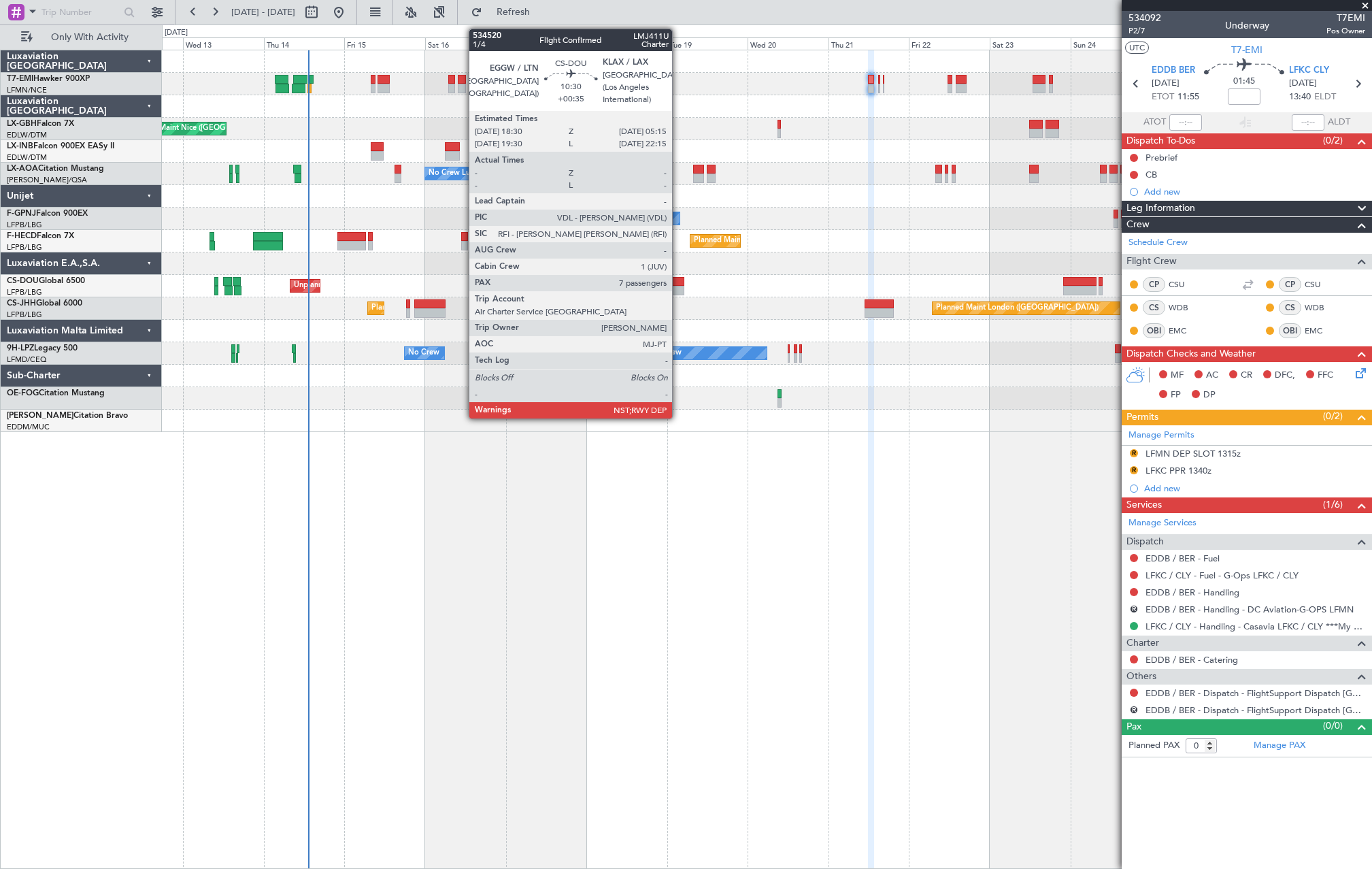
click at [677, 283] on div at bounding box center [667, 282] width 37 height 10
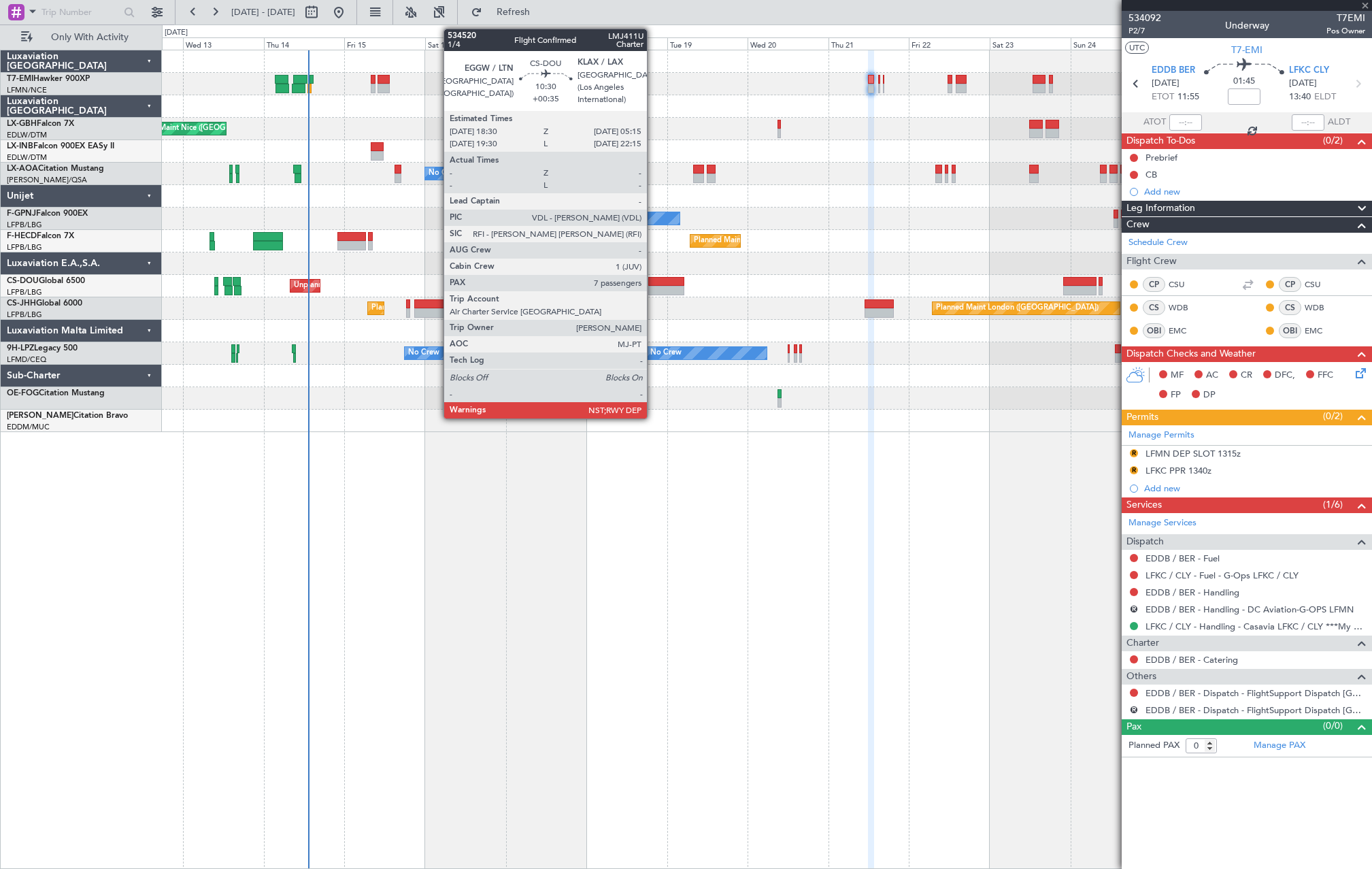
type input "+00:35"
type input "7"
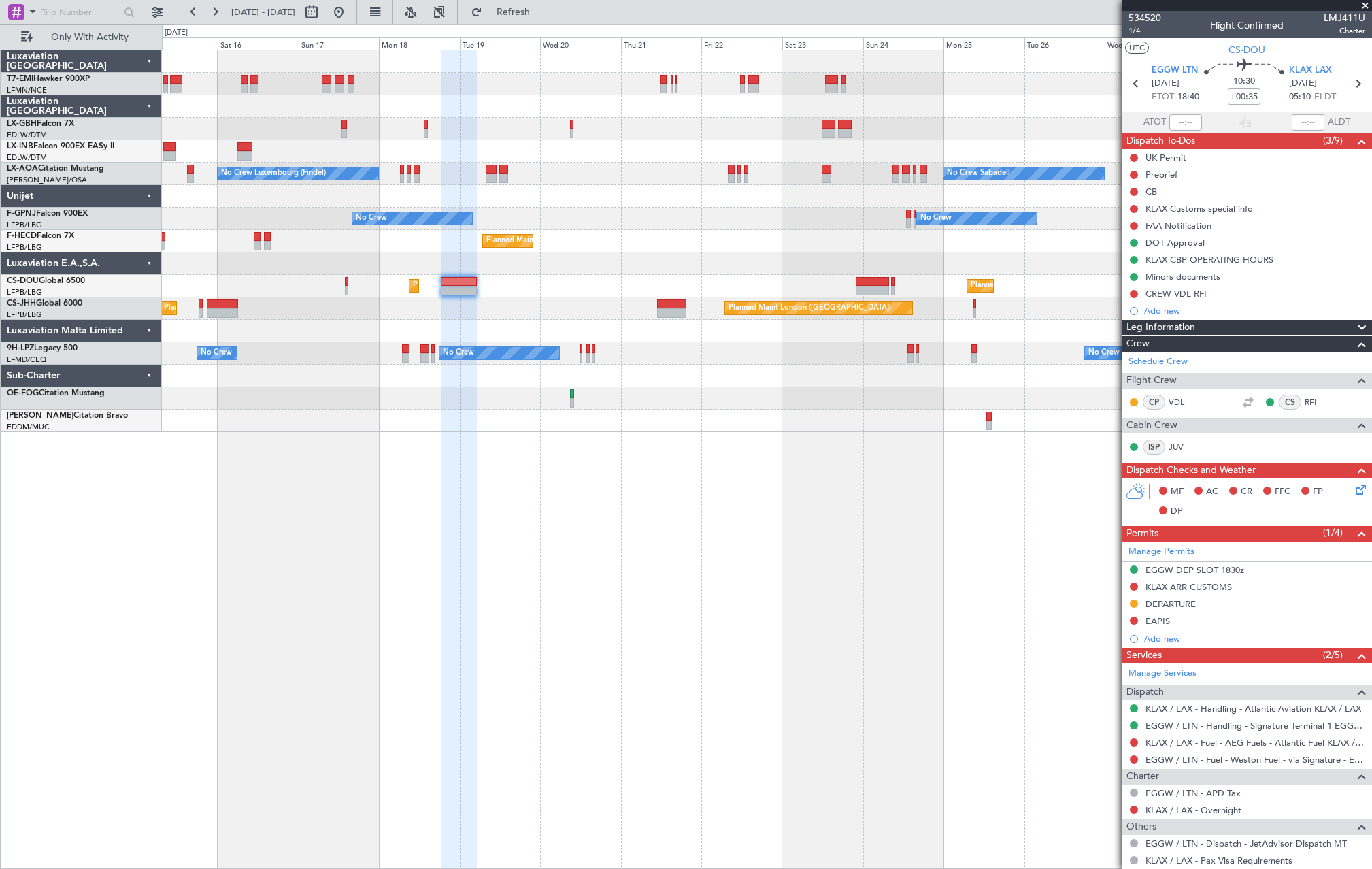
scroll to position [252, 0]
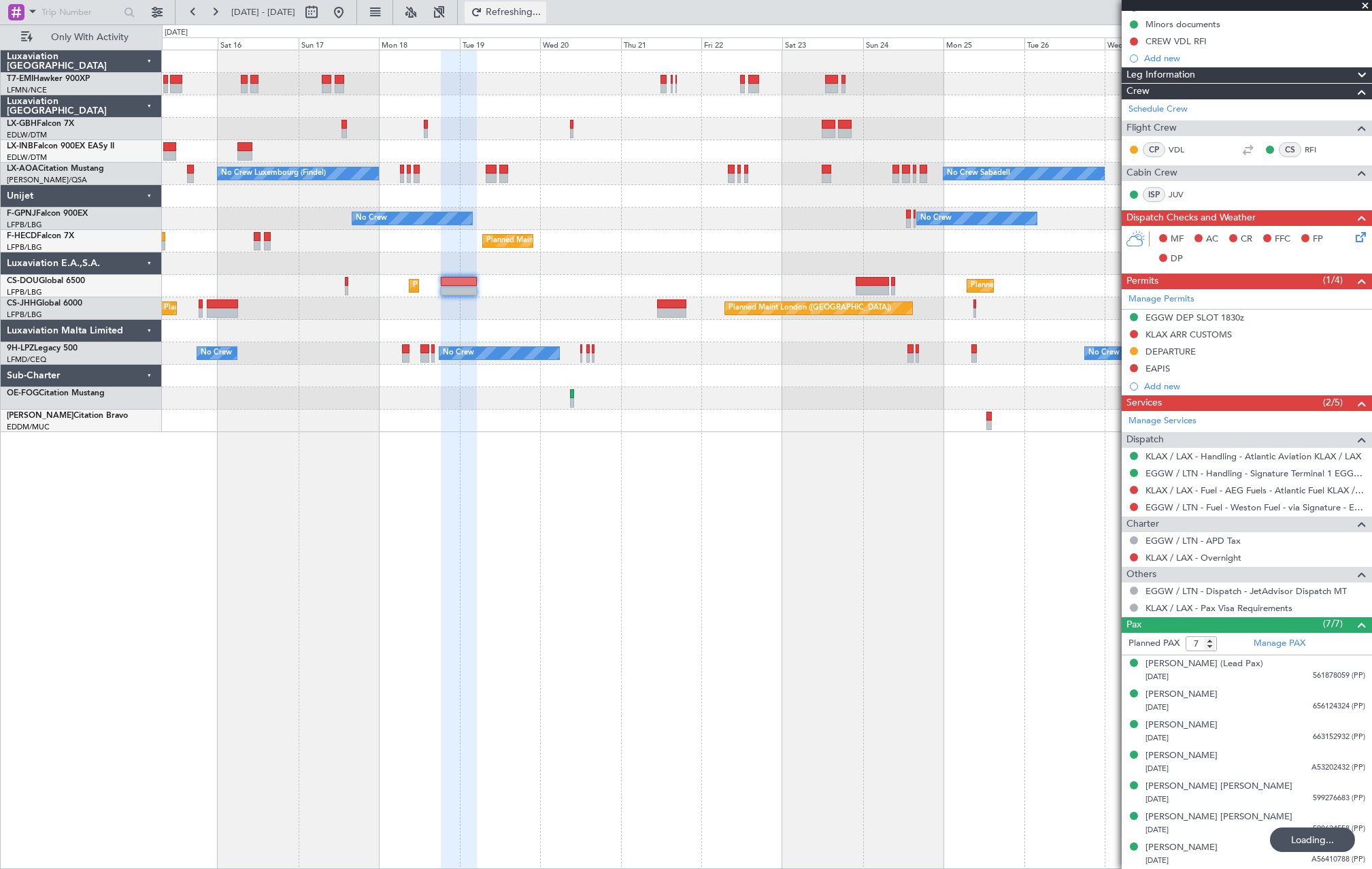
click at [542, 8] on span "Refreshing..." at bounding box center [513, 13] width 57 height 10
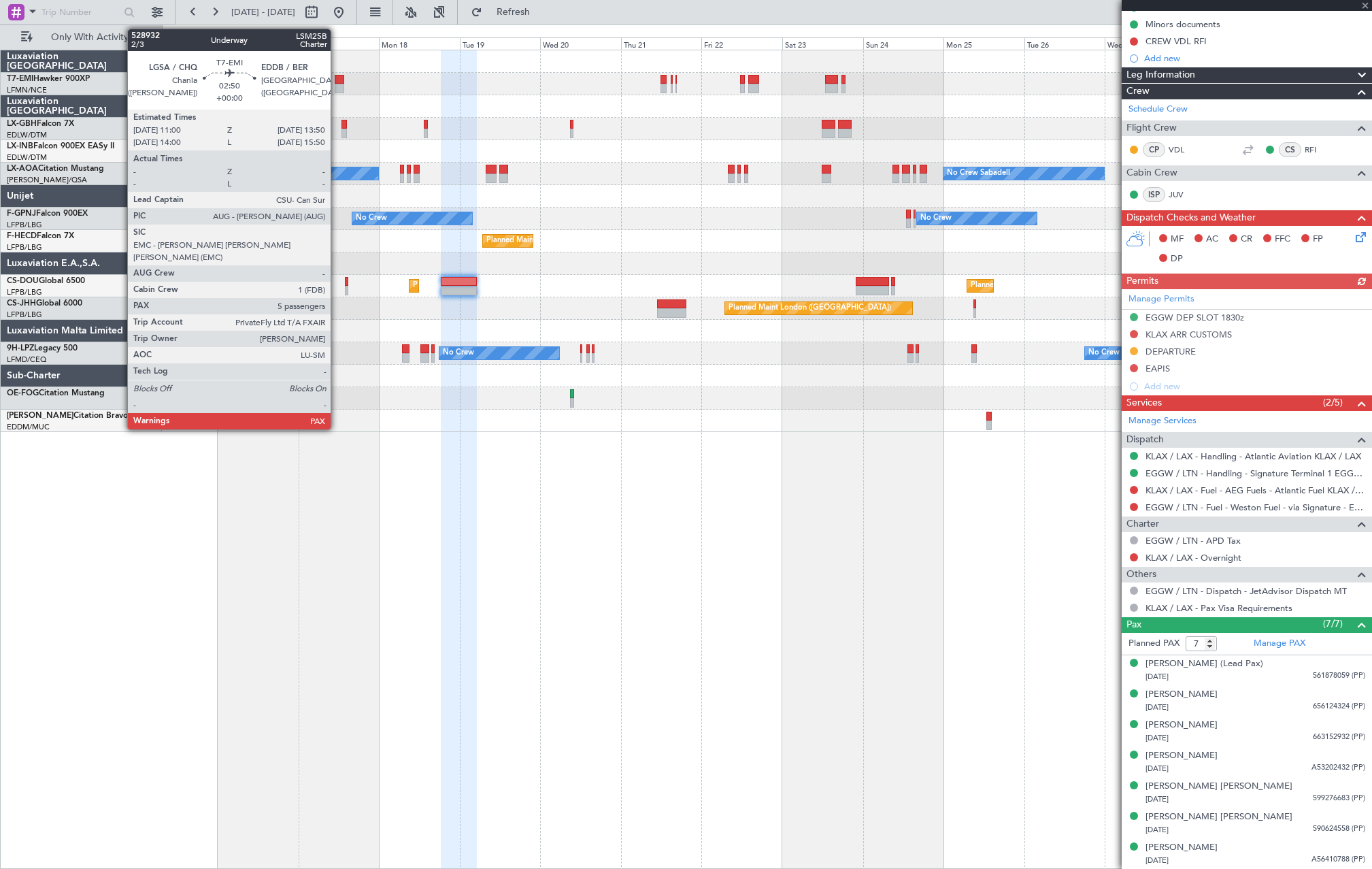
click at [337, 85] on div at bounding box center [340, 89] width 10 height 10
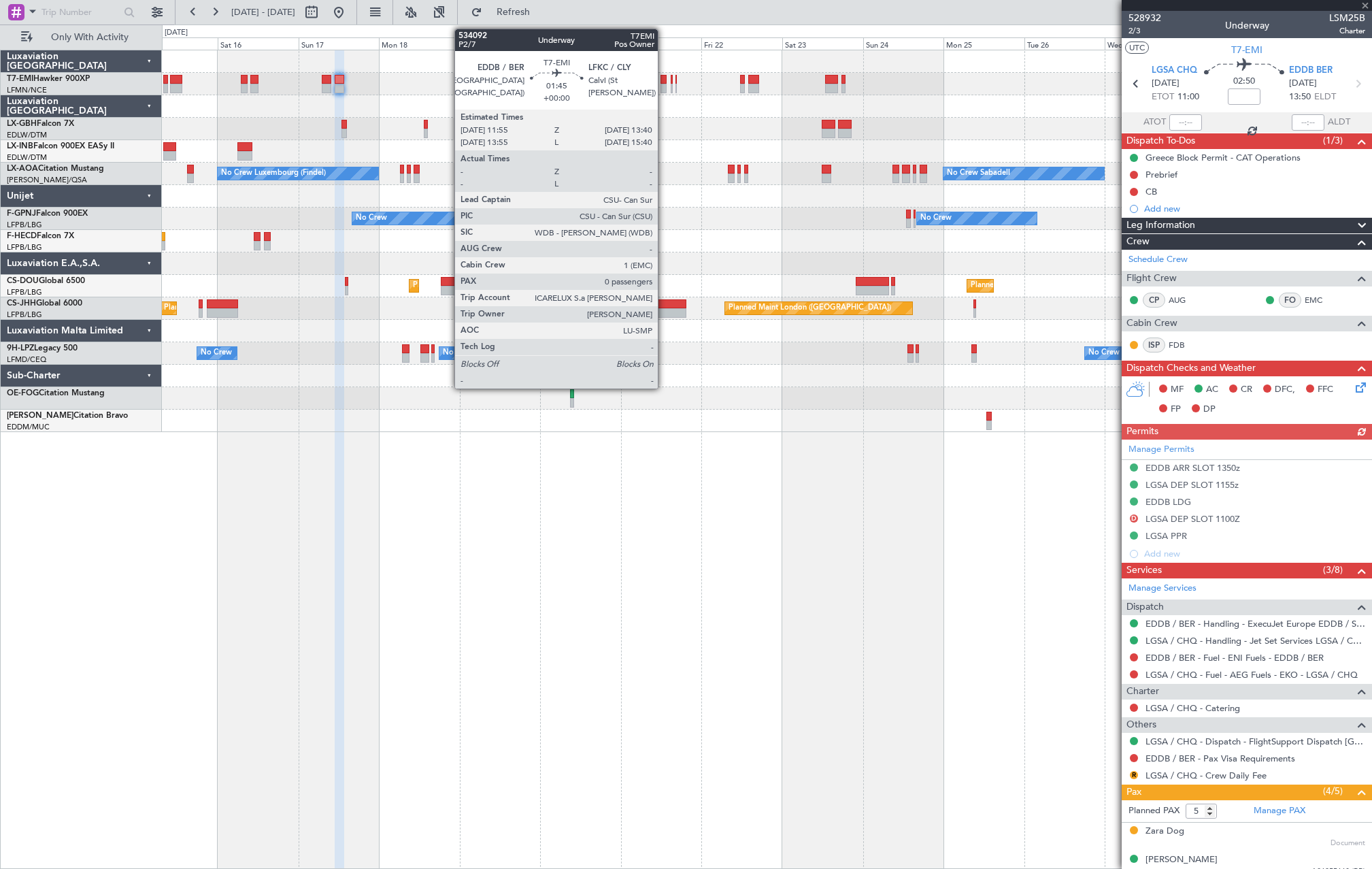
click at [664, 85] on div at bounding box center [767, 84] width 1210 height 23
click at [665, 81] on div at bounding box center [663, 80] width 6 height 10
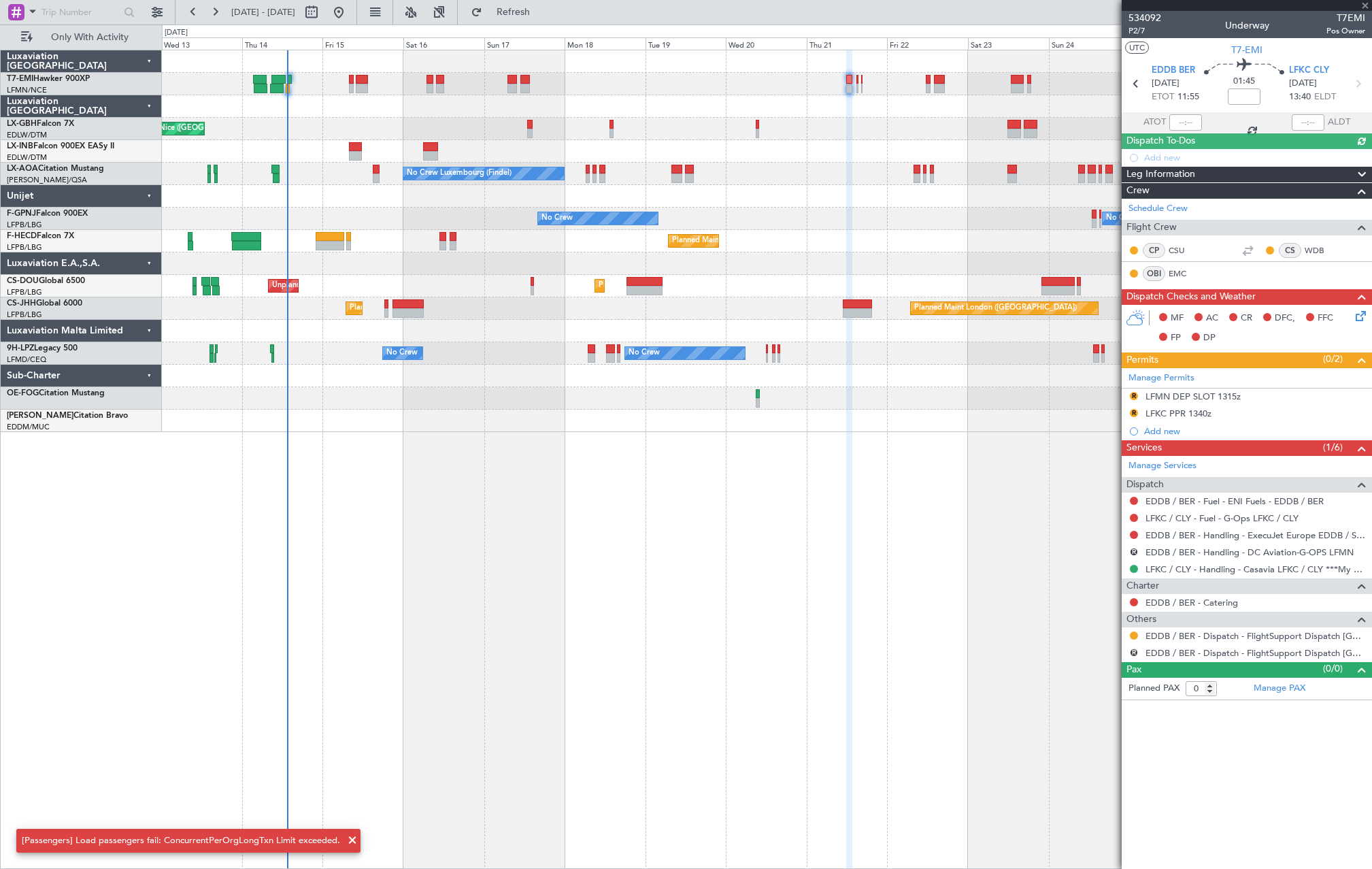
click at [584, 95] on div "Planned Maint Nice (Côte d'Azur Airport) No Crew Sabadell No Crew Luxembourg (F…" at bounding box center [767, 241] width 1210 height 382
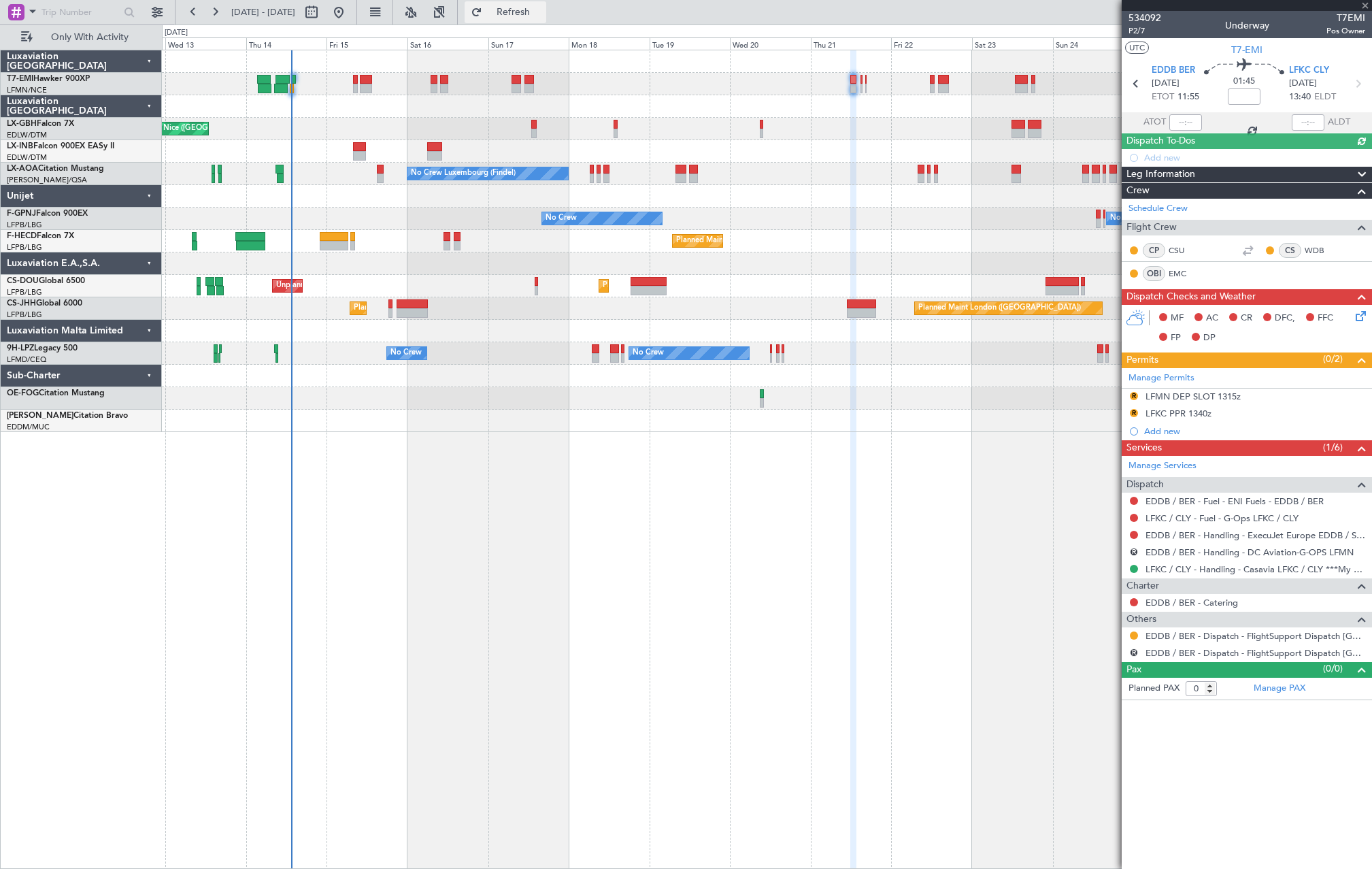
click at [546, 19] on button "Refresh" at bounding box center [505, 12] width 82 height 22
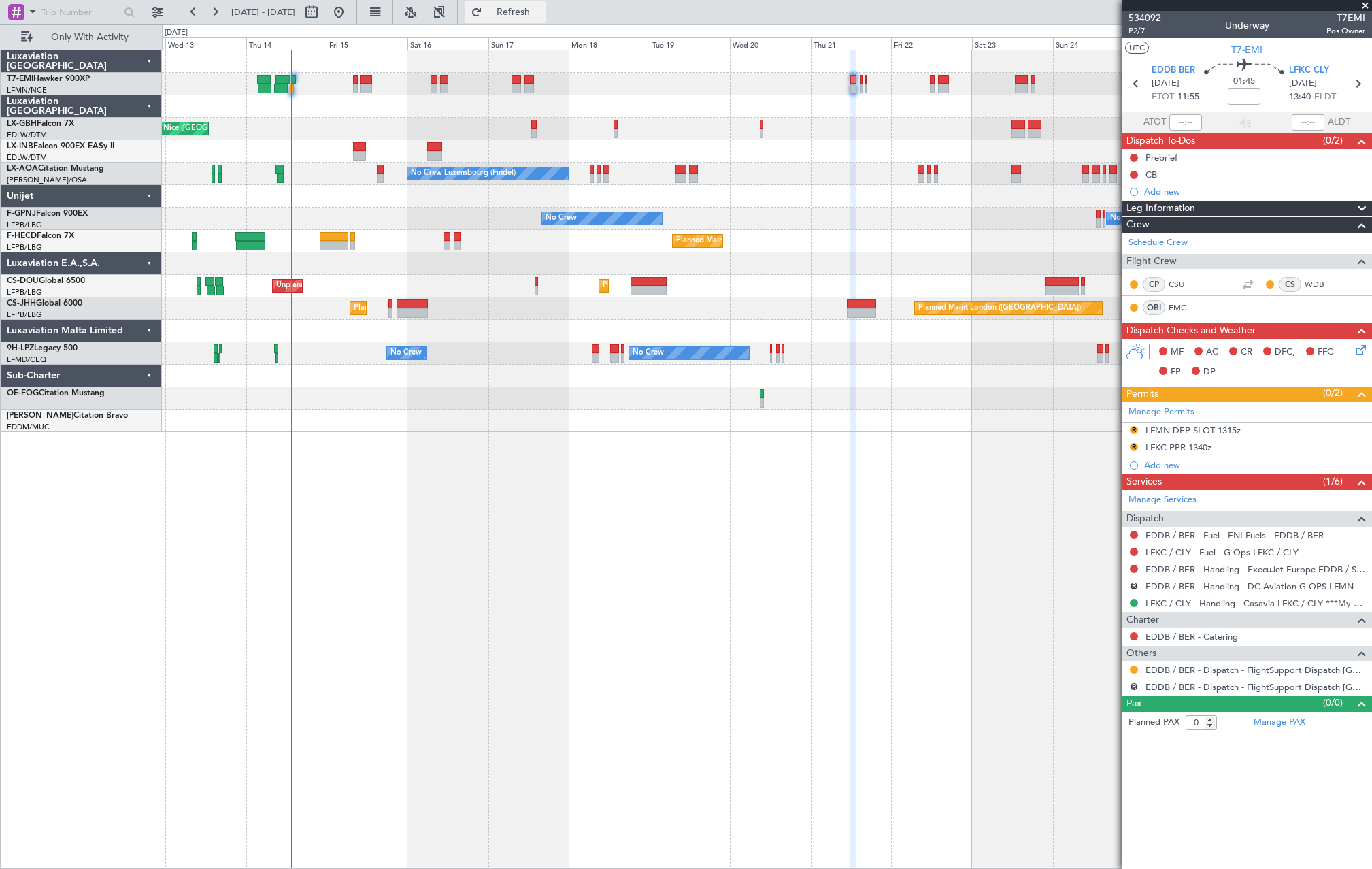
click at [542, 16] on span "Refresh" at bounding box center [513, 13] width 57 height 10
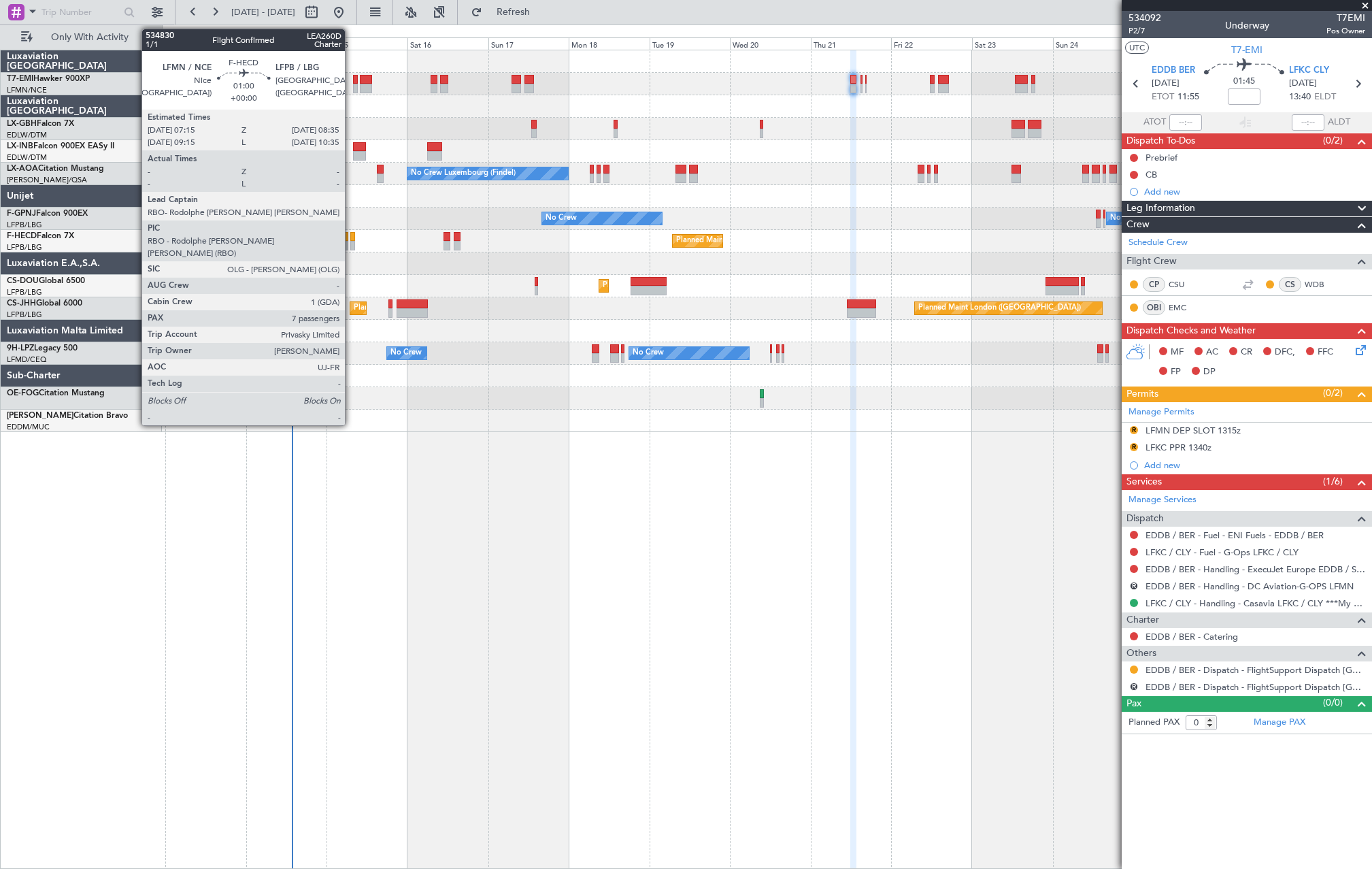
click at [351, 244] on div at bounding box center [352, 246] width 5 height 10
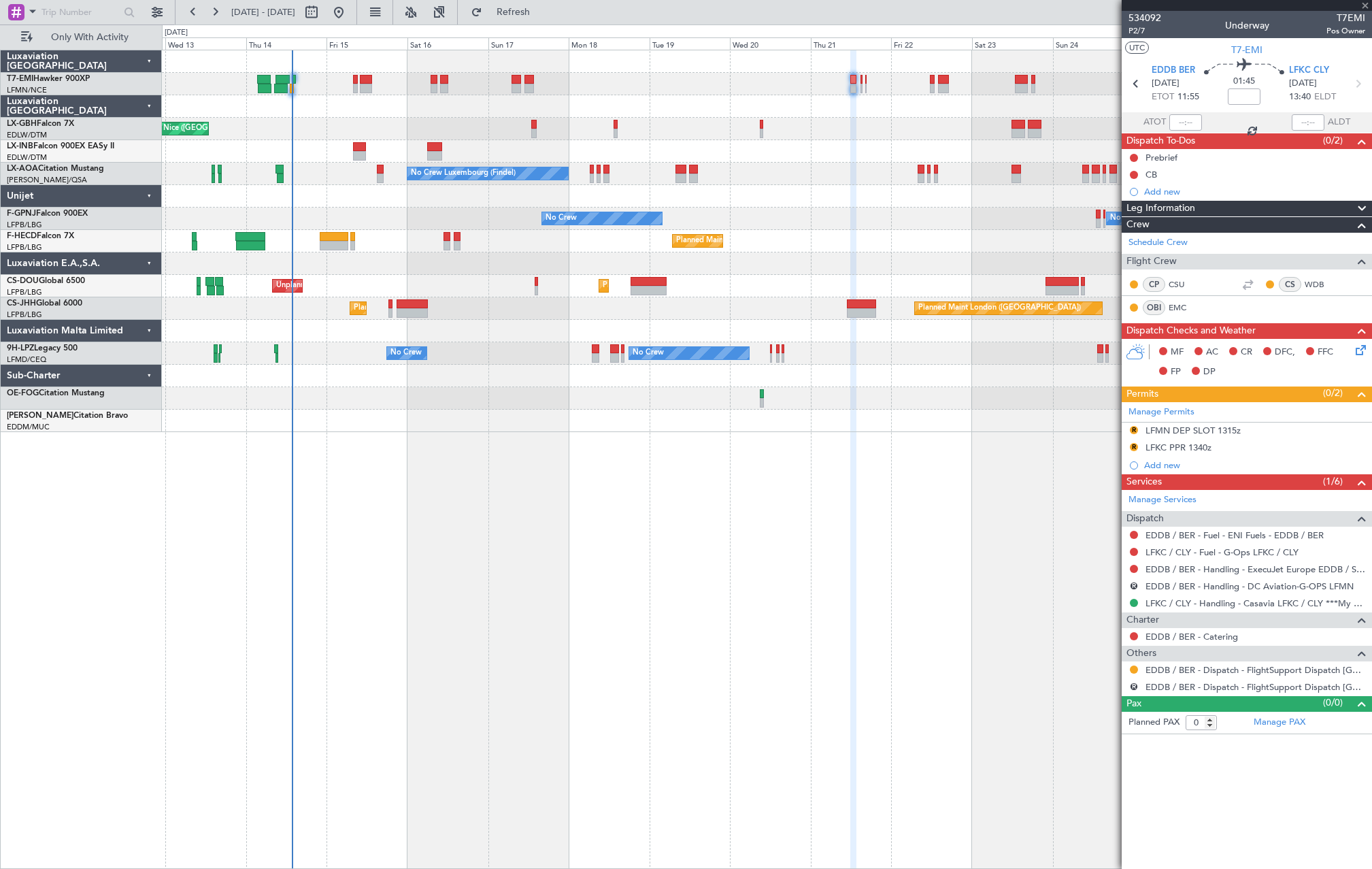
type input "7"
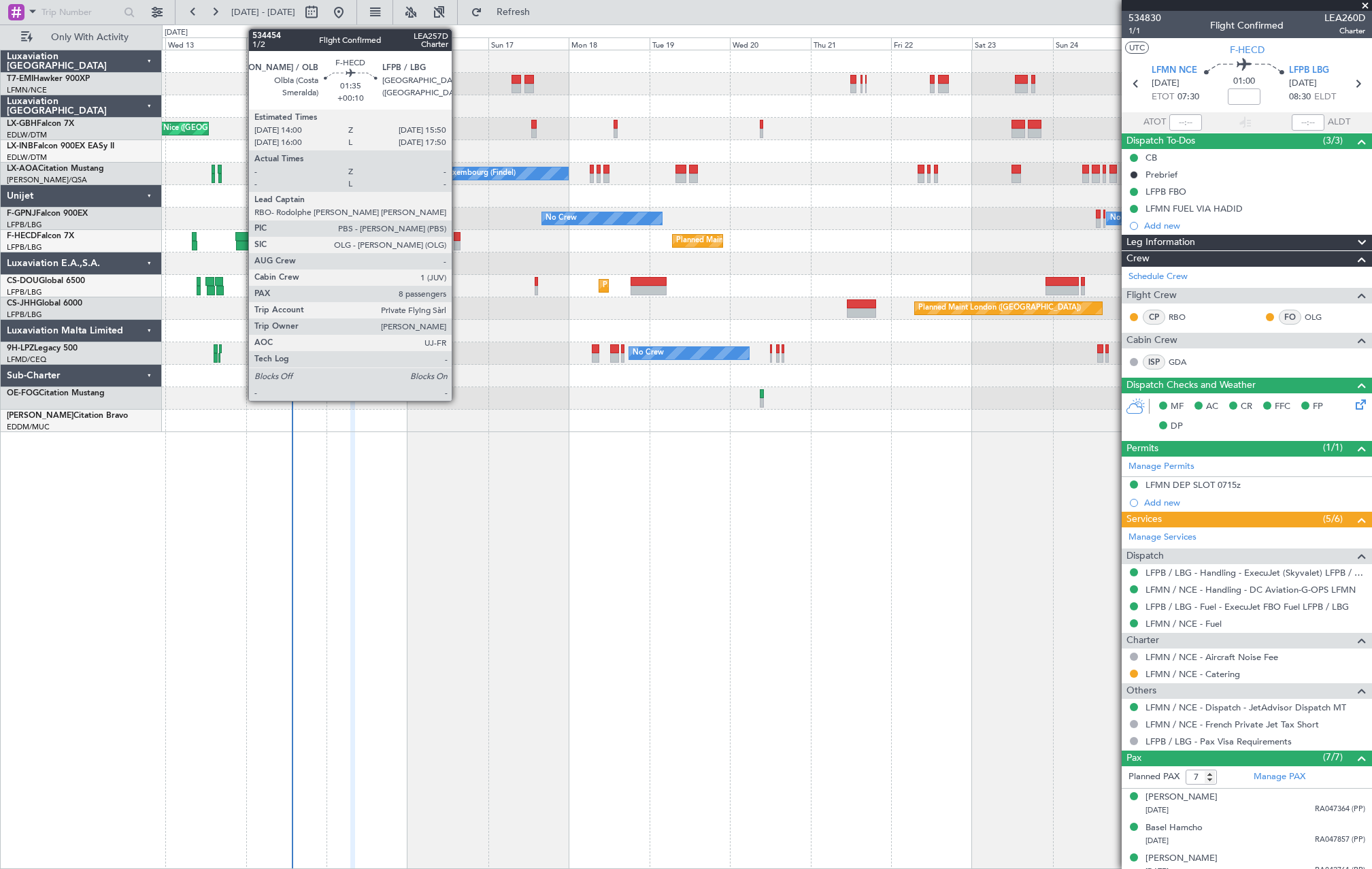
click at [458, 246] on div at bounding box center [457, 246] width 7 height 10
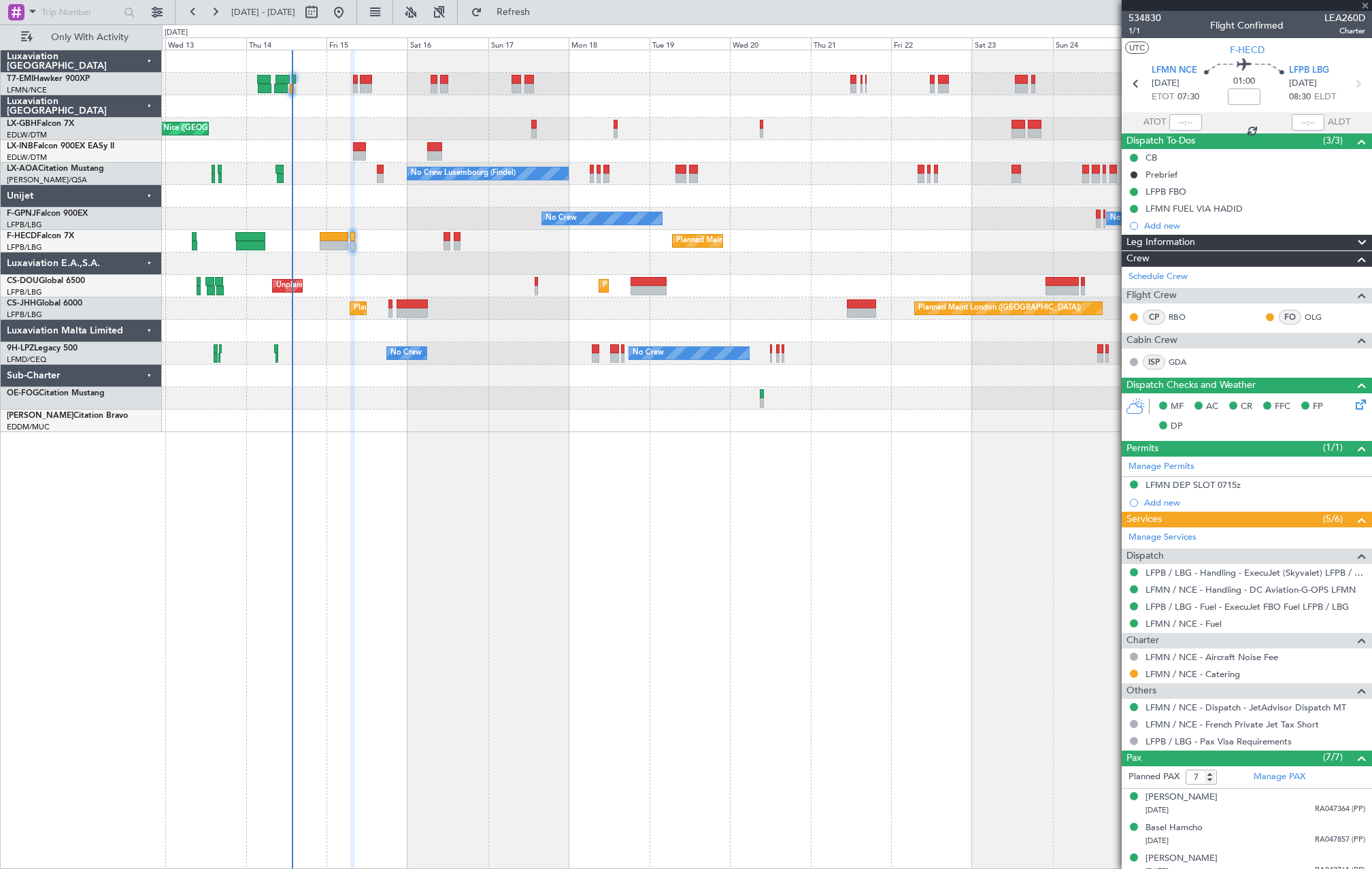
type input "+00:10"
type input "8"
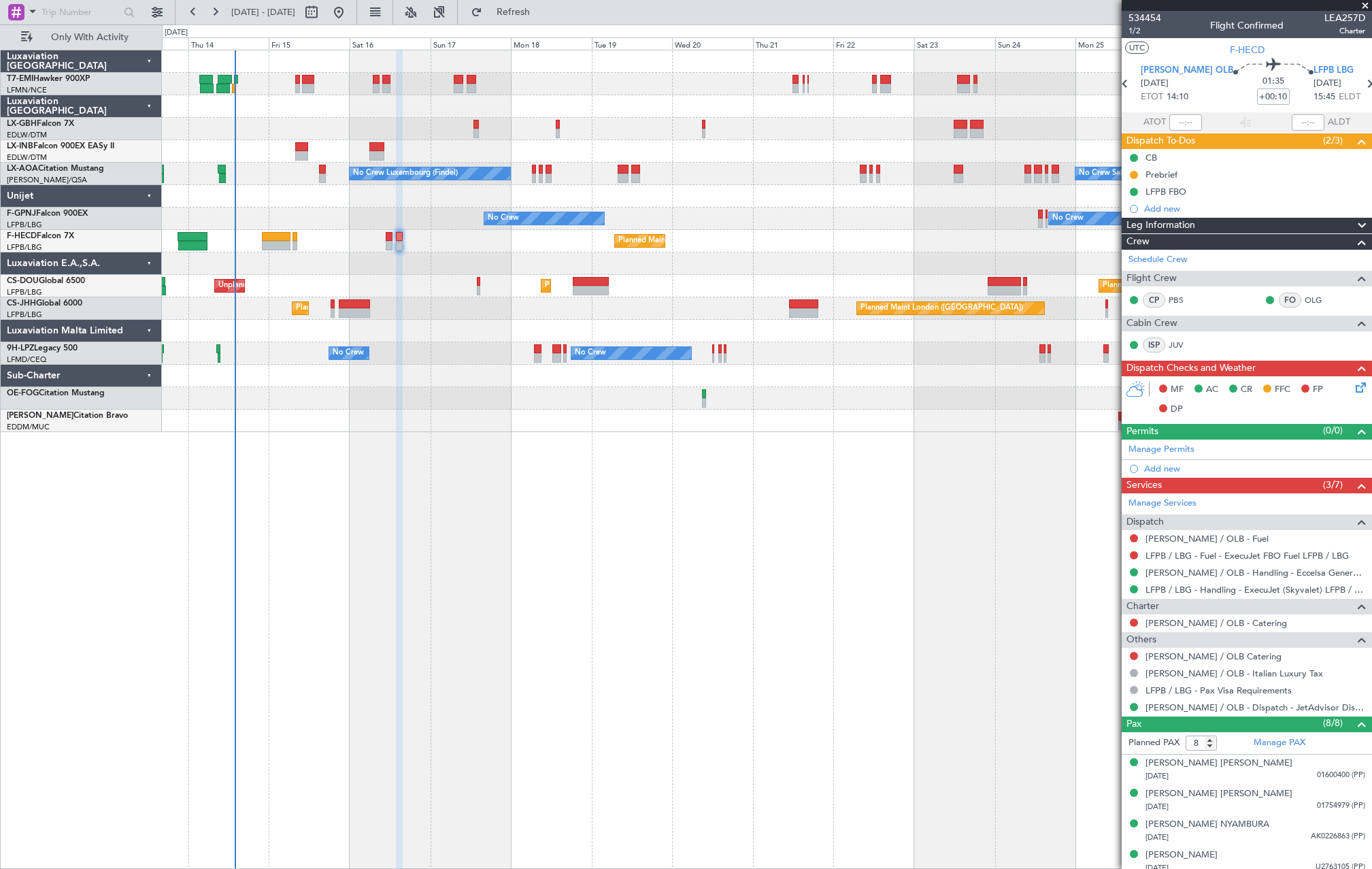
click at [361, 162] on div at bounding box center [767, 152] width 1210 height 23
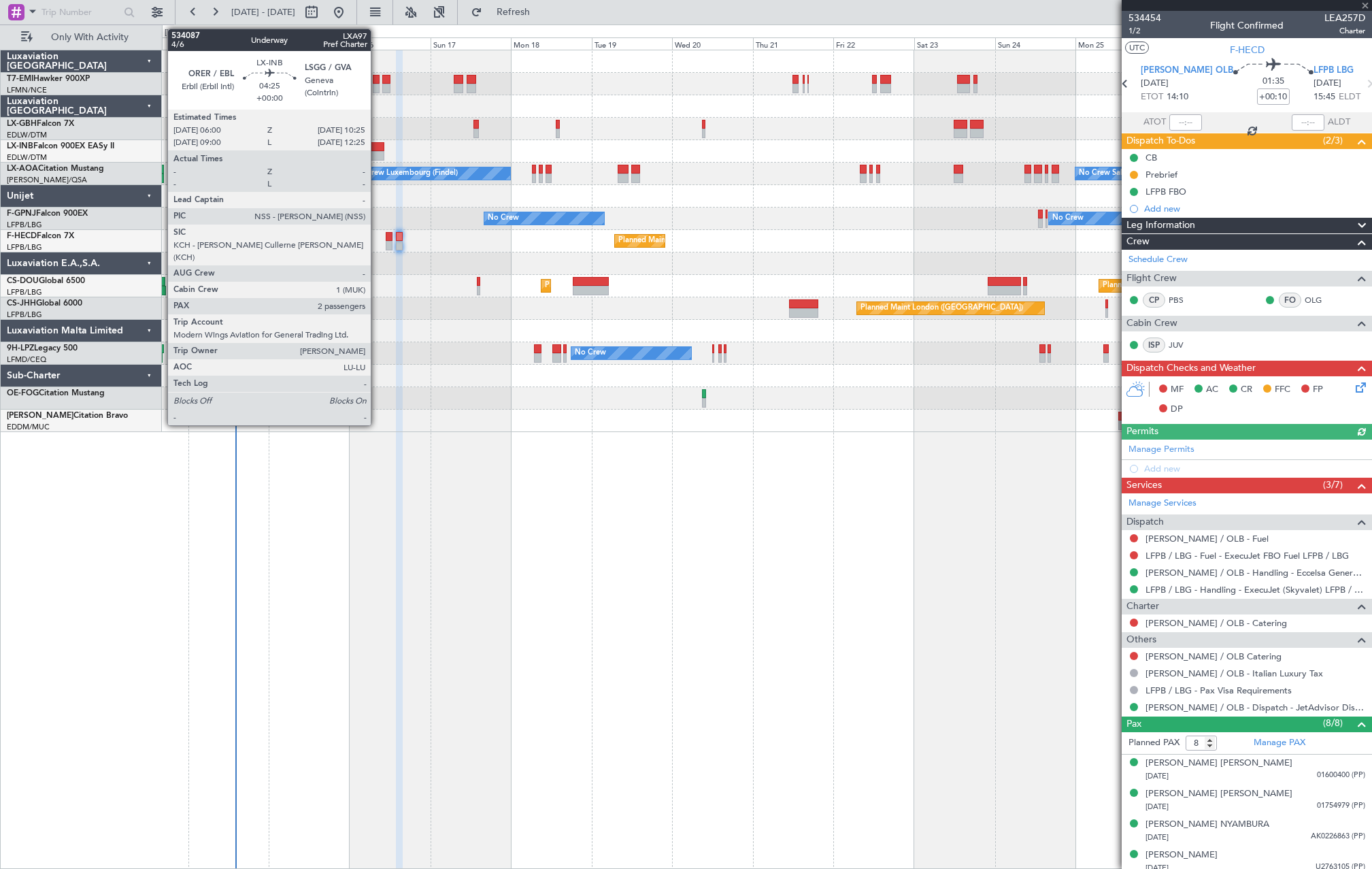
click at [377, 142] on div at bounding box center [376, 147] width 15 height 10
